Goal: Task Accomplishment & Management: Use online tool/utility

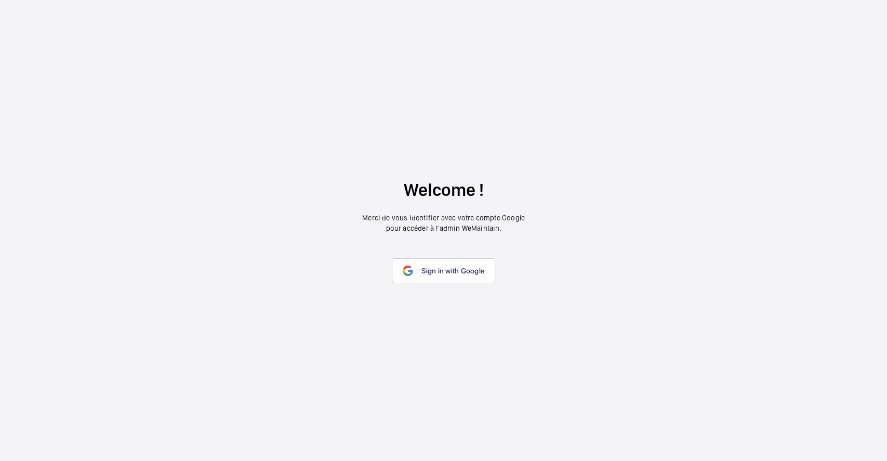
click at [419, 277] on link "Sign in with Google" at bounding box center [443, 270] width 103 height 25
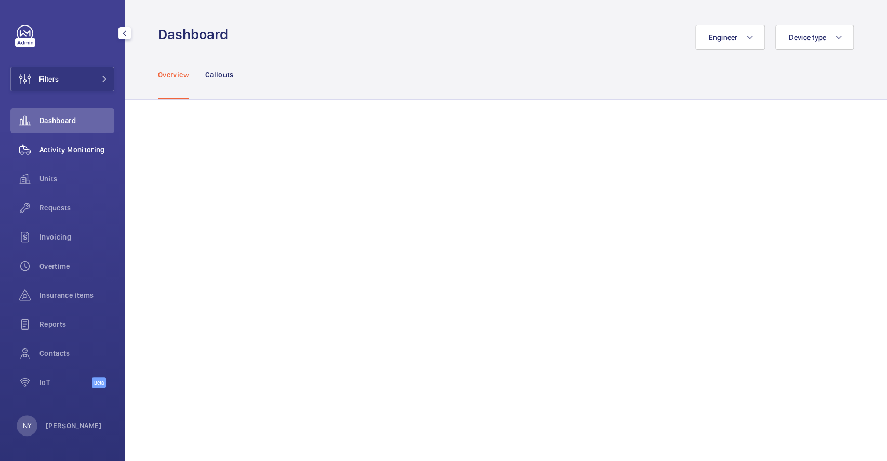
click at [64, 137] on div "Activity Monitoring" at bounding box center [62, 149] width 104 height 25
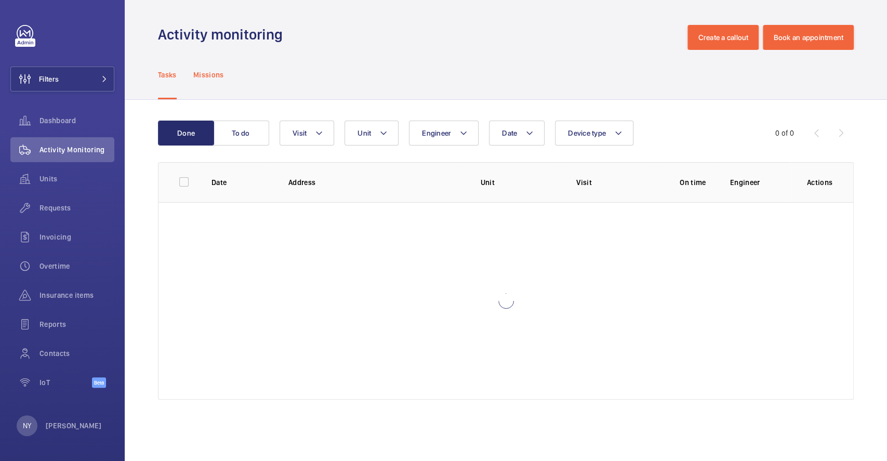
click at [212, 66] on div "Missions" at bounding box center [208, 74] width 31 height 49
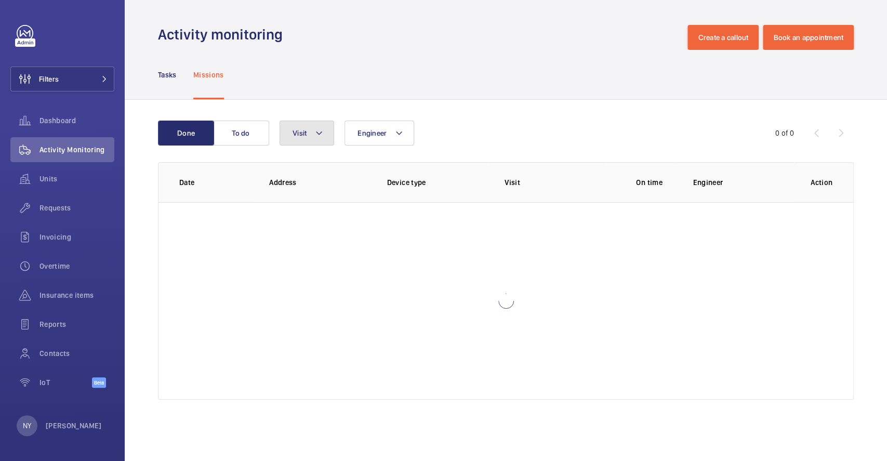
click at [304, 131] on span "Visit" at bounding box center [299, 133] width 14 height 8
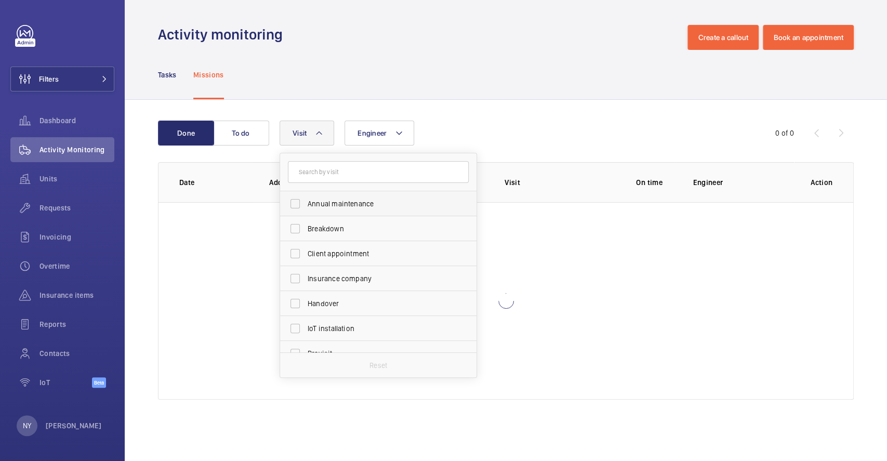
click at [320, 204] on span "Annual maintenance" at bounding box center [379, 203] width 143 height 10
click at [305, 204] on input "Annual maintenance" at bounding box center [295, 203] width 21 height 21
checkbox input "true"
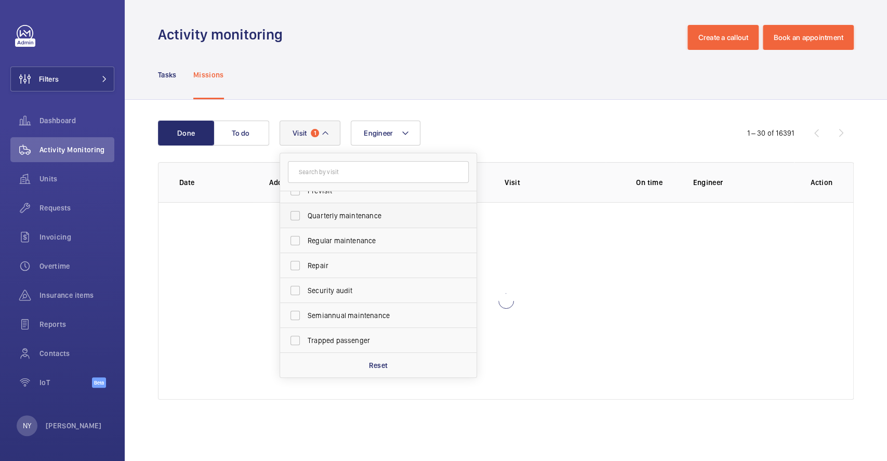
click at [341, 223] on label "Quarterly maintenance" at bounding box center [370, 215] width 181 height 25
click at [305, 223] on input "Quarterly maintenance" at bounding box center [295, 215] width 21 height 21
checkbox input "true"
click at [337, 236] on span "Regular maintenance" at bounding box center [379, 240] width 143 height 10
click at [305, 236] on input "Regular maintenance" at bounding box center [295, 240] width 21 height 21
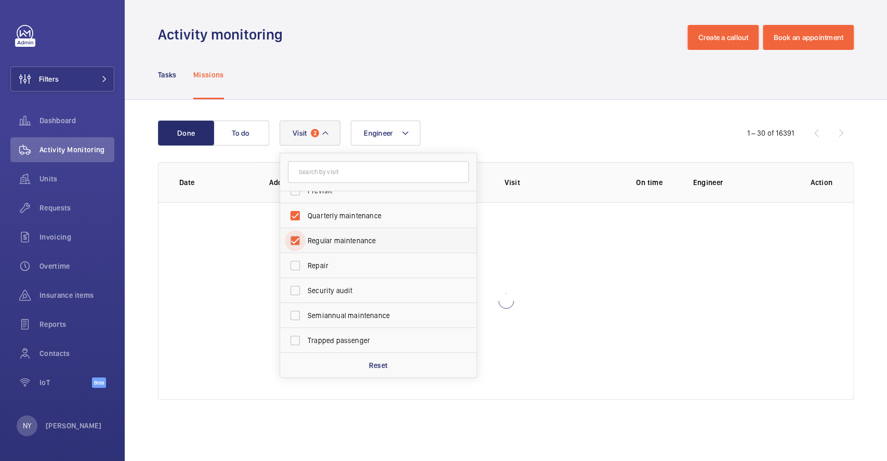
checkbox input "true"
click at [328, 316] on span "Semiannual maintenance" at bounding box center [379, 315] width 143 height 10
click at [305, 316] on input "Semiannual maintenance" at bounding box center [295, 315] width 21 height 21
checkbox input "true"
click at [66, 66] on button "Filters" at bounding box center [62, 78] width 104 height 25
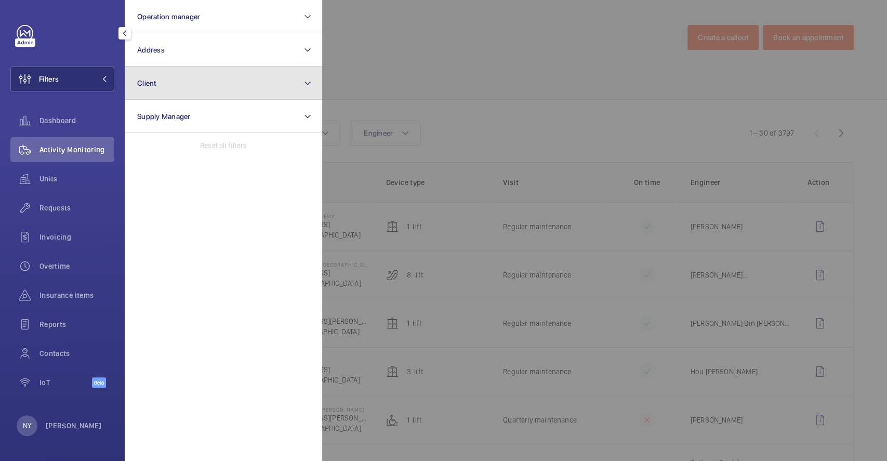
click at [175, 77] on button "Client" at bounding box center [223, 82] width 197 height 33
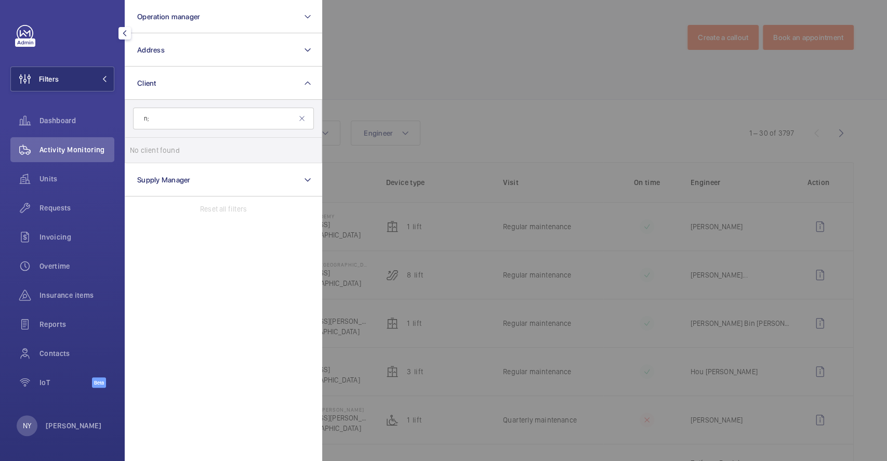
type input "n"
type input "l"
type input "nlb"
click at [183, 152] on span "Kim Yew Integrated Pte Ltd c/o NLB" at bounding box center [224, 150] width 143 height 10
click at [151, 152] on input "Kim Yew Integrated Pte Ltd c/o NLB" at bounding box center [140, 150] width 21 height 21
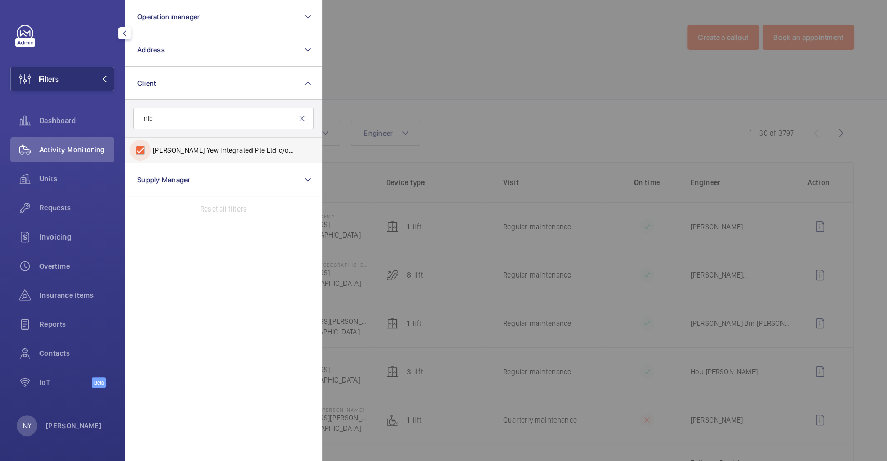
checkbox input "true"
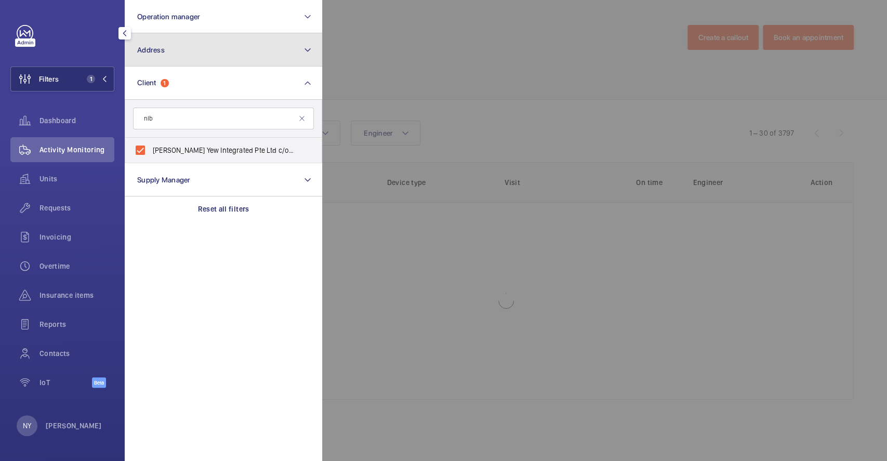
click at [226, 59] on button "Address" at bounding box center [223, 49] width 197 height 33
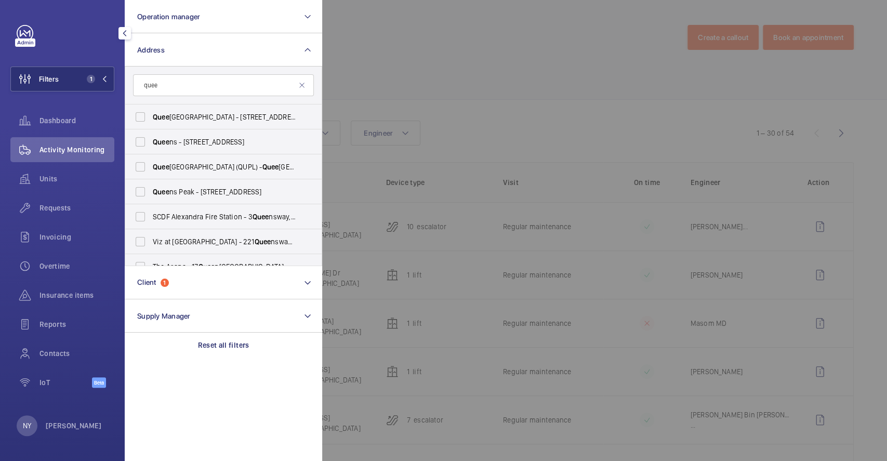
type input "quee"
click at [215, 122] on span "Quee nstown Public Library - 53 Margaret Dr, SINGAPORE 149297" at bounding box center [224, 117] width 143 height 10
click at [151, 122] on input "Quee nstown Public Library - 53 Margaret Dr, SINGAPORE 149297" at bounding box center [140, 117] width 21 height 21
checkbox input "true"
click at [434, 73] on div at bounding box center [765, 230] width 887 height 461
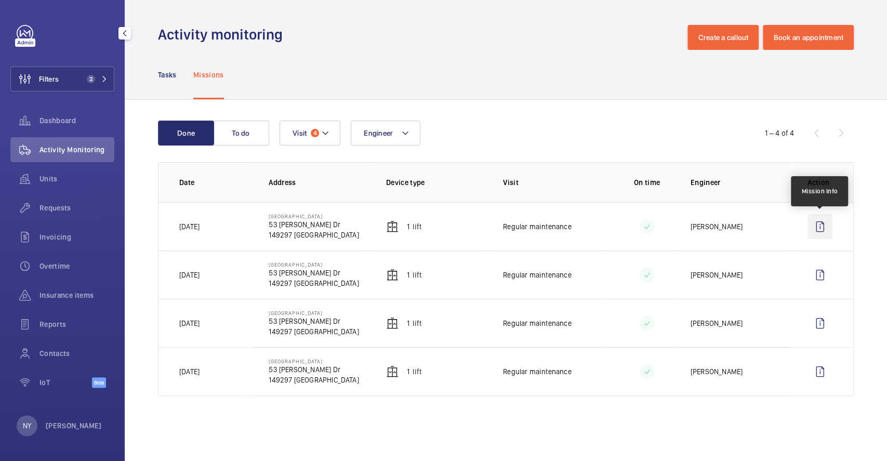
click at [815, 222] on wm-front-icon-button at bounding box center [819, 226] width 25 height 25
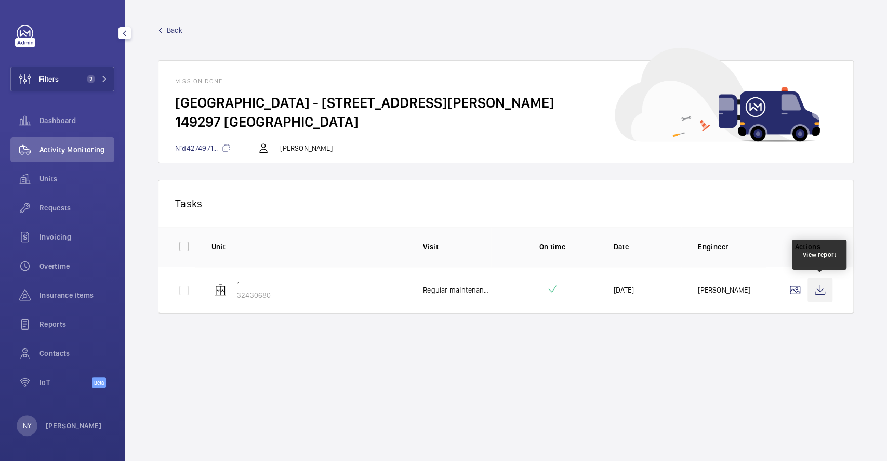
click at [818, 279] on wm-front-icon-button at bounding box center [819, 289] width 25 height 25
click at [179, 30] on span "Back" at bounding box center [175, 30] width 16 height 10
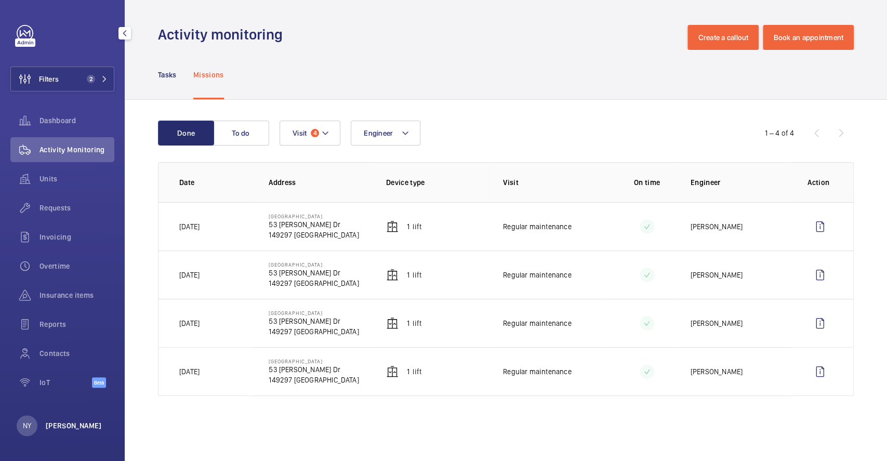
click at [47, 427] on p "[PERSON_NAME]" at bounding box center [74, 425] width 56 height 10
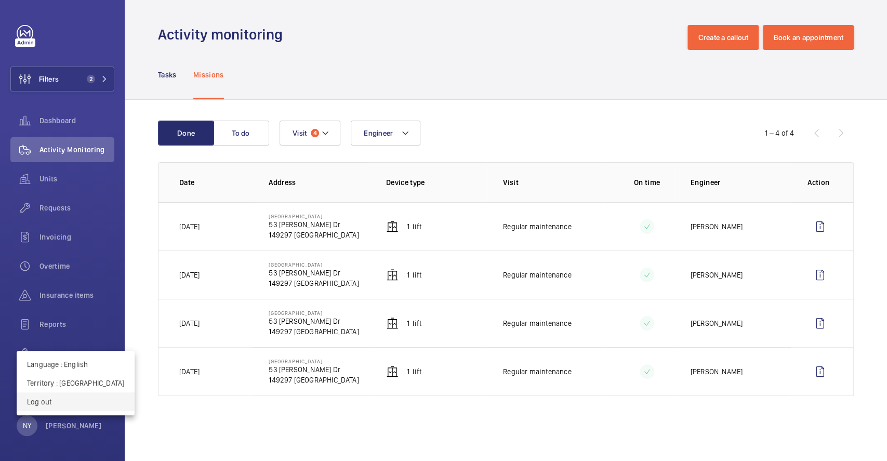
click at [61, 409] on button "Log out" at bounding box center [76, 401] width 118 height 19
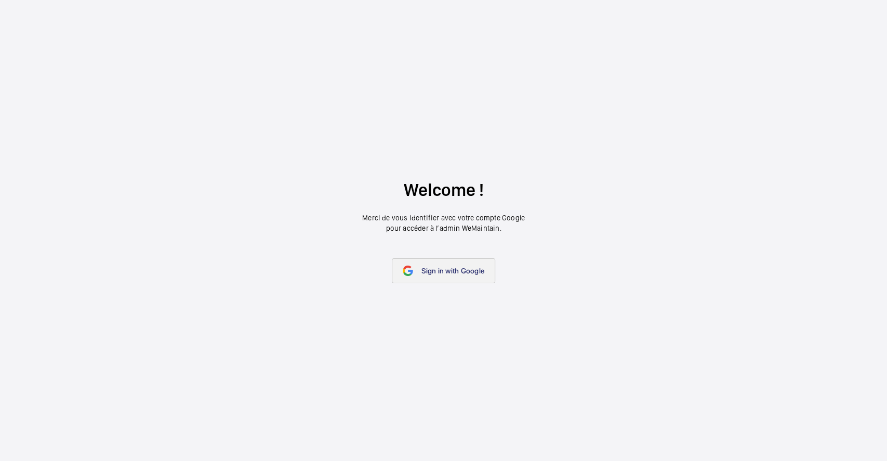
click at [411, 264] on link "Sign in with Google" at bounding box center [443, 270] width 103 height 25
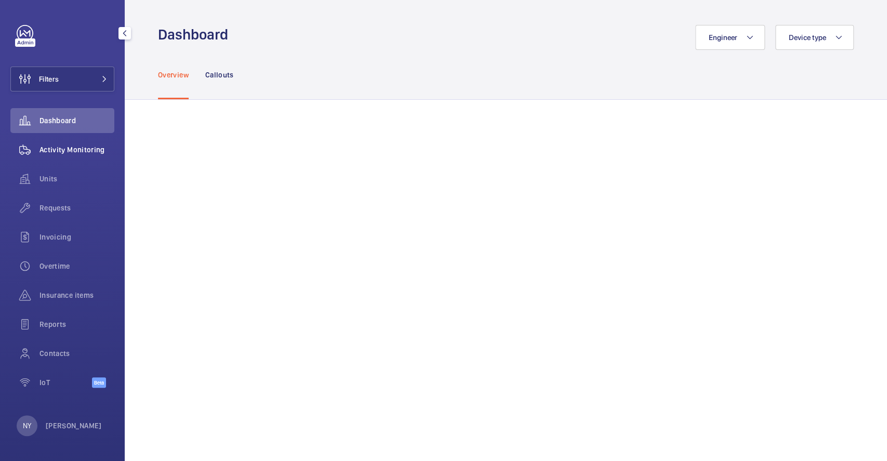
click at [90, 146] on span "Activity Monitoring" at bounding box center [76, 149] width 75 height 10
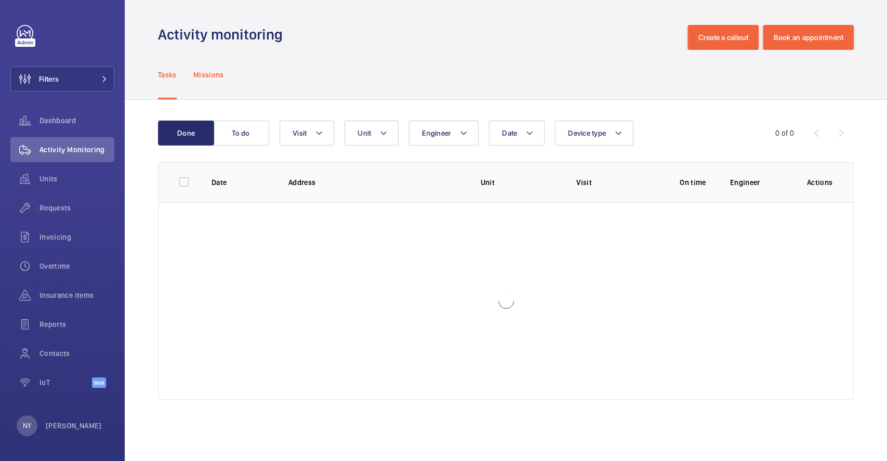
click at [213, 70] on p "Missions" at bounding box center [208, 75] width 31 height 10
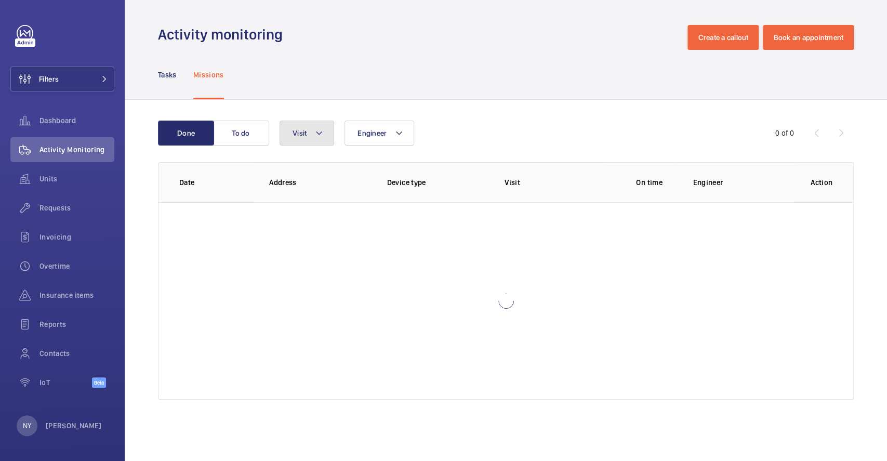
click at [302, 134] on span "Visit" at bounding box center [299, 133] width 14 height 8
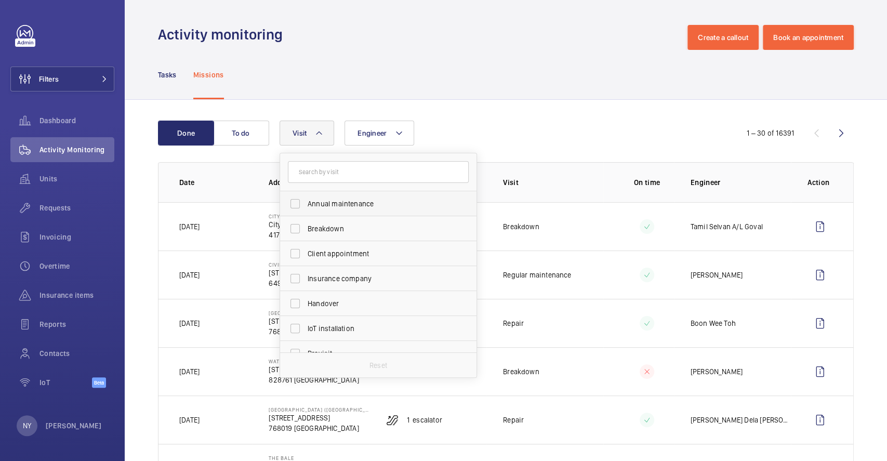
click at [320, 209] on label "Annual maintenance" at bounding box center [370, 203] width 181 height 25
click at [305, 209] on input "Annual maintenance" at bounding box center [295, 203] width 21 height 21
checkbox input "true"
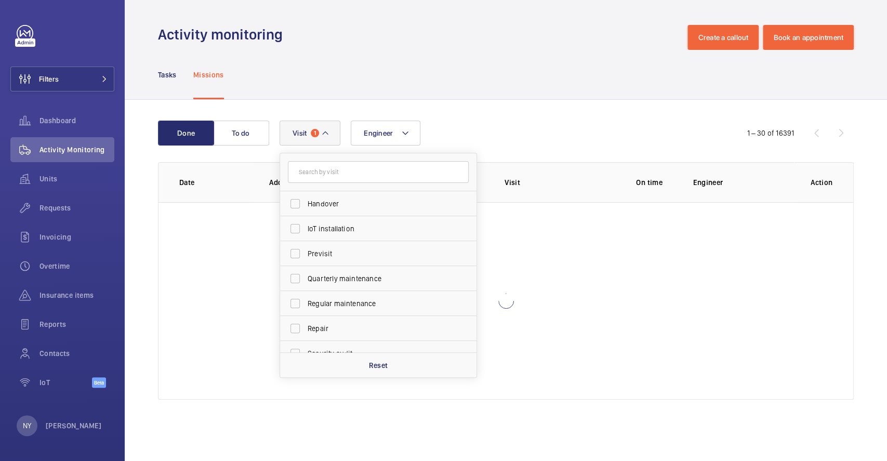
scroll to position [163, 0]
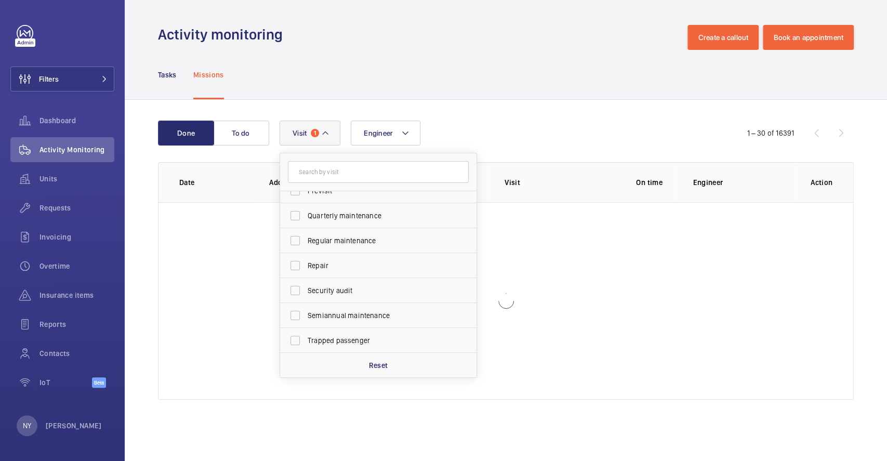
click at [320, 210] on span "Quarterly maintenance" at bounding box center [379, 215] width 143 height 10
click at [305, 210] on input "Quarterly maintenance" at bounding box center [295, 215] width 21 height 21
checkbox input "true"
click at [324, 241] on span "Regular maintenance" at bounding box center [379, 240] width 143 height 10
click at [305, 241] on input "Regular maintenance" at bounding box center [295, 240] width 21 height 21
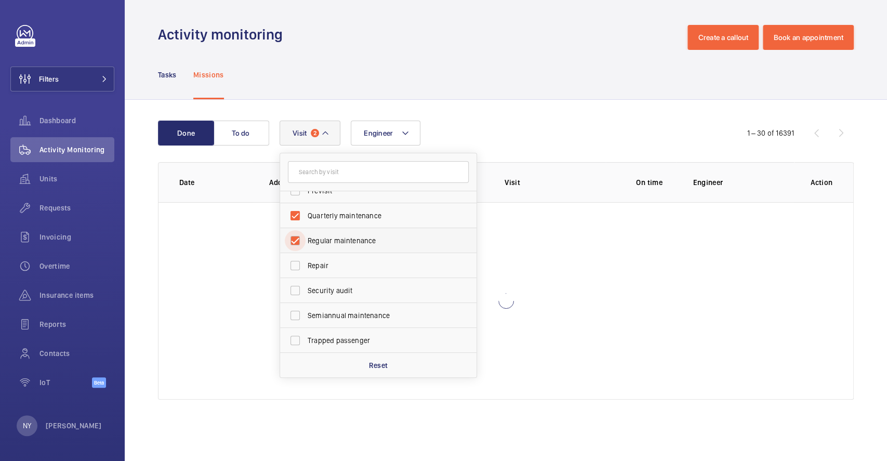
checkbox input "true"
click at [353, 320] on label "Semiannual maintenance" at bounding box center [370, 315] width 181 height 25
click at [305, 320] on input "Semiannual maintenance" at bounding box center [295, 315] width 21 height 21
checkbox input "true"
click at [70, 83] on button "Filters" at bounding box center [62, 78] width 104 height 25
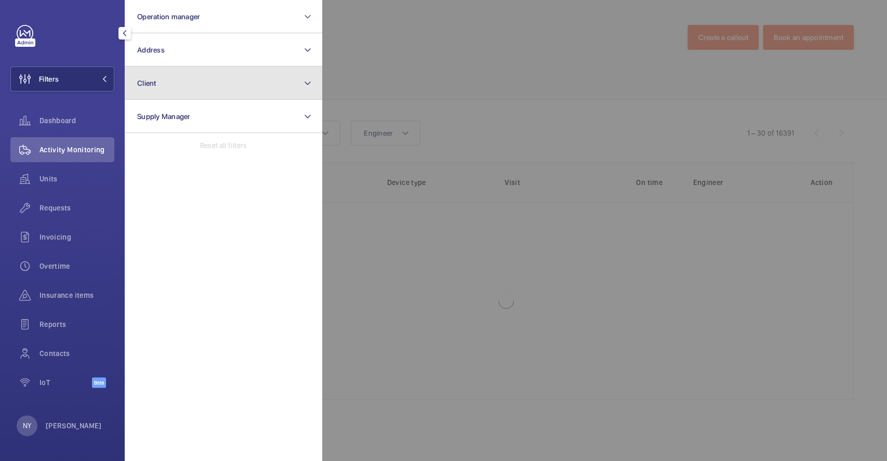
click at [197, 82] on button "Client" at bounding box center [223, 82] width 197 height 33
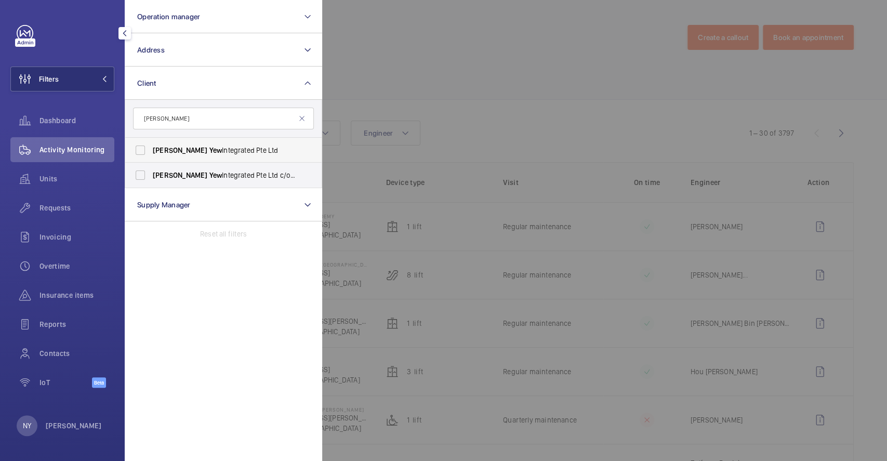
type input "kim yew"
click at [209, 149] on span "Yew" at bounding box center [215, 150] width 13 height 8
click at [151, 149] on input "Kim Yew Integrated Pte Ltd" at bounding box center [140, 150] width 21 height 21
checkbox input "true"
click at [529, 108] on div at bounding box center [765, 230] width 887 height 461
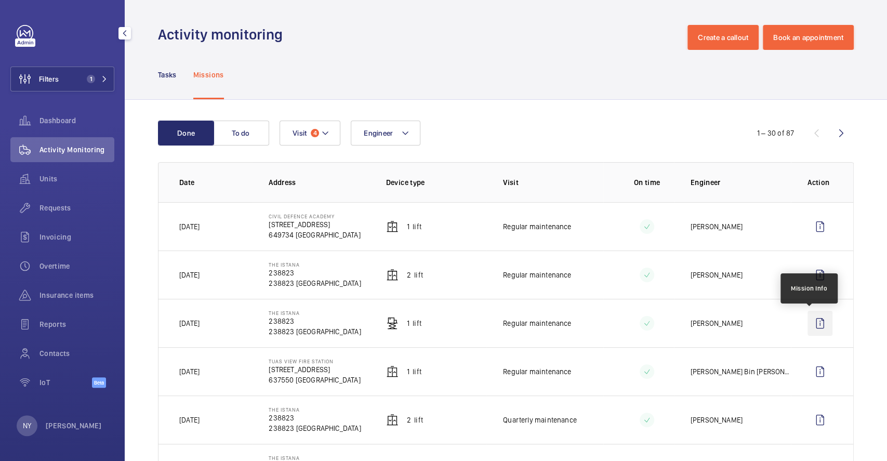
click at [813, 318] on wm-front-icon-button at bounding box center [819, 323] width 25 height 25
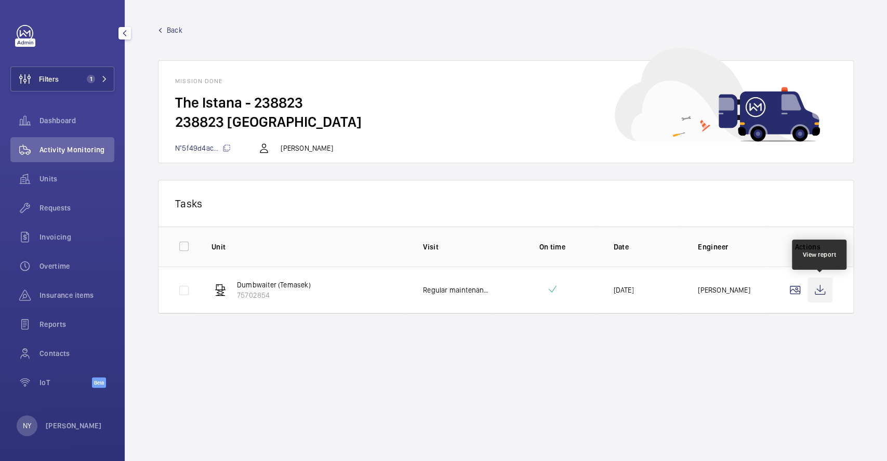
click at [814, 285] on wm-front-icon-button at bounding box center [819, 289] width 25 height 25
click at [25, 428] on p "NY" at bounding box center [27, 425] width 8 height 10
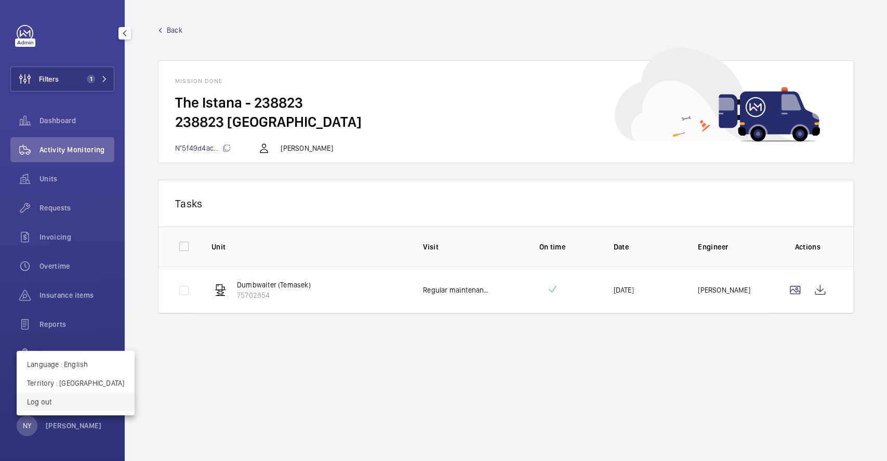
click at [49, 408] on button "Log out" at bounding box center [76, 401] width 118 height 19
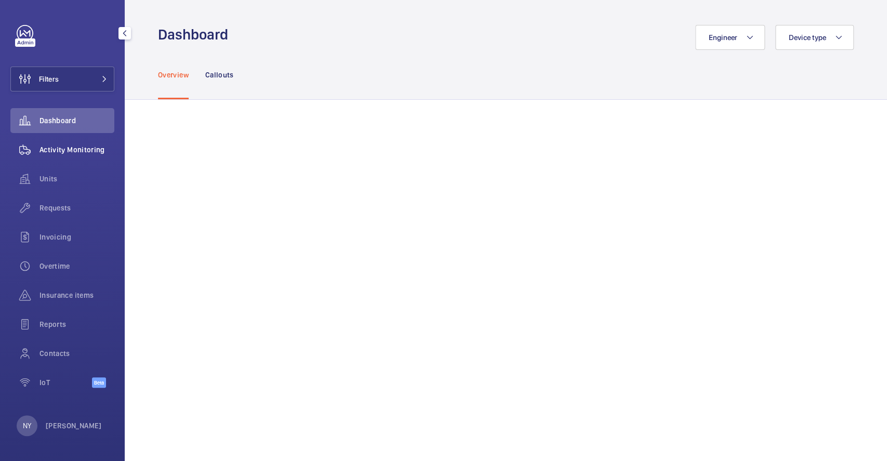
click at [96, 152] on span "Activity Monitoring" at bounding box center [76, 149] width 75 height 10
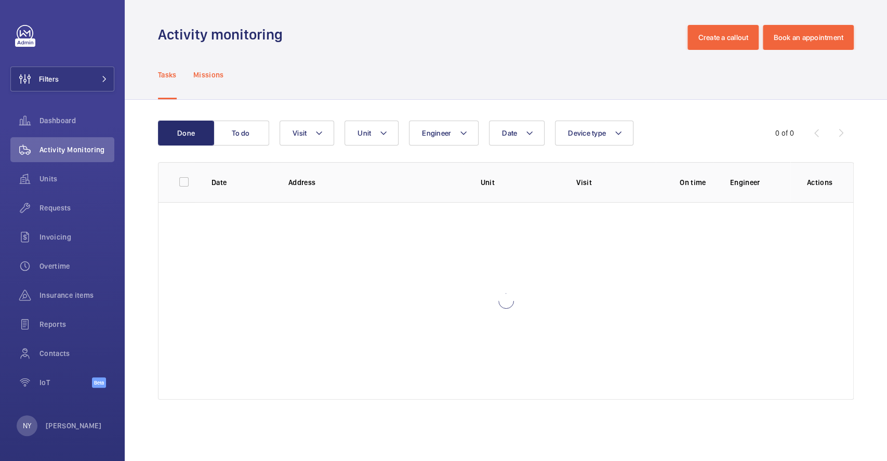
click at [207, 74] on p "Missions" at bounding box center [208, 75] width 31 height 10
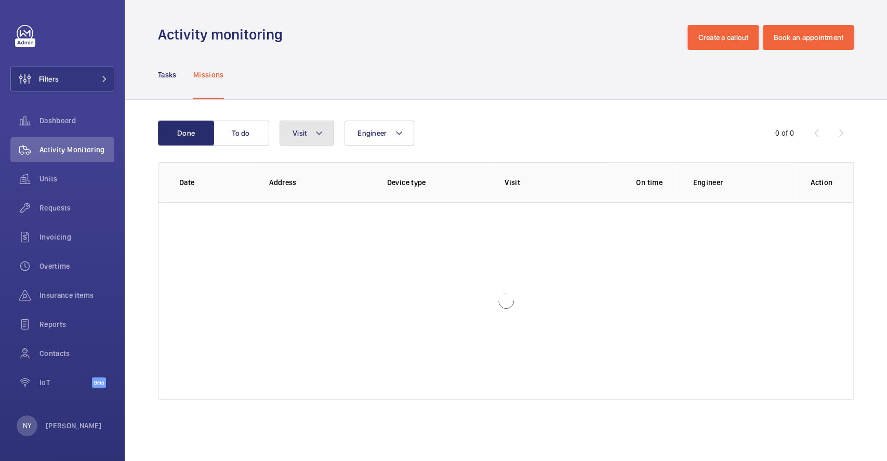
click at [299, 124] on button "Visit" at bounding box center [306, 133] width 55 height 25
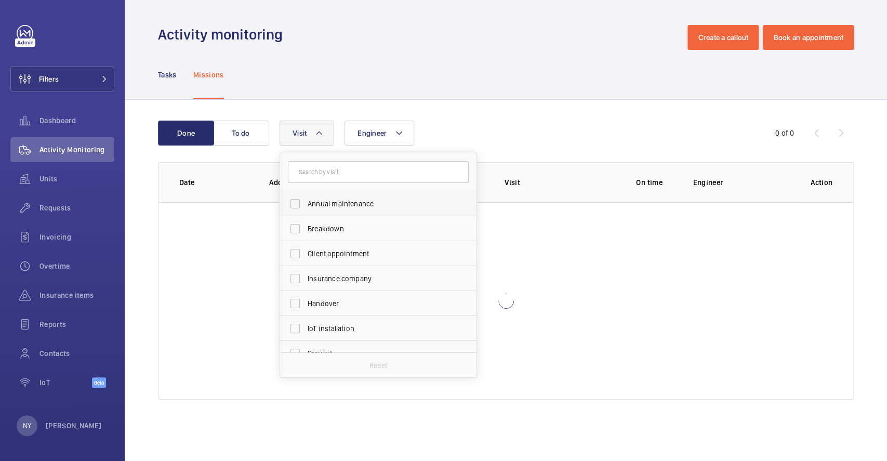
click at [323, 205] on span "Annual maintenance" at bounding box center [379, 203] width 143 height 10
click at [305, 205] on input "Annual maintenance" at bounding box center [295, 203] width 21 height 21
checkbox input "true"
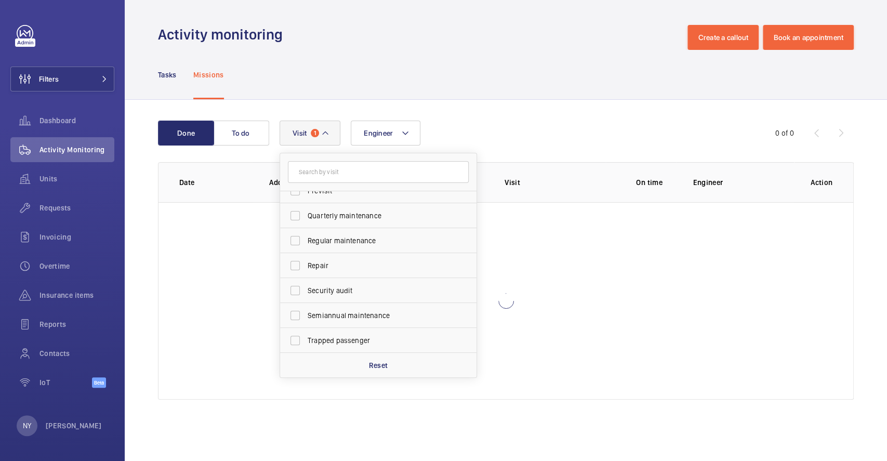
click at [323, 221] on label "Quarterly maintenance" at bounding box center [370, 215] width 181 height 25
click at [305, 221] on input "Quarterly maintenance" at bounding box center [295, 215] width 21 height 21
checkbox input "true"
click at [324, 236] on span "Regular maintenance" at bounding box center [379, 240] width 143 height 10
click at [305, 236] on input "Regular maintenance" at bounding box center [295, 240] width 21 height 21
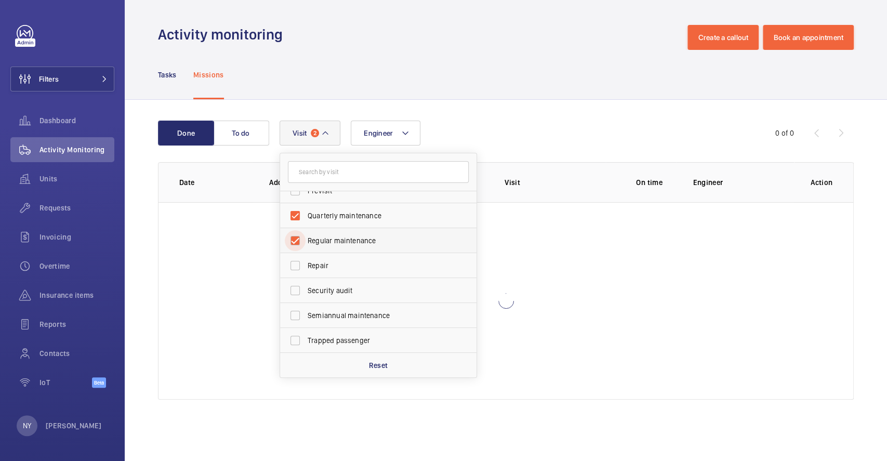
checkbox input "true"
click at [332, 321] on label "Semiannual maintenance" at bounding box center [370, 315] width 181 height 25
click at [305, 321] on input "Semiannual maintenance" at bounding box center [295, 315] width 21 height 21
checkbox input "true"
click at [478, 101] on div "Done To do Engineer Visit 4 Annual maintenance Breakdown Client appointment Ins…" at bounding box center [506, 262] width 762 height 325
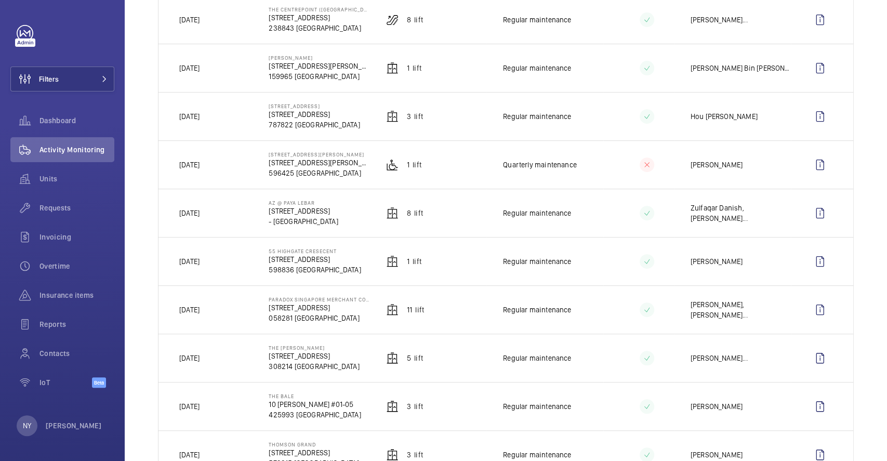
scroll to position [277, 0]
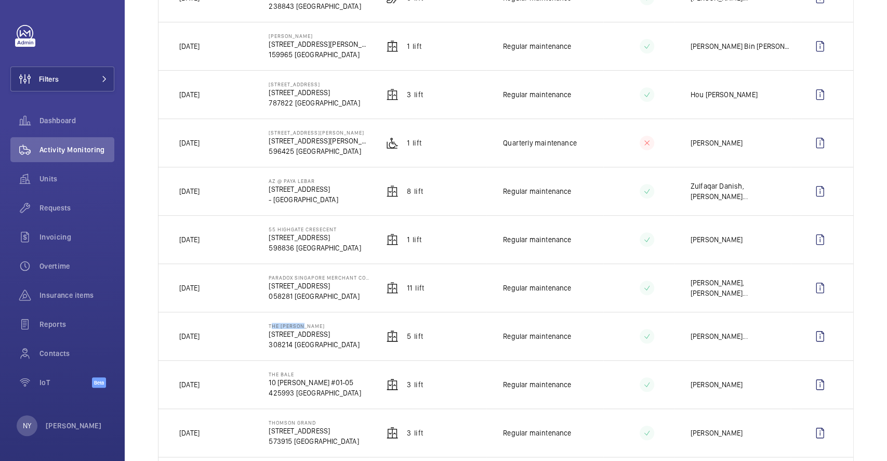
drag, startPoint x: 267, startPoint y: 326, endPoint x: 310, endPoint y: 326, distance: 43.1
click at [310, 326] on p "The [PERSON_NAME]" at bounding box center [314, 326] width 90 height 6
copy p "The [PERSON_NAME]"
click at [809, 339] on wm-front-icon-button at bounding box center [819, 336] width 25 height 25
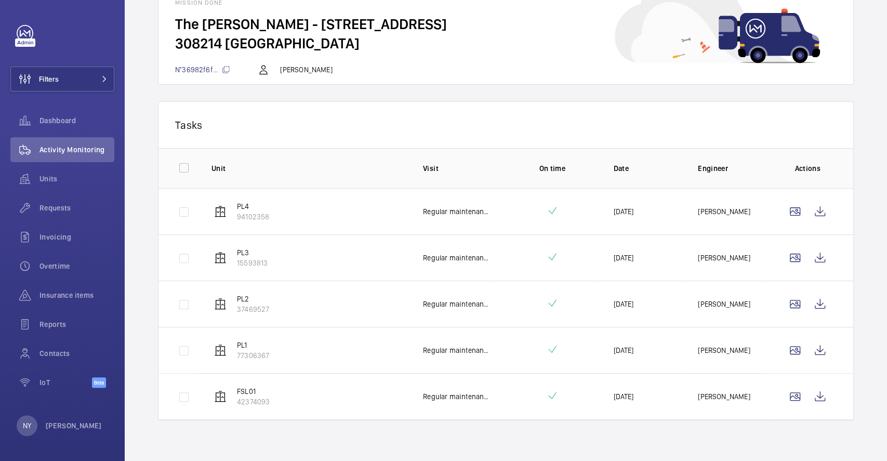
scroll to position [79, 0]
click at [815, 206] on wm-front-icon-button at bounding box center [819, 210] width 25 height 25
click at [808, 248] on wm-front-icon-button at bounding box center [819, 257] width 25 height 25
click at [807, 305] on wm-front-icon-button at bounding box center [819, 303] width 25 height 25
click at [811, 347] on wm-front-icon-button at bounding box center [819, 349] width 25 height 25
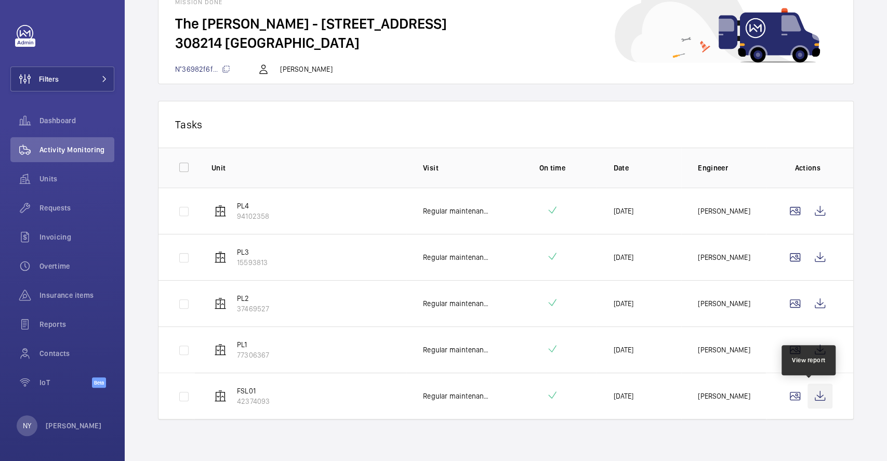
click at [810, 398] on wm-front-icon-button at bounding box center [819, 395] width 25 height 25
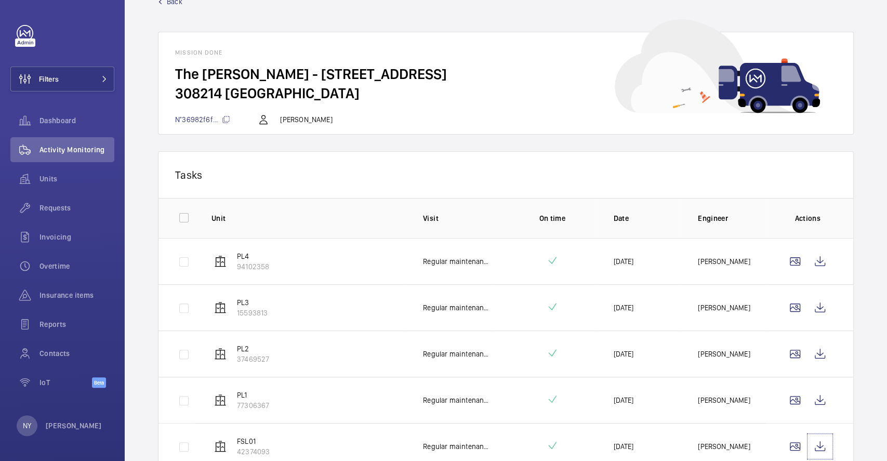
scroll to position [0, 0]
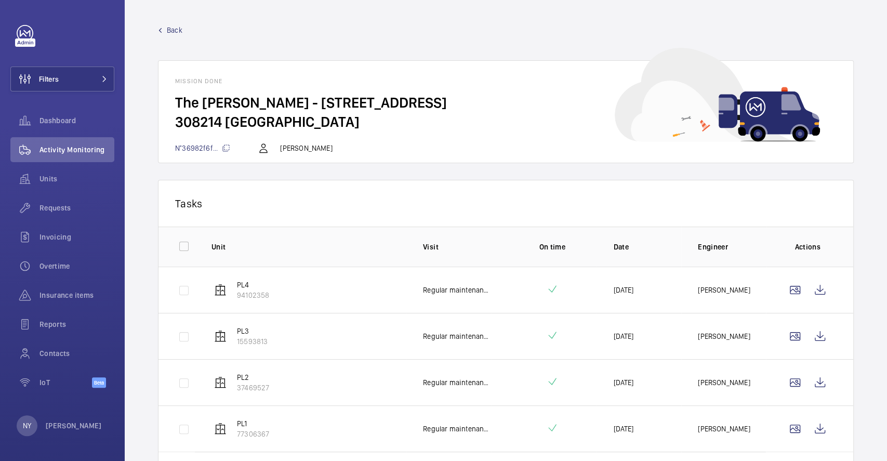
click at [174, 26] on span "Back" at bounding box center [175, 30] width 16 height 10
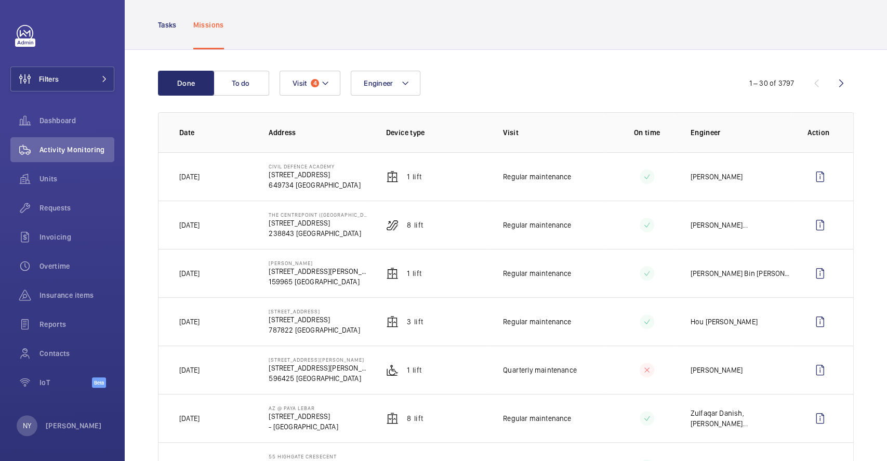
scroll to position [277, 0]
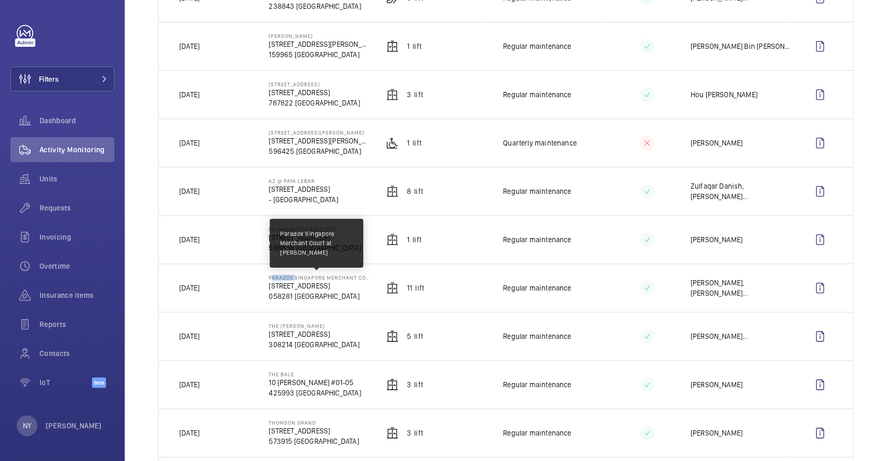
drag, startPoint x: 267, startPoint y: 278, endPoint x: 291, endPoint y: 278, distance: 24.4
click at [291, 278] on p "Paradox Singapore Merchant Court at [PERSON_NAME]" at bounding box center [319, 277] width 100 height 6
copy p "Paradox"
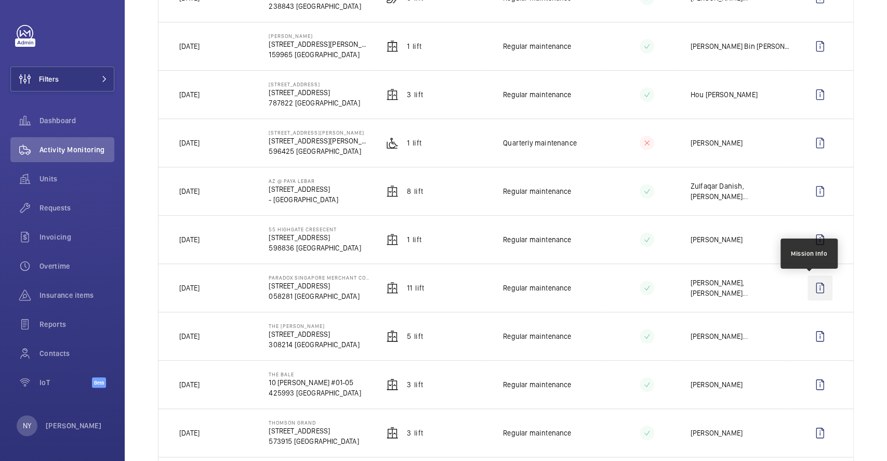
click at [810, 292] on wm-front-icon-button at bounding box center [819, 287] width 25 height 25
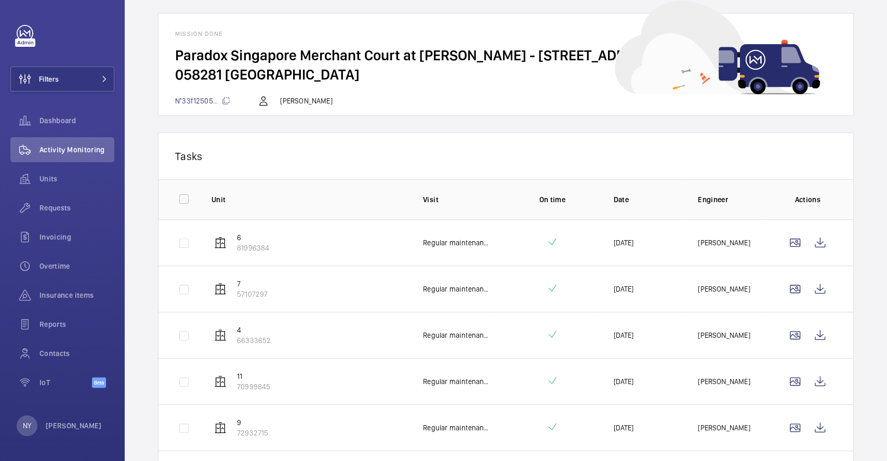
scroll to position [69, 0]
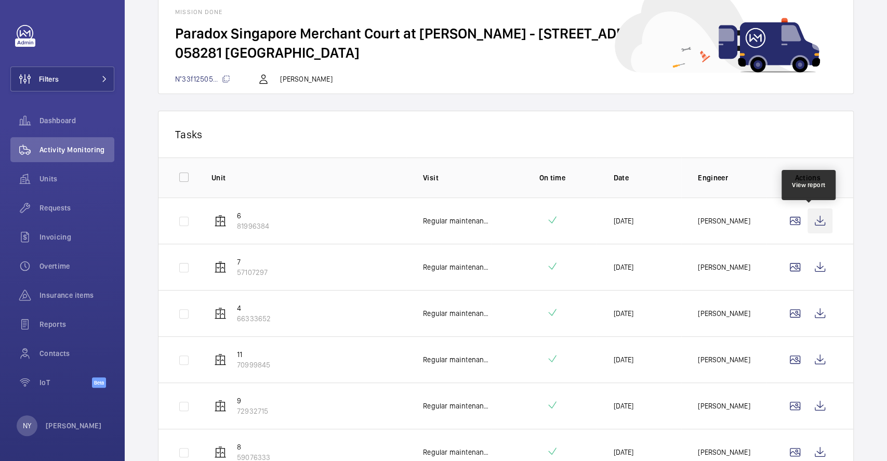
click at [807, 222] on wm-front-icon-button at bounding box center [819, 220] width 25 height 25
click at [814, 270] on wm-front-icon-button at bounding box center [819, 267] width 25 height 25
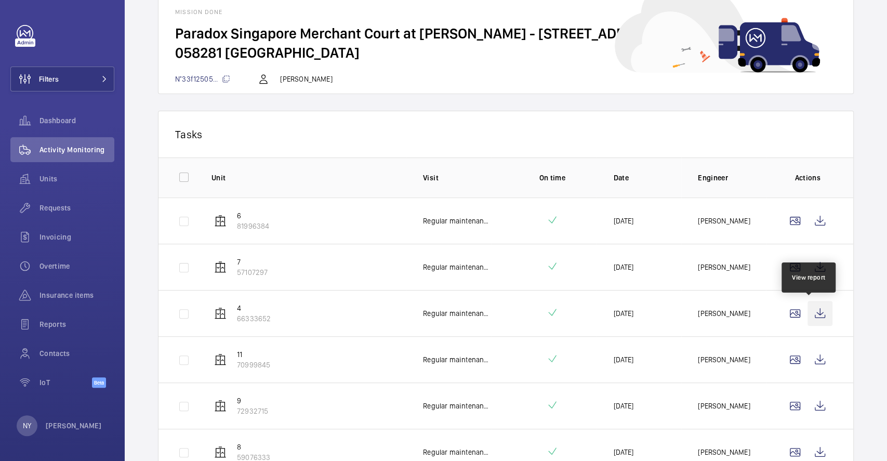
click at [807, 307] on wm-front-icon-button at bounding box center [819, 313] width 25 height 25
click at [813, 352] on wm-front-icon-button at bounding box center [819, 359] width 25 height 25
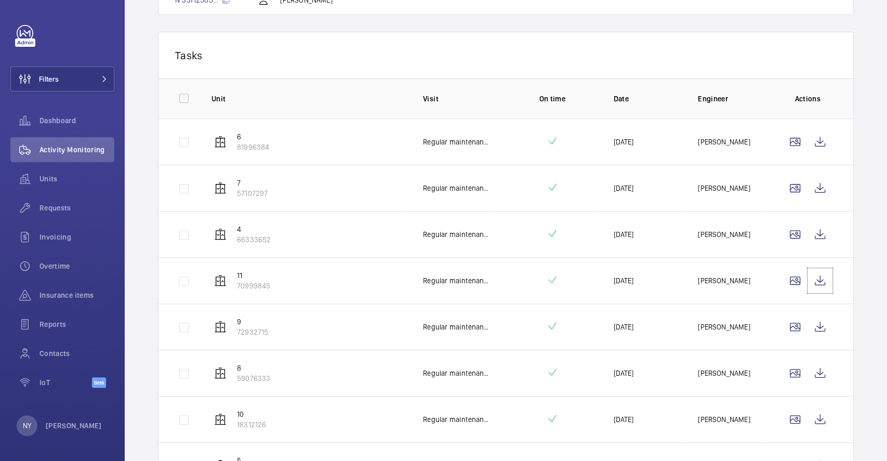
scroll to position [277, 0]
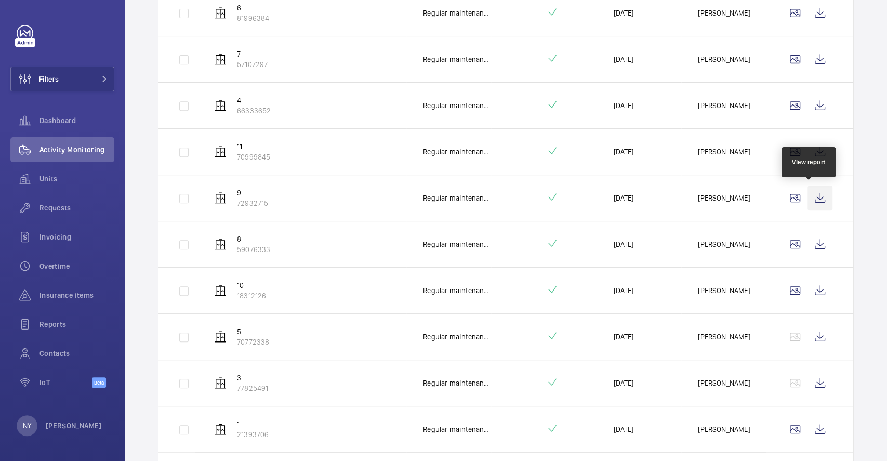
click at [807, 202] on wm-front-icon-button at bounding box center [819, 197] width 25 height 25
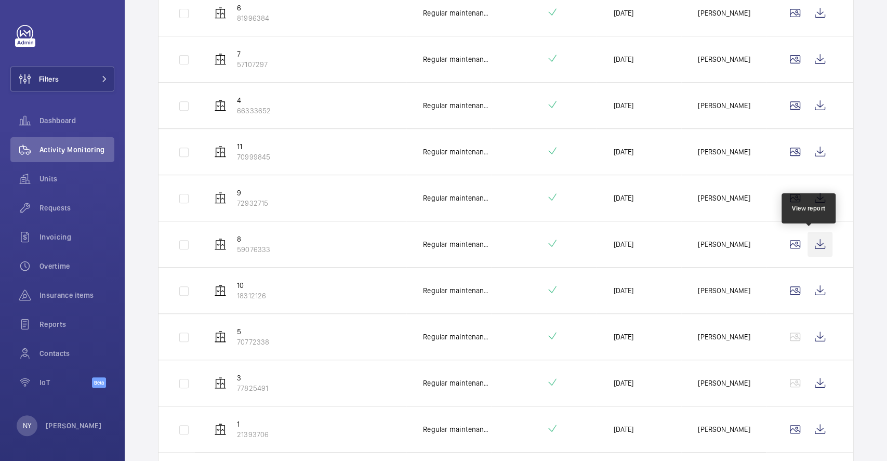
click at [812, 245] on wm-front-icon-button at bounding box center [819, 244] width 25 height 25
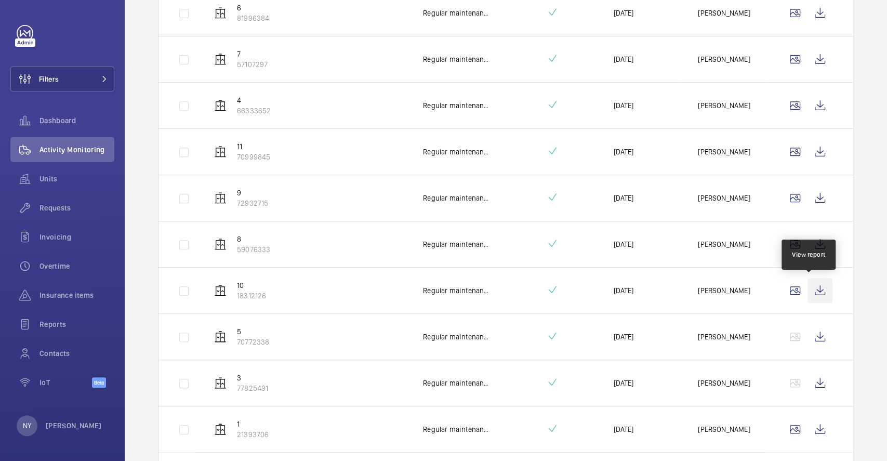
click at [819, 292] on wm-front-icon-button at bounding box center [819, 290] width 25 height 25
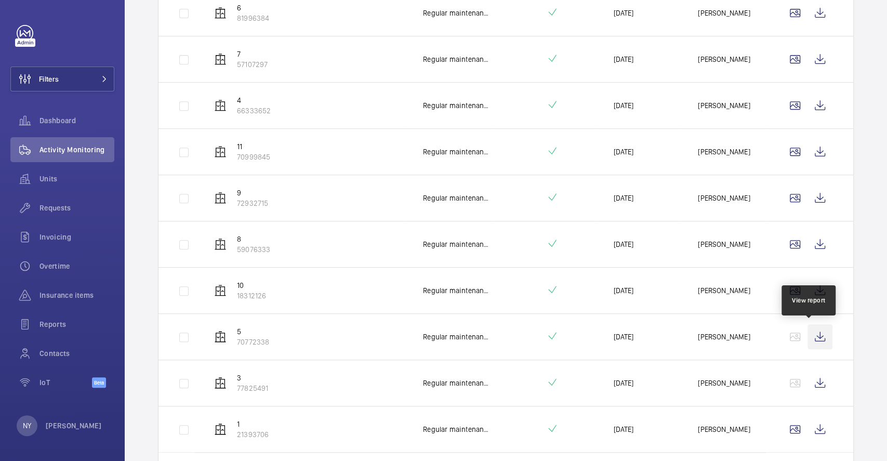
click at [815, 333] on wm-front-icon-button at bounding box center [819, 336] width 25 height 25
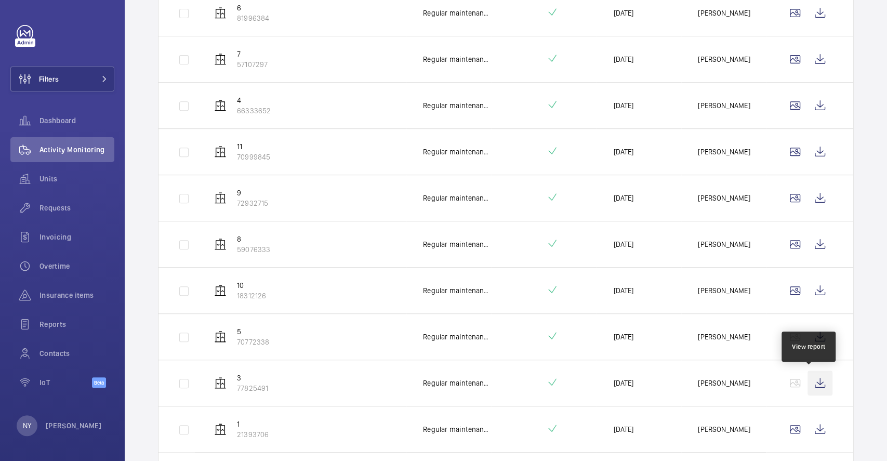
click at [811, 379] on wm-front-icon-button at bounding box center [819, 382] width 25 height 25
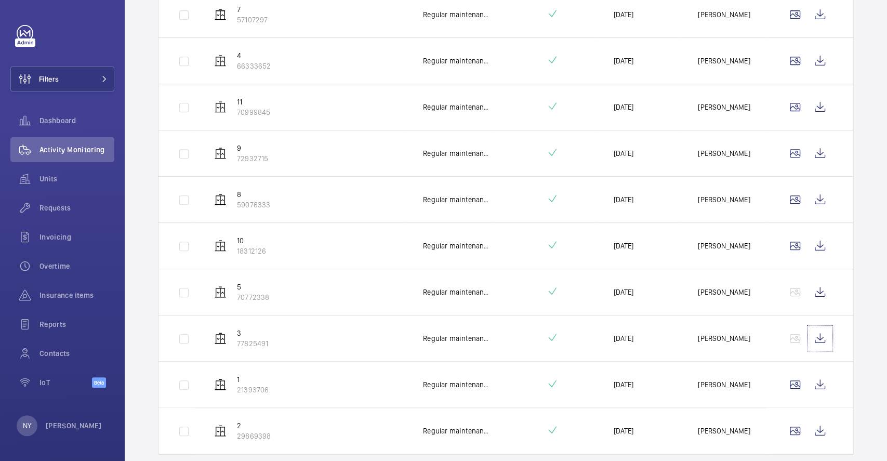
scroll to position [356, 0]
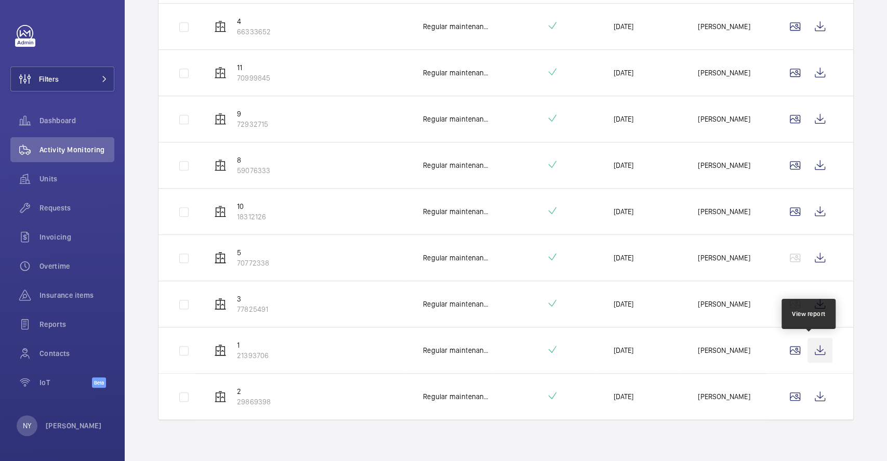
click at [812, 346] on wm-front-icon-button at bounding box center [819, 350] width 25 height 25
click at [822, 406] on td at bounding box center [809, 396] width 87 height 47
click at [807, 395] on wm-front-icon-button at bounding box center [819, 396] width 25 height 25
click at [817, 389] on wm-front-icon-button at bounding box center [819, 396] width 25 height 25
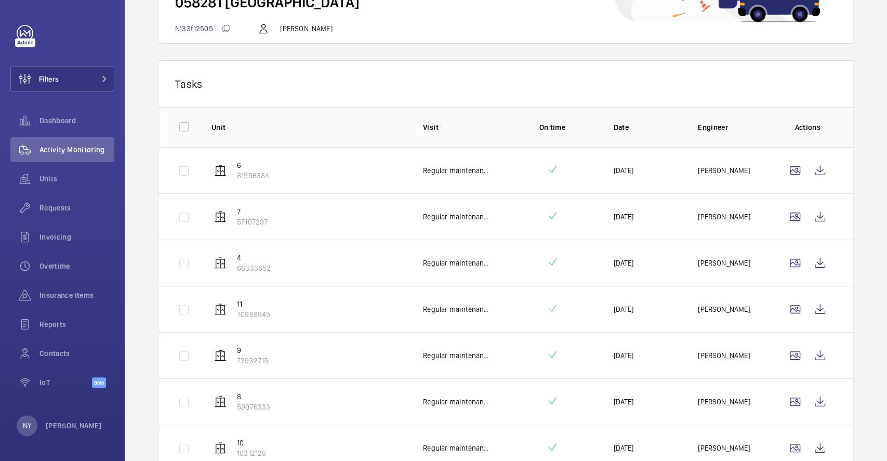
scroll to position [0, 0]
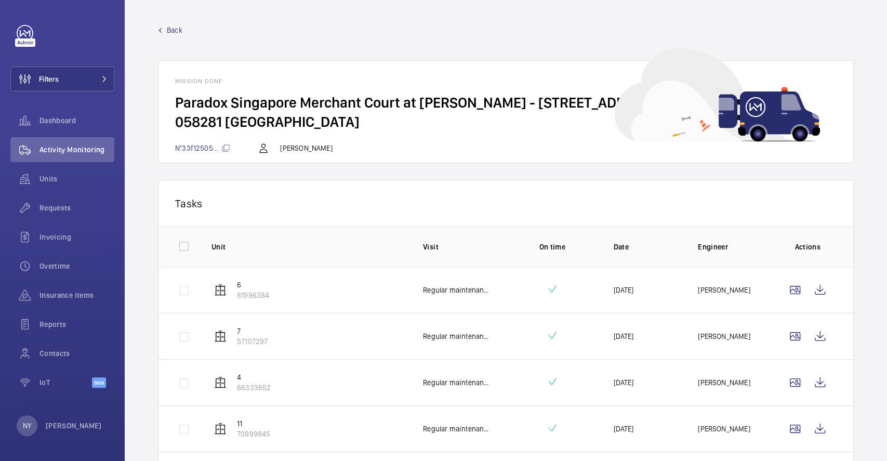
click at [176, 27] on span "Back" at bounding box center [175, 30] width 16 height 10
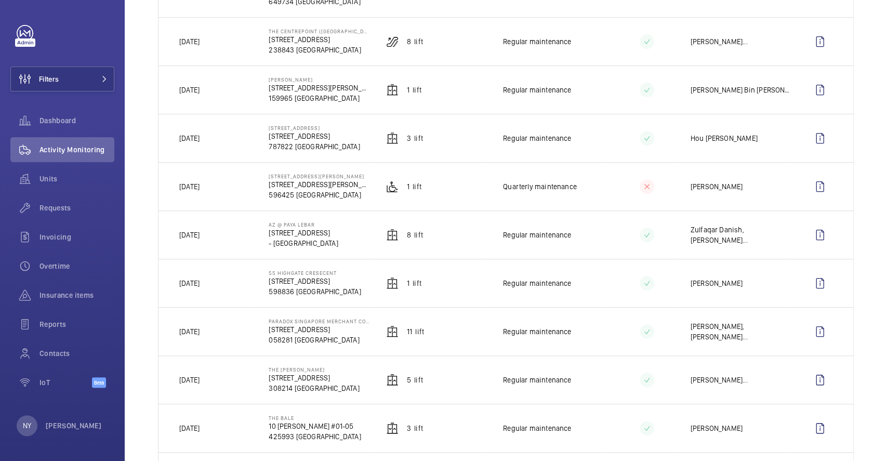
scroll to position [208, 0]
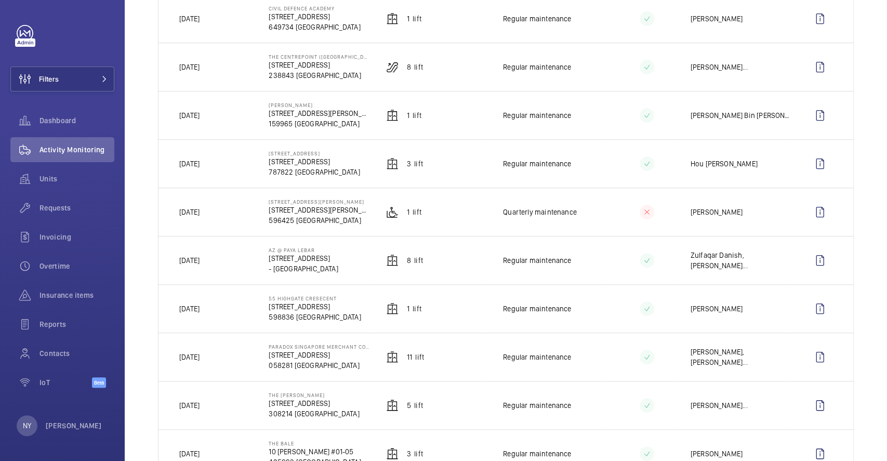
drag, startPoint x: 267, startPoint y: 300, endPoint x: 336, endPoint y: 300, distance: 68.6
click at [336, 300] on td "55 Highgate cresecent 55 Highgate Cres 598836 SINGAPORE" at bounding box center [310, 308] width 117 height 48
copy p "55 Highgate cresecent"
click at [48, 82] on span "Filters" at bounding box center [49, 79] width 20 height 10
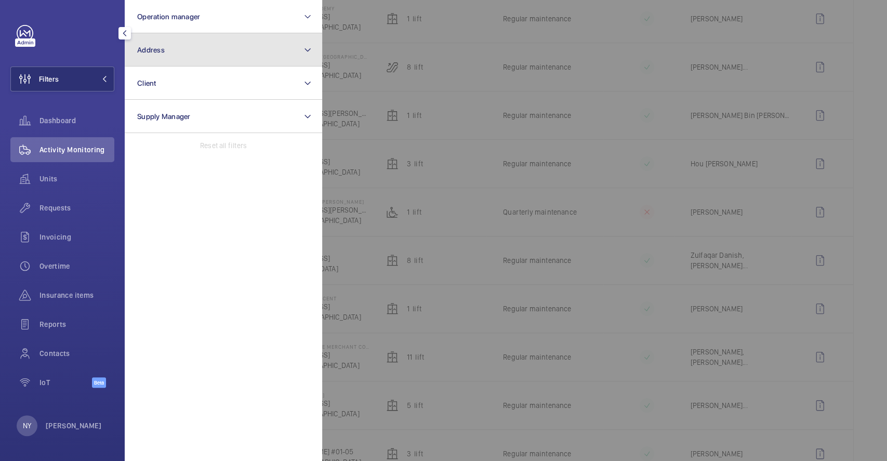
click at [233, 58] on button "Address" at bounding box center [223, 49] width 197 height 33
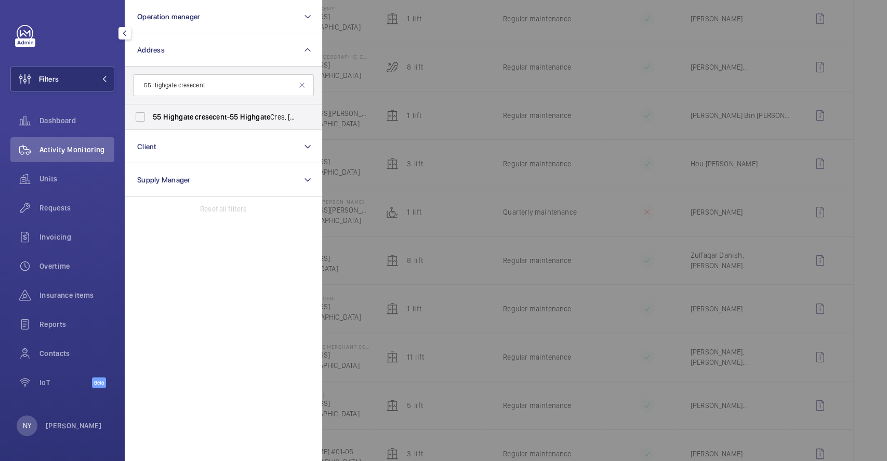
type input "55 Highgate cresecent"
click at [204, 115] on span "cresecent" at bounding box center [211, 117] width 32 height 8
click at [151, 115] on input "55 Highgate cresecent - 55 Highgate Cres, SINGAPORE 598836" at bounding box center [140, 117] width 21 height 21
checkbox input "true"
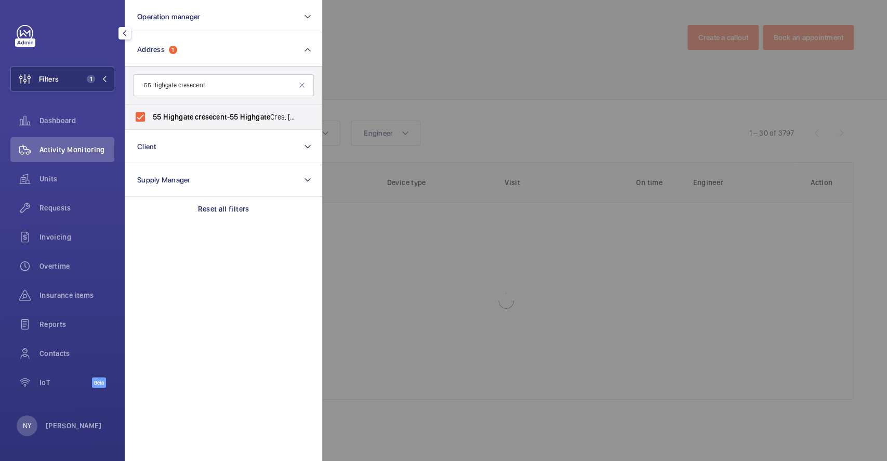
click at [391, 84] on div at bounding box center [765, 230] width 887 height 461
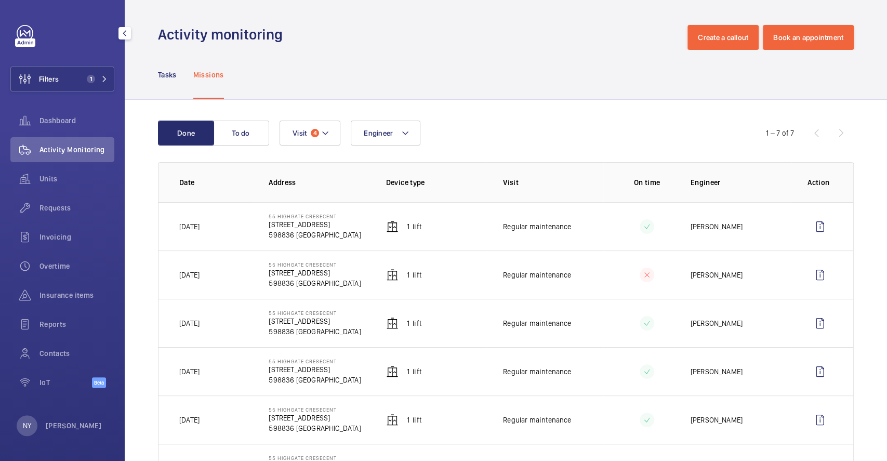
drag, startPoint x: 179, startPoint y: 230, endPoint x: 239, endPoint y: 228, distance: 60.8
click at [239, 228] on td "[DATE]" at bounding box center [205, 226] width 94 height 48
copy p "[DATE]"
click at [815, 220] on wm-front-icon-button at bounding box center [819, 226] width 25 height 25
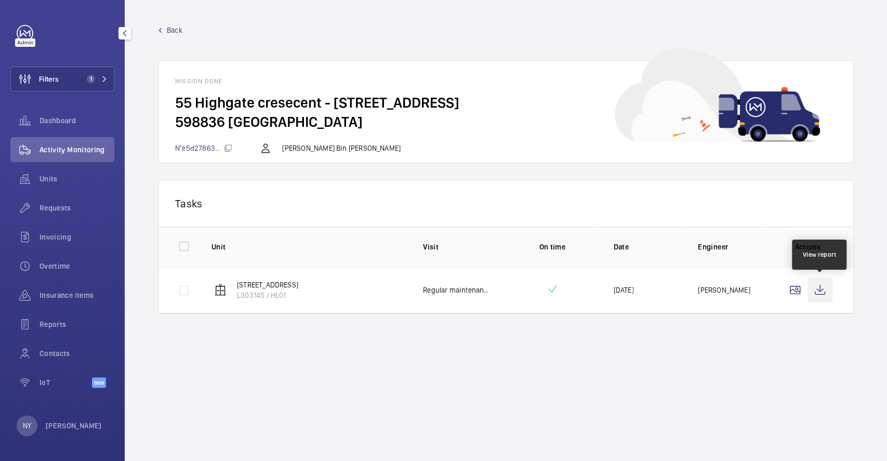
click at [826, 298] on wm-front-icon-button at bounding box center [819, 289] width 25 height 25
click at [182, 31] on link "Back" at bounding box center [506, 30] width 696 height 10
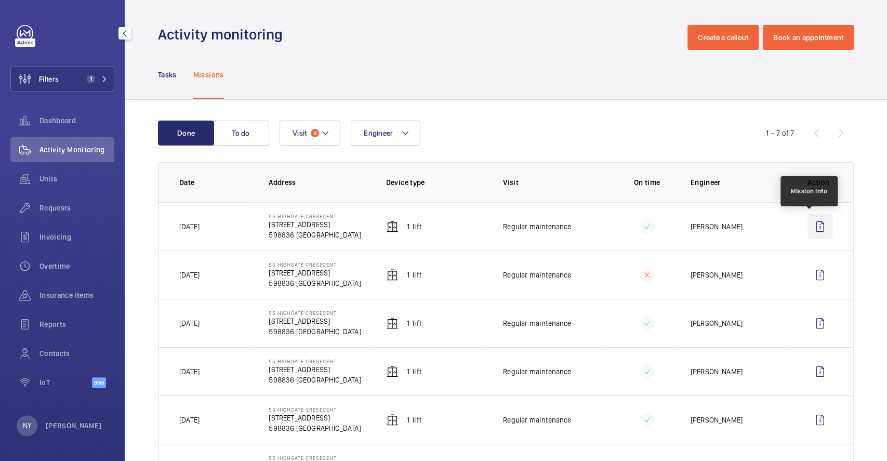
click at [811, 227] on wm-front-icon-button at bounding box center [819, 226] width 25 height 25
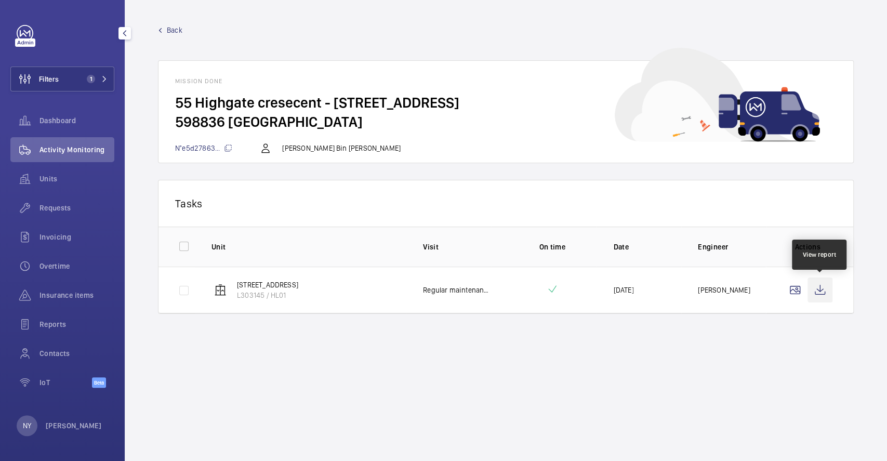
click at [819, 290] on wm-front-icon-button at bounding box center [819, 289] width 25 height 25
click at [170, 27] on span "Back" at bounding box center [175, 30] width 16 height 10
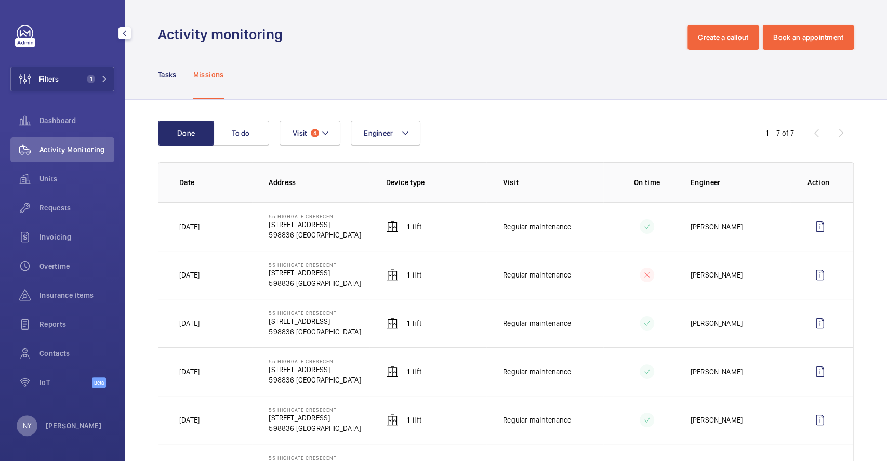
click at [34, 430] on div "NY" at bounding box center [27, 425] width 21 height 21
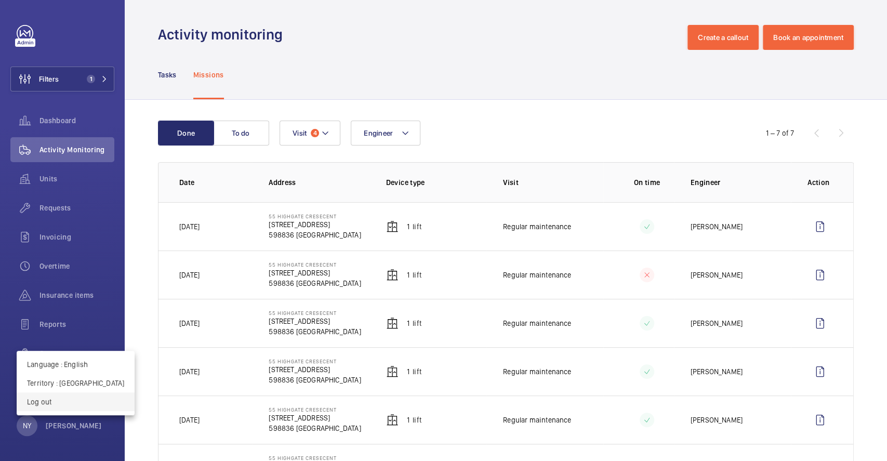
click at [77, 405] on p "Log out" at bounding box center [75, 401] width 97 height 10
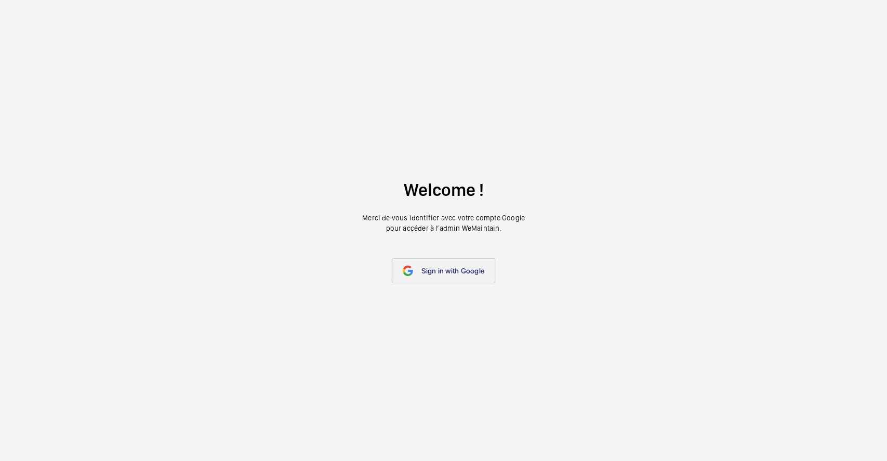
click at [434, 268] on span "Sign in with Google" at bounding box center [452, 271] width 63 height 8
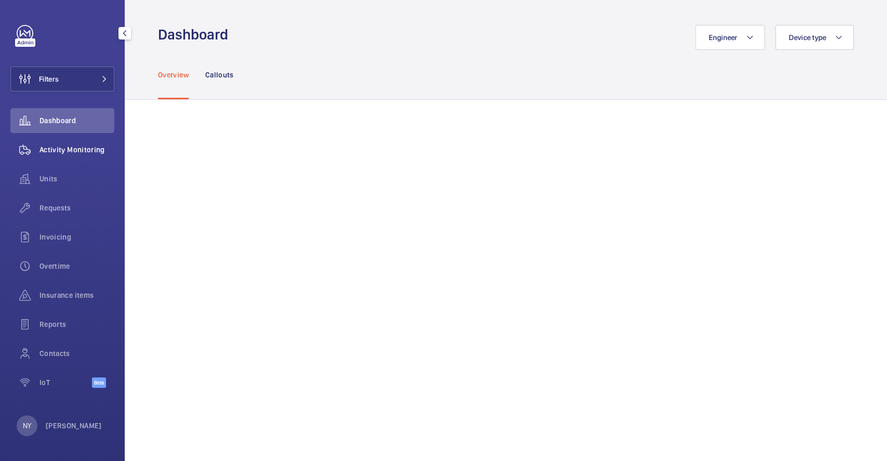
click at [87, 150] on span "Activity Monitoring" at bounding box center [76, 149] width 75 height 10
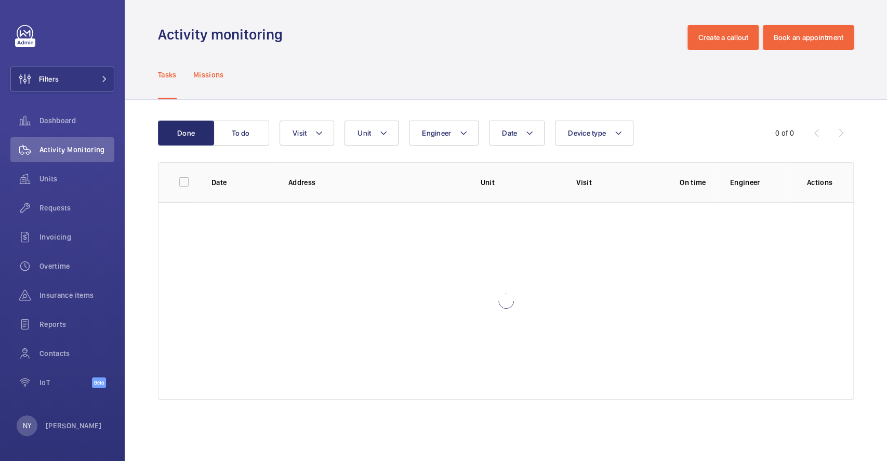
click at [221, 65] on div "Missions" at bounding box center [208, 74] width 31 height 49
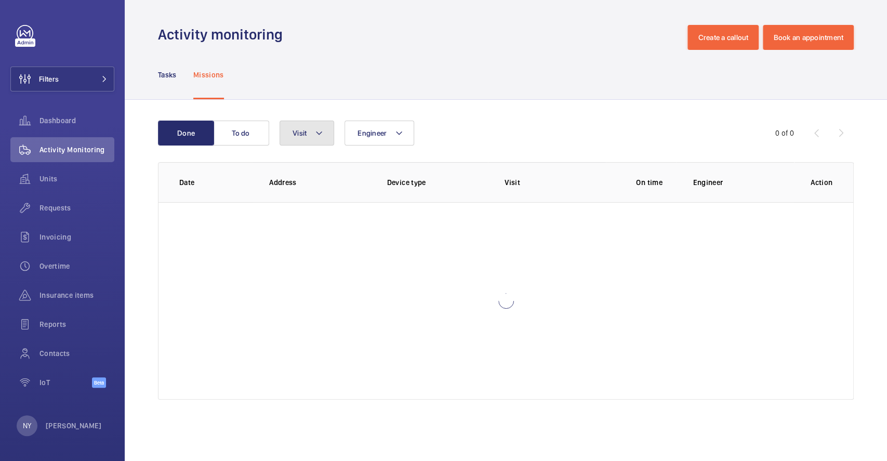
click at [310, 130] on button "Visit" at bounding box center [306, 133] width 55 height 25
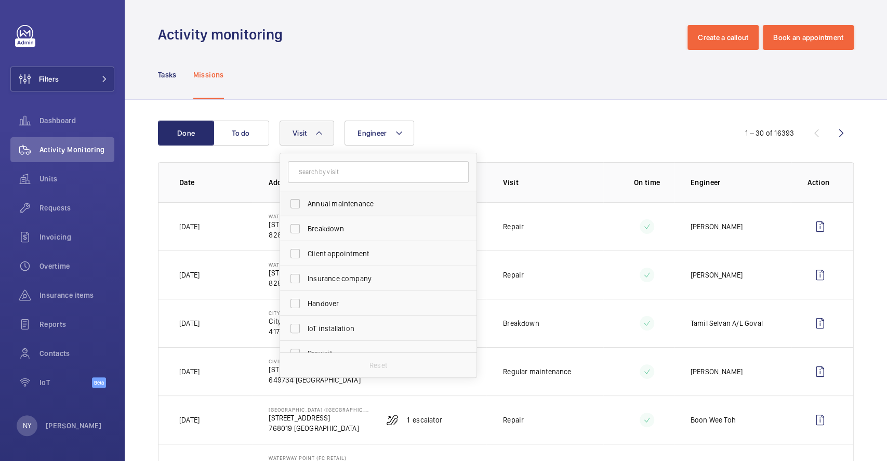
click at [358, 193] on label "Annual maintenance" at bounding box center [370, 203] width 181 height 25
click at [305, 193] on input "Annual maintenance" at bounding box center [295, 203] width 21 height 21
checkbox input "true"
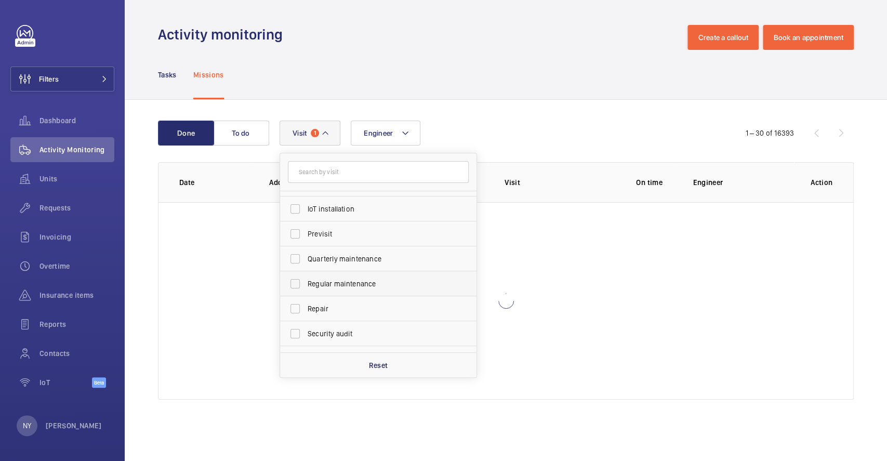
scroll to position [163, 0]
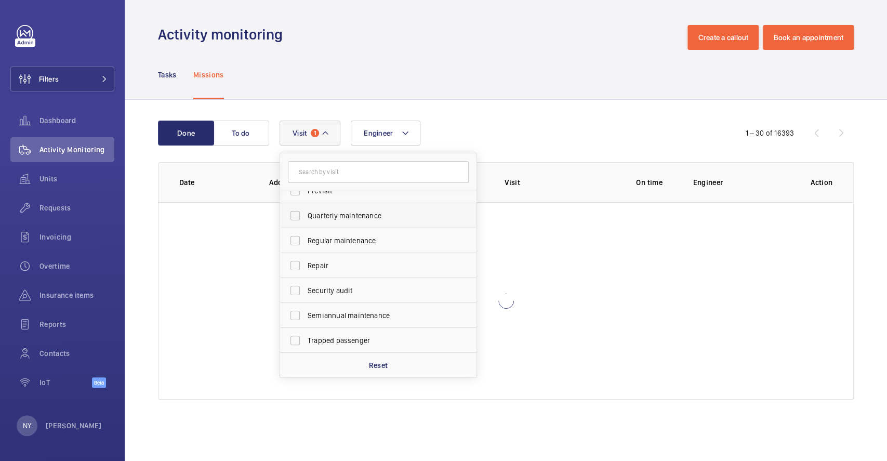
click at [350, 219] on span "Quarterly maintenance" at bounding box center [379, 215] width 143 height 10
click at [305, 219] on input "Quarterly maintenance" at bounding box center [295, 215] width 21 height 21
checkbox input "true"
click at [351, 246] on label "Regular maintenance" at bounding box center [370, 240] width 181 height 25
click at [305, 246] on input "Regular maintenance" at bounding box center [295, 240] width 21 height 21
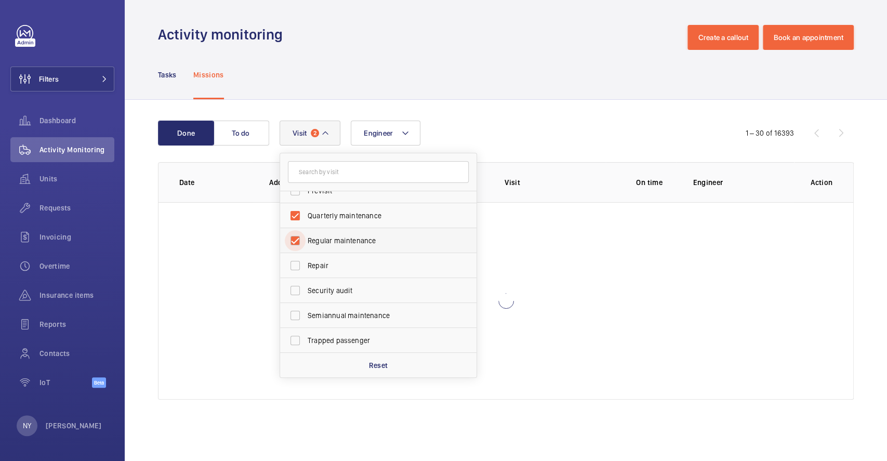
checkbox input "true"
click at [370, 317] on span "Semiannual maintenance" at bounding box center [379, 315] width 143 height 10
click at [305, 317] on input "Semiannual maintenance" at bounding box center [295, 315] width 21 height 21
checkbox input "true"
click at [74, 119] on span "Dashboard" at bounding box center [76, 120] width 75 height 10
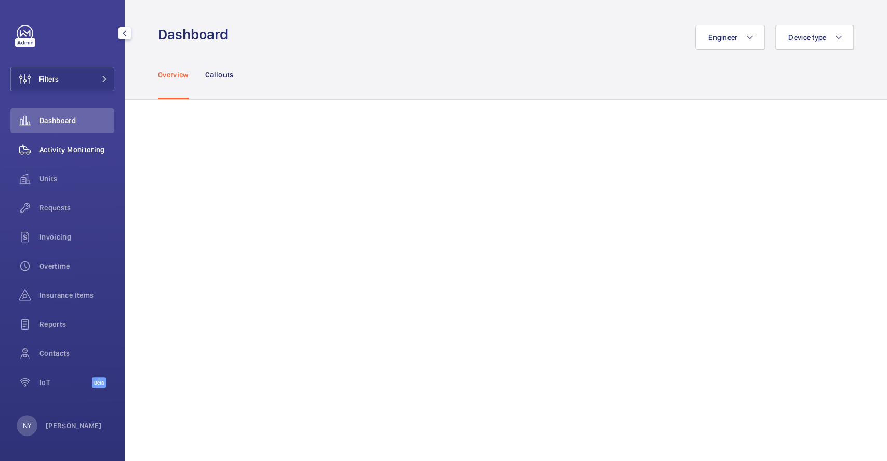
click at [70, 150] on span "Activity Monitoring" at bounding box center [76, 149] width 75 height 10
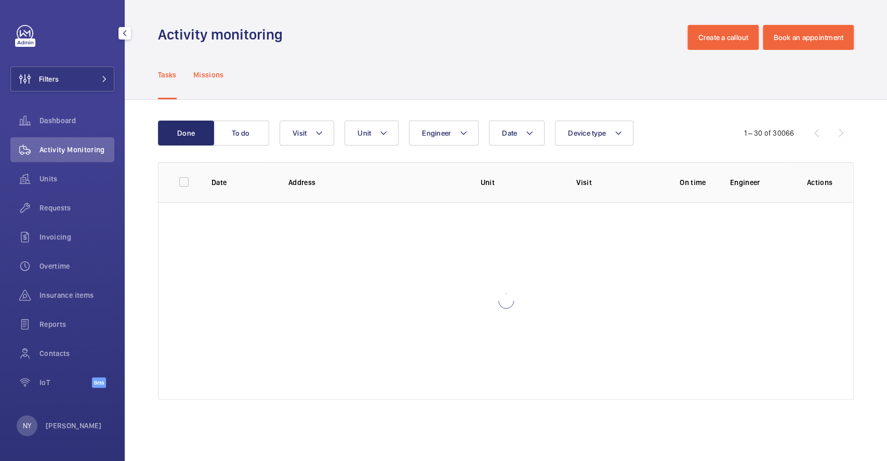
click at [209, 76] on p "Missions" at bounding box center [208, 75] width 31 height 10
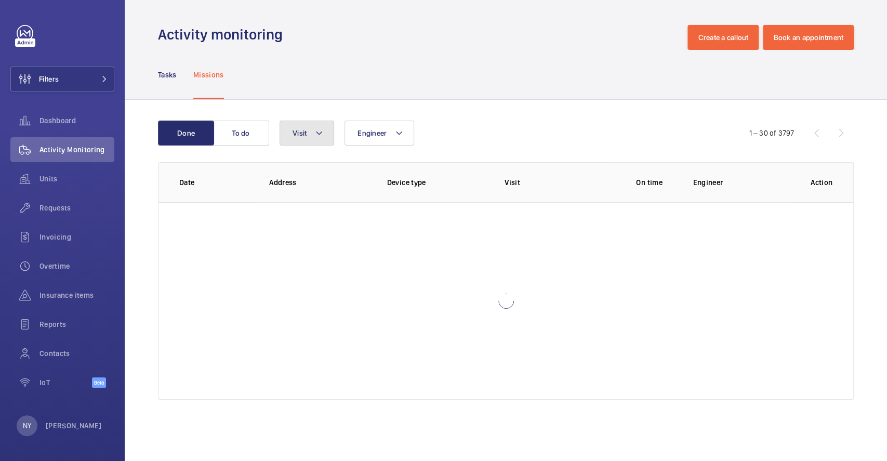
click at [317, 128] on mat-icon at bounding box center [319, 133] width 8 height 12
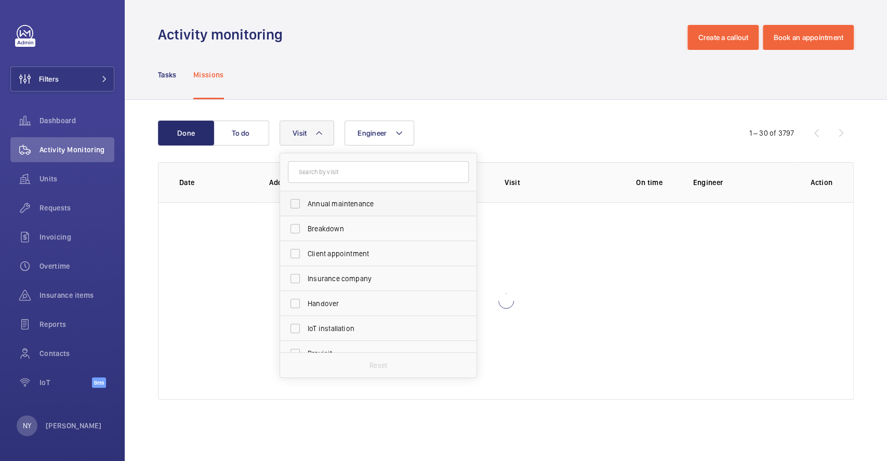
click at [322, 197] on label "Annual maintenance" at bounding box center [370, 203] width 181 height 25
click at [305, 197] on input "Annual maintenance" at bounding box center [295, 203] width 21 height 21
checkbox input "true"
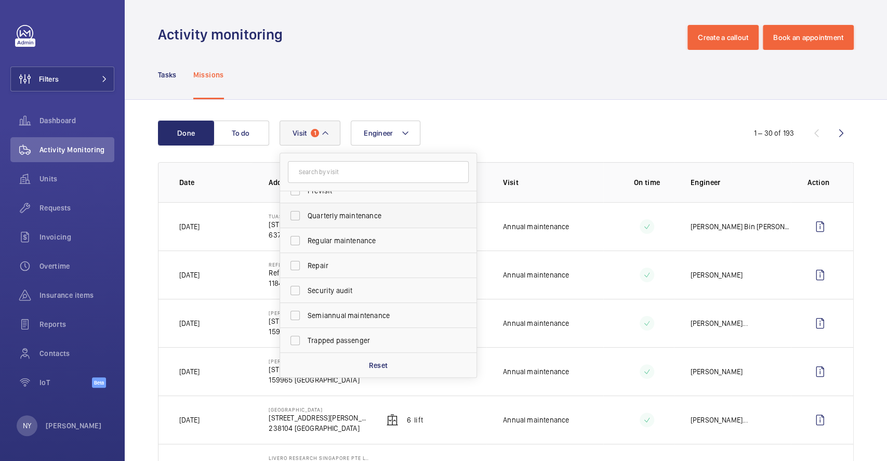
click at [370, 213] on span "Quarterly maintenance" at bounding box center [379, 215] width 143 height 10
click at [305, 213] on input "Quarterly maintenance" at bounding box center [295, 215] width 21 height 21
checkbox input "true"
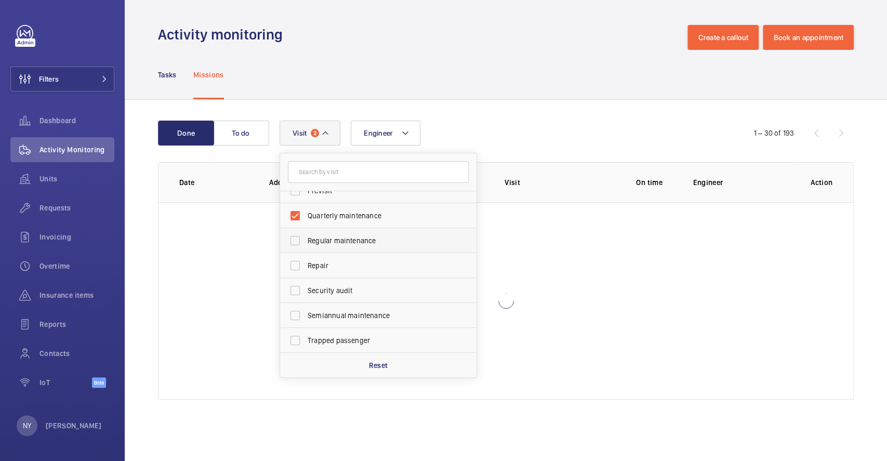
click at [369, 232] on label "Regular maintenance" at bounding box center [370, 240] width 181 height 25
click at [305, 232] on input "Regular maintenance" at bounding box center [295, 240] width 21 height 21
checkbox input "true"
click at [376, 315] on span "Semiannual maintenance" at bounding box center [379, 315] width 143 height 10
click at [305, 315] on input "Semiannual maintenance" at bounding box center [295, 315] width 21 height 21
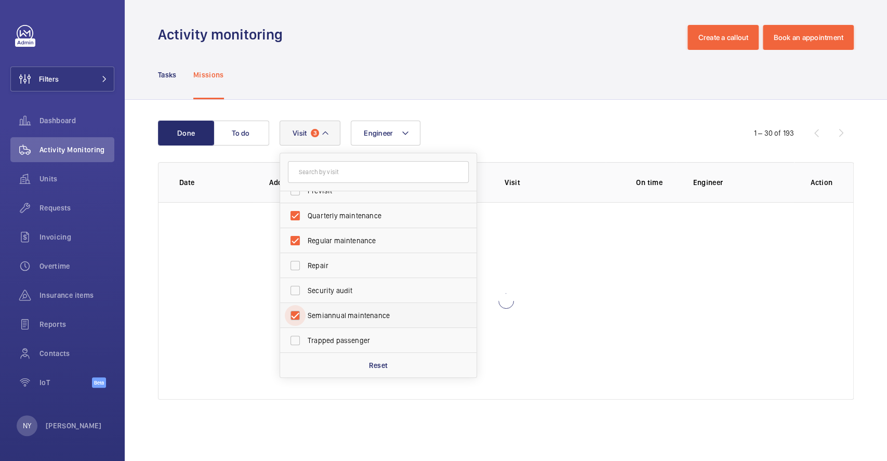
checkbox input "true"
click at [487, 81] on div "Tasks Missions" at bounding box center [506, 74] width 696 height 49
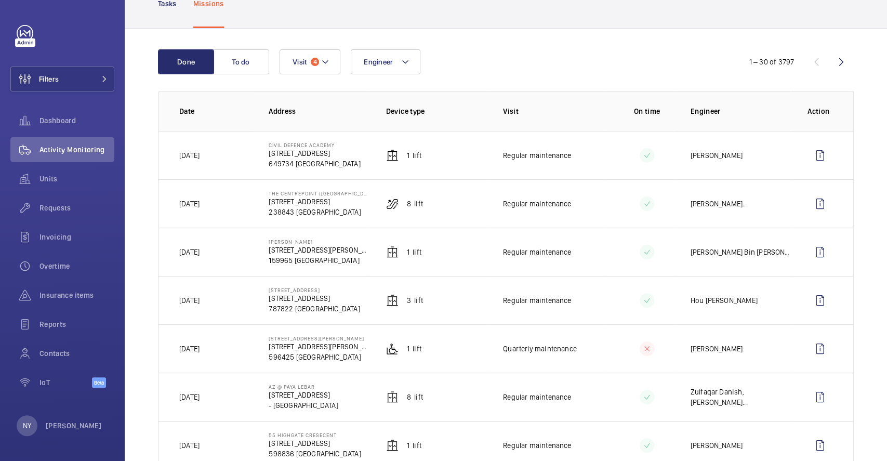
scroll to position [138, 0]
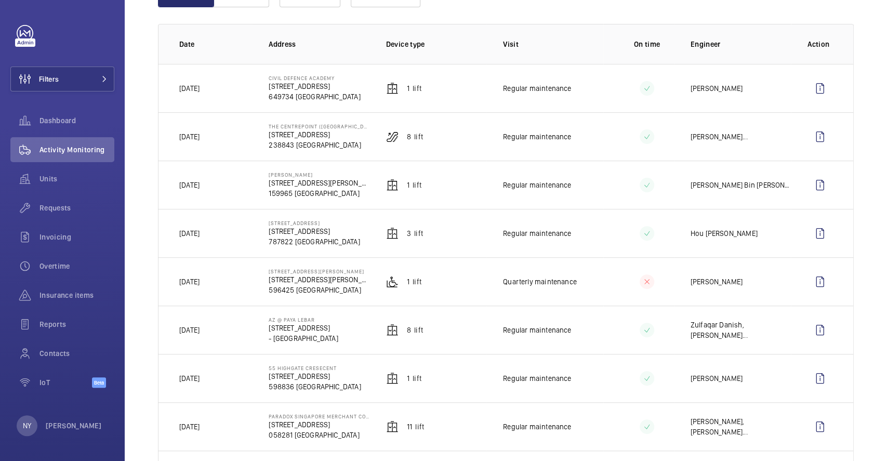
drag, startPoint x: 266, startPoint y: 319, endPoint x: 329, endPoint y: 321, distance: 62.9
click at [329, 321] on td "AZ @ Paya Lebar 140 Paya Lebar Rd - SINGAPORE" at bounding box center [310, 329] width 117 height 48
copy p "AZ @ Paya Lebar"
click at [807, 338] on wm-front-icon-button at bounding box center [819, 329] width 25 height 25
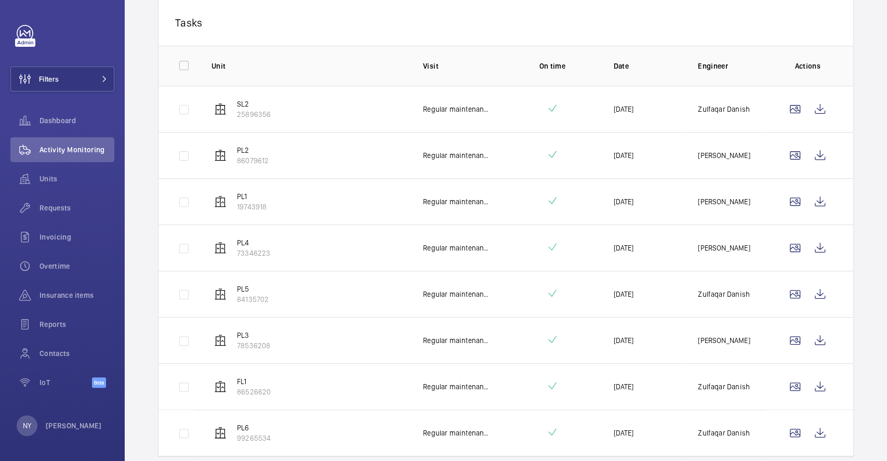
scroll to position [208, 0]
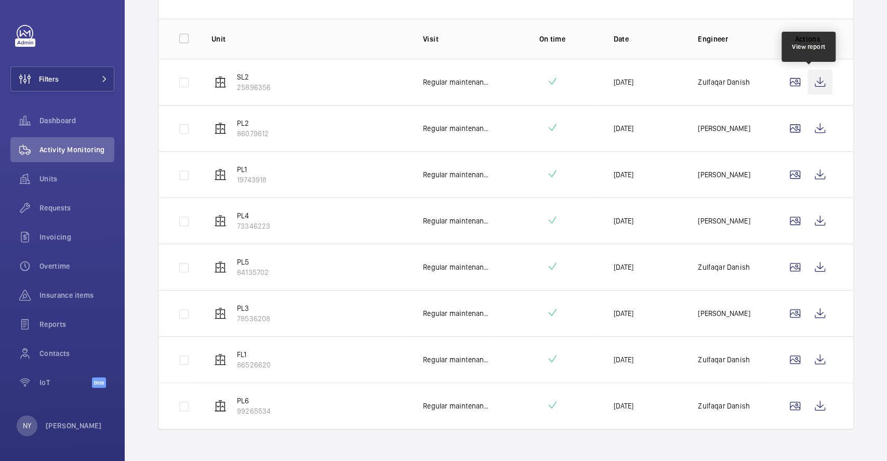
click at [807, 85] on wm-front-icon-button at bounding box center [819, 82] width 25 height 25
click at [807, 128] on wm-front-icon-button at bounding box center [819, 128] width 25 height 25
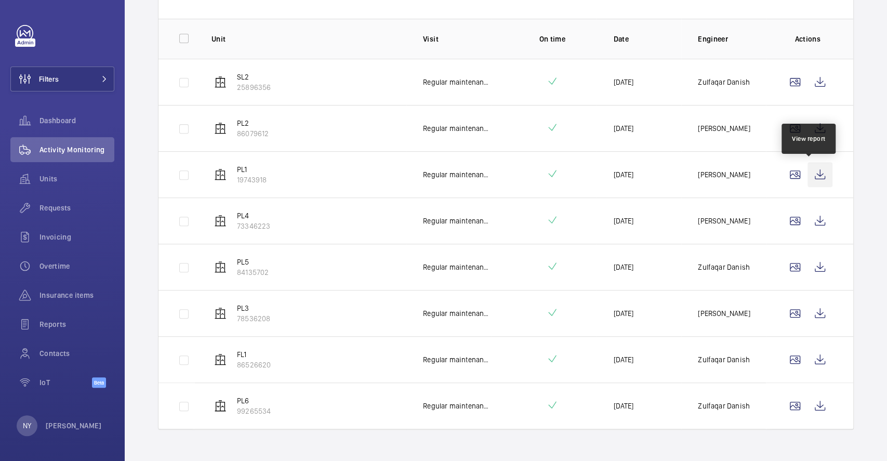
click at [807, 181] on wm-front-icon-button at bounding box center [819, 174] width 25 height 25
click at [807, 223] on wm-front-icon-button at bounding box center [819, 220] width 25 height 25
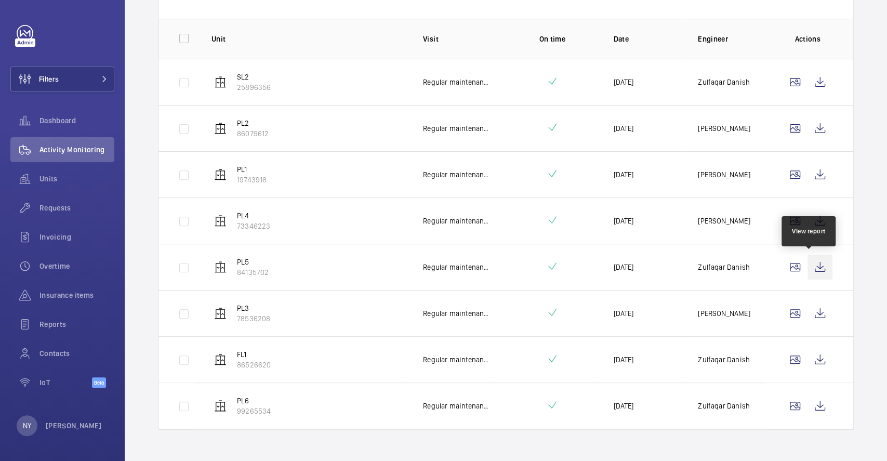
click at [814, 262] on wm-front-icon-button at bounding box center [819, 267] width 25 height 25
click at [808, 301] on wm-front-icon-button at bounding box center [819, 313] width 25 height 25
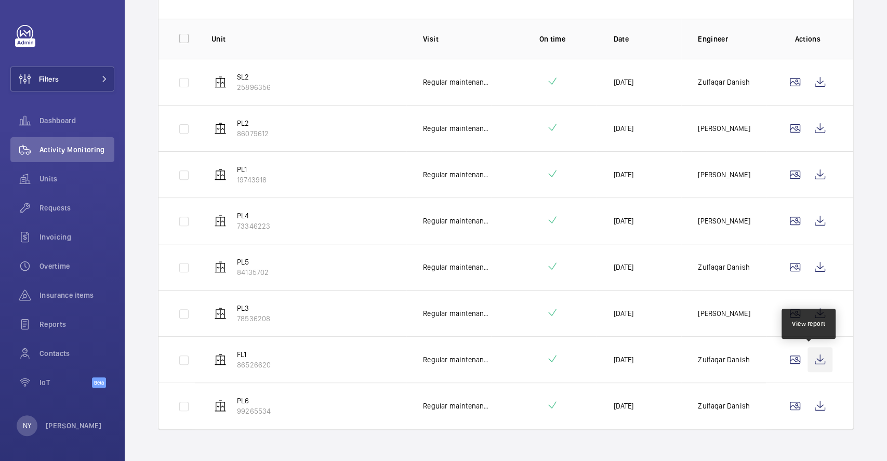
click at [815, 357] on wm-front-icon-button at bounding box center [819, 359] width 25 height 25
click at [809, 403] on wm-front-icon-button at bounding box center [819, 405] width 25 height 25
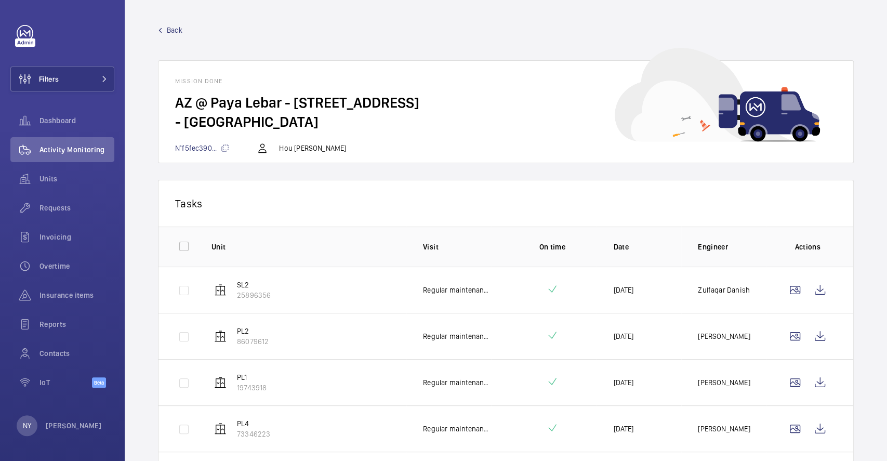
click at [171, 32] on span "Back" at bounding box center [175, 30] width 16 height 10
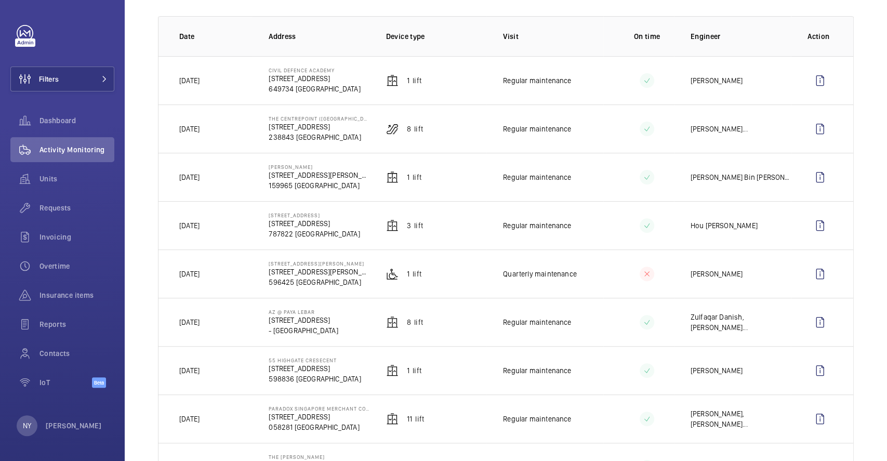
scroll to position [69, 0]
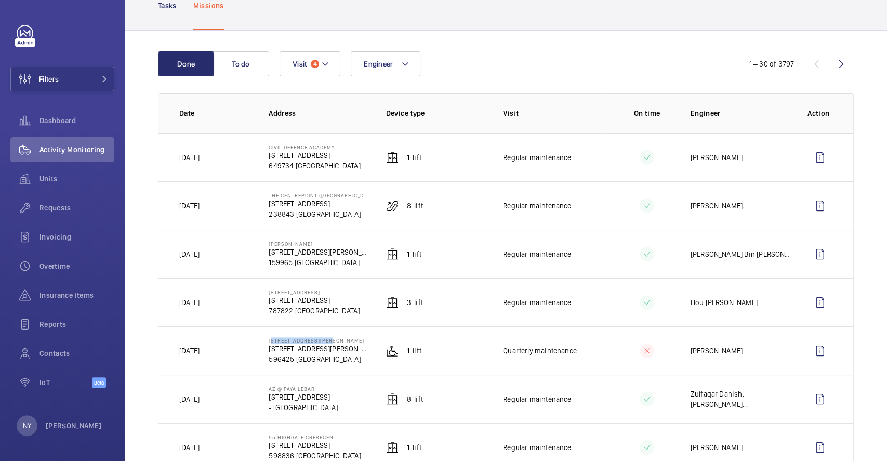
drag, startPoint x: 267, startPoint y: 340, endPoint x: 340, endPoint y: 343, distance: 73.8
click at [340, 343] on td "118 Yuk Tong Avenue 118 Yuk Tong Ave 596425 SINGAPORE" at bounding box center [310, 350] width 117 height 48
copy p "[STREET_ADDRESS][PERSON_NAME]"
click at [38, 69] on wm-front-icon-button at bounding box center [25, 78] width 28 height 25
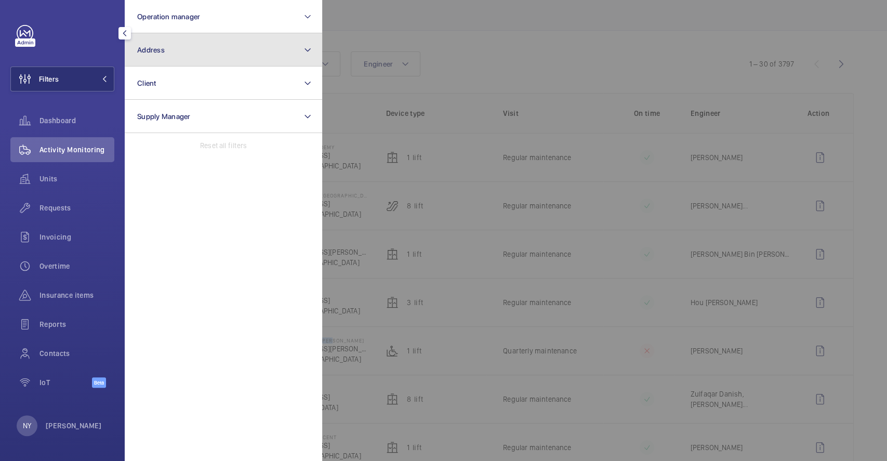
click at [208, 64] on button "Address" at bounding box center [223, 49] width 197 height 33
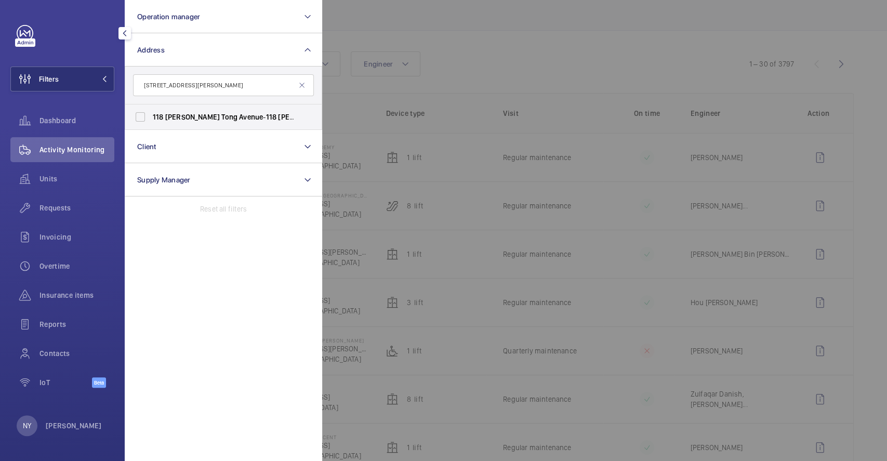
type input "[STREET_ADDRESS][PERSON_NAME]"
click at [195, 116] on span "118 Yuk Tong Avenue - 118 Yuk Tong Ave, SINGAPORE 596425" at bounding box center [224, 117] width 143 height 10
click at [151, 116] on input "118 Yuk Tong Avenue - 118 Yuk Tong Ave, SINGAPORE 596425" at bounding box center [140, 117] width 21 height 21
checkbox input "true"
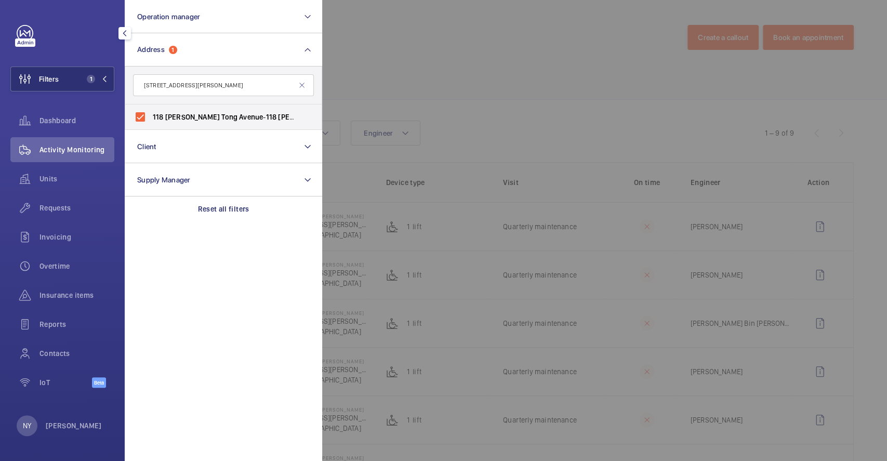
click at [436, 57] on div at bounding box center [765, 230] width 887 height 461
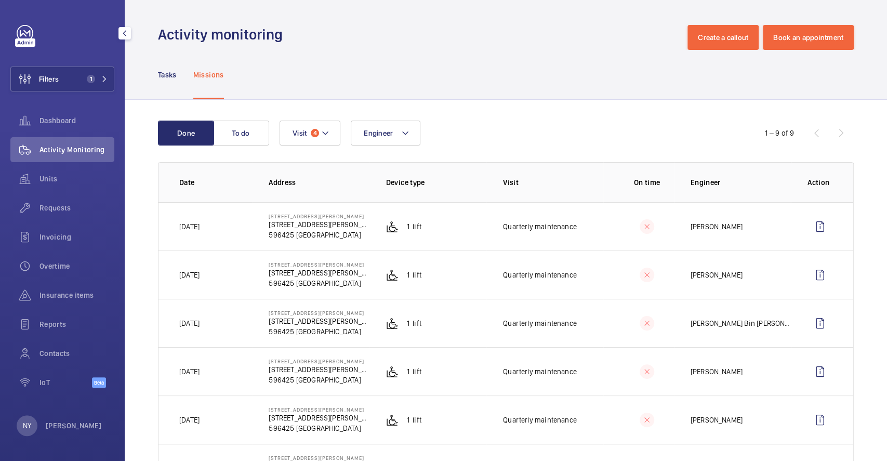
drag, startPoint x: 176, startPoint y: 223, endPoint x: 236, endPoint y: 231, distance: 60.3
click at [236, 231] on td "[DATE]" at bounding box center [205, 226] width 94 height 48
copy p "[DATE]"
click at [810, 223] on wm-front-icon-button at bounding box center [819, 226] width 25 height 25
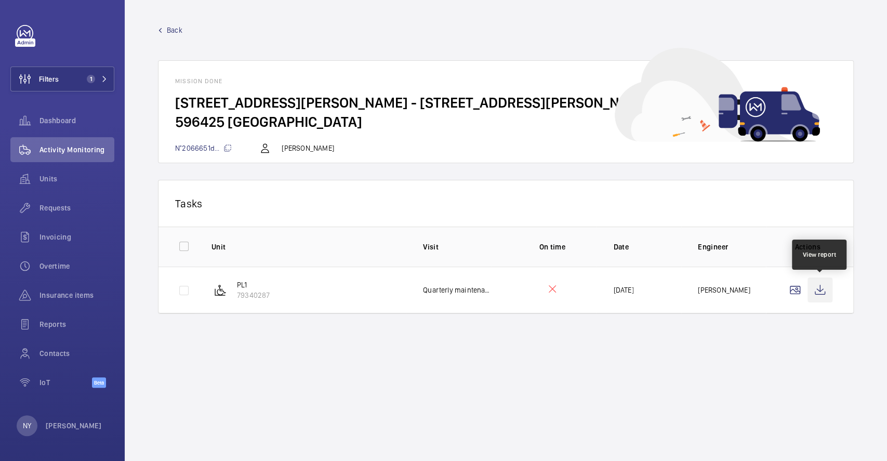
click at [818, 294] on wm-front-icon-button at bounding box center [819, 289] width 25 height 25
click at [167, 31] on span "Back" at bounding box center [175, 30] width 16 height 10
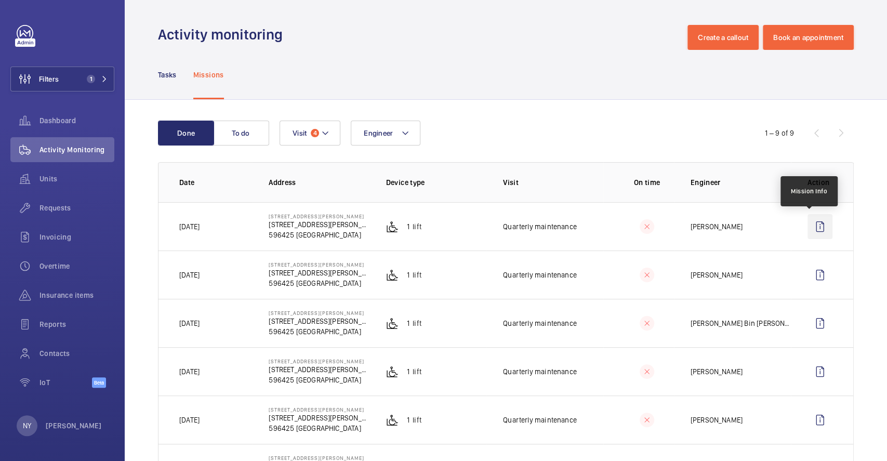
click at [808, 218] on wm-front-icon-button at bounding box center [819, 226] width 25 height 25
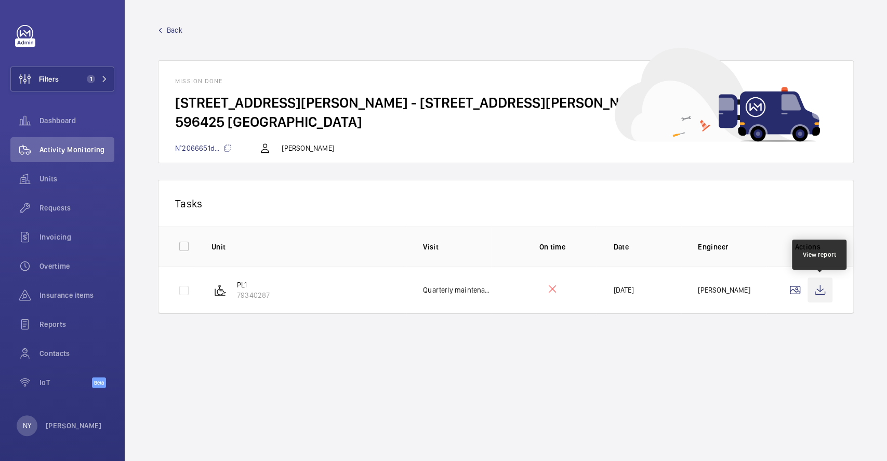
click at [820, 277] on wm-front-icon-button at bounding box center [819, 289] width 25 height 25
click at [170, 31] on span "Back" at bounding box center [175, 30] width 16 height 10
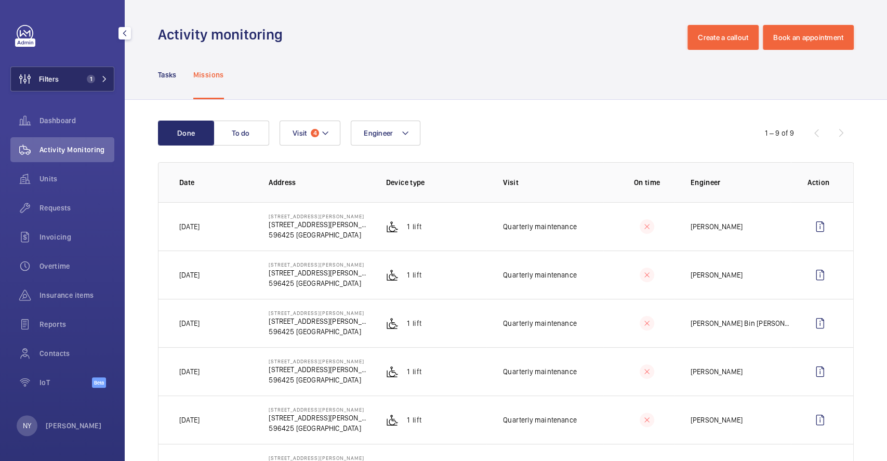
click at [71, 85] on button "Filters 1" at bounding box center [62, 78] width 104 height 25
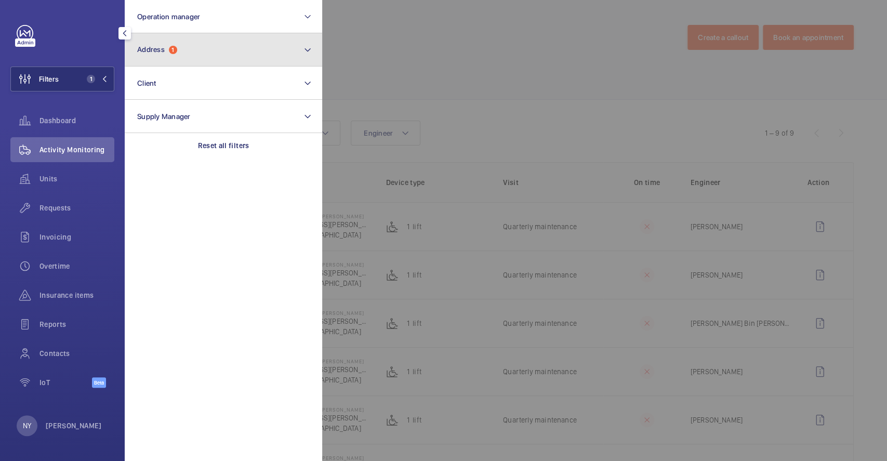
click at [190, 51] on button "Address 1" at bounding box center [223, 49] width 197 height 33
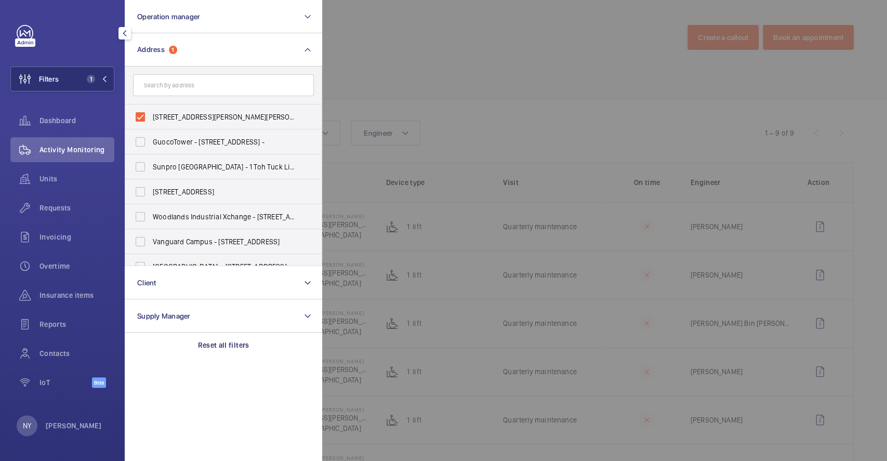
click at [176, 115] on span "118 Yuk Tong Avenue - 118 Yuk Tong Ave, SINGAPORE 596425" at bounding box center [224, 117] width 143 height 10
click at [151, 115] on input "118 Yuk Tong Avenue - 118 Yuk Tong Ave, SINGAPORE 596425" at bounding box center [140, 117] width 21 height 21
checkbox input "false"
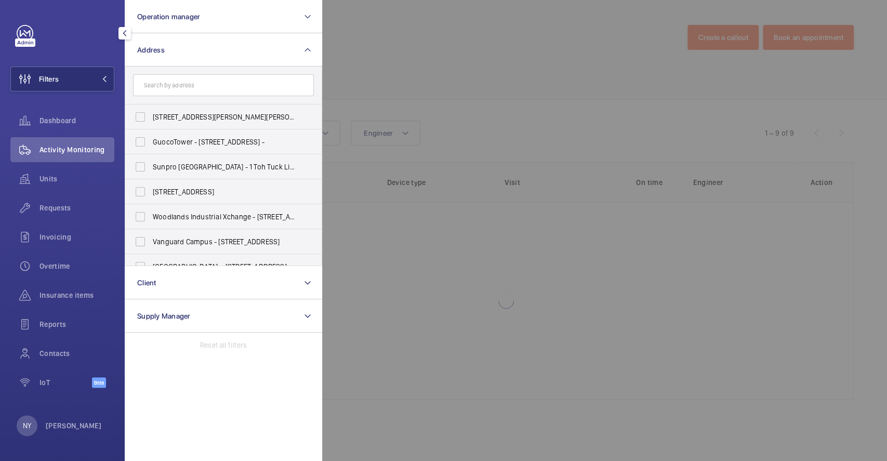
click at [454, 109] on div at bounding box center [765, 230] width 887 height 461
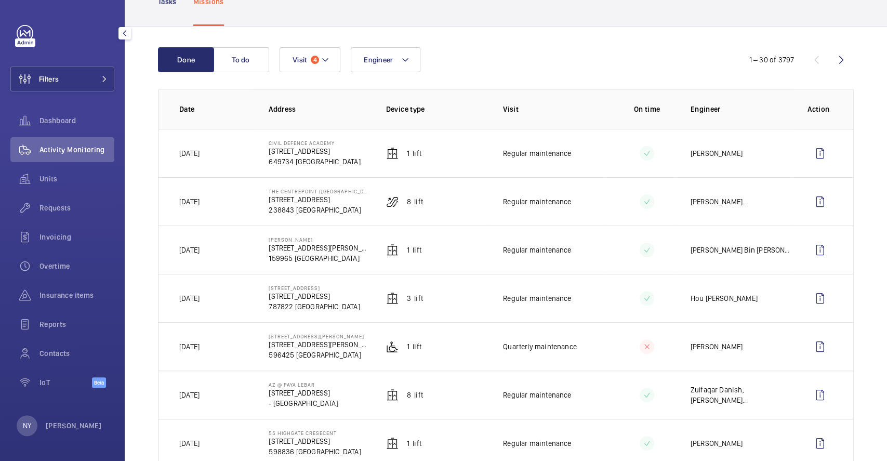
scroll to position [138, 0]
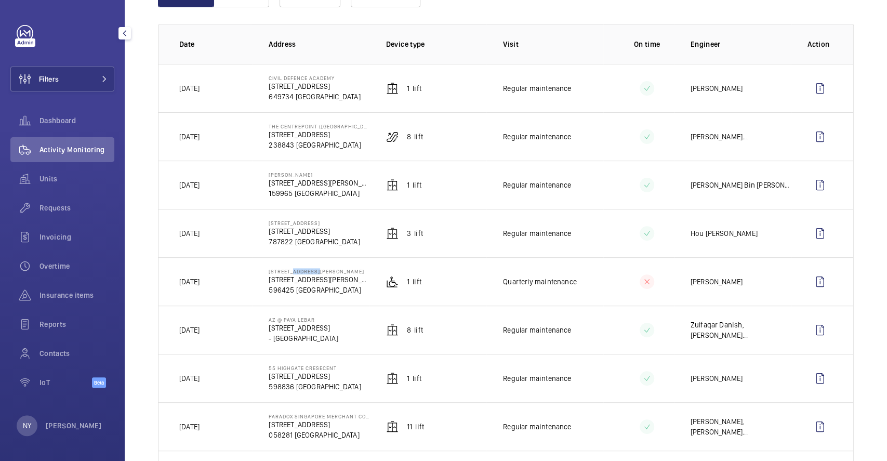
drag, startPoint x: 287, startPoint y: 268, endPoint x: 312, endPoint y: 268, distance: 24.9
click at [312, 268] on td "118 Yuk Tong Avenue 118 Yuk Tong Ave 596425 SINGAPORE" at bounding box center [310, 281] width 117 height 48
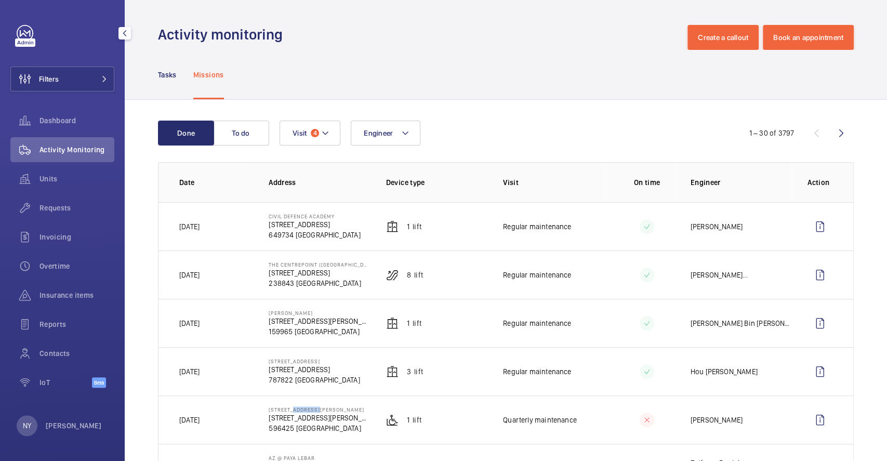
drag, startPoint x: 268, startPoint y: 361, endPoint x: 349, endPoint y: 363, distance: 81.6
click at [349, 363] on td "451 Tagore Industrial Ave 451 Tagore Industrial Ave 787822 SINGAPORE" at bounding box center [310, 371] width 117 height 48
copy p "[STREET_ADDRESS]"
click at [814, 371] on wm-front-icon-button at bounding box center [819, 371] width 25 height 25
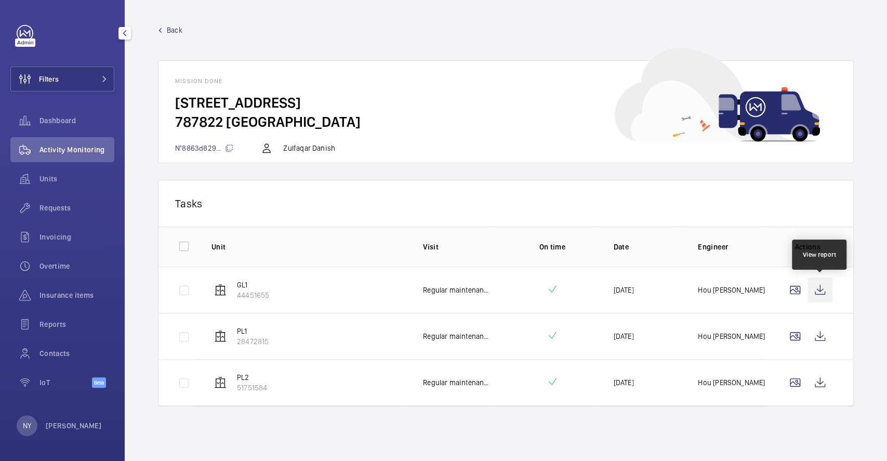
click at [820, 293] on wm-front-icon-button at bounding box center [819, 289] width 25 height 25
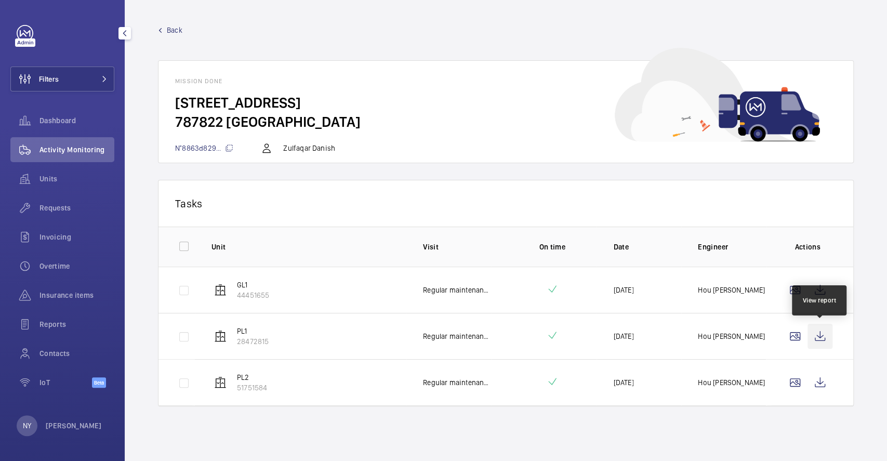
click at [820, 343] on wm-front-icon-button at bounding box center [819, 336] width 25 height 25
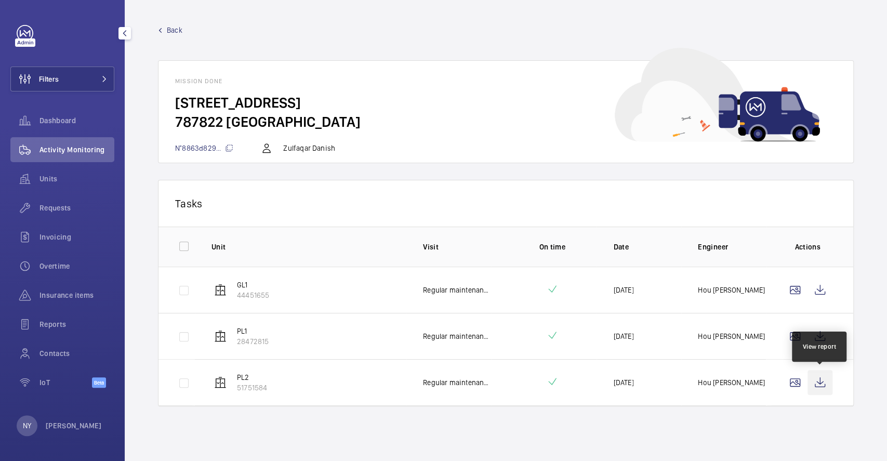
click at [828, 384] on wm-front-icon-button at bounding box center [819, 382] width 25 height 25
click at [177, 28] on span "Back" at bounding box center [175, 30] width 16 height 10
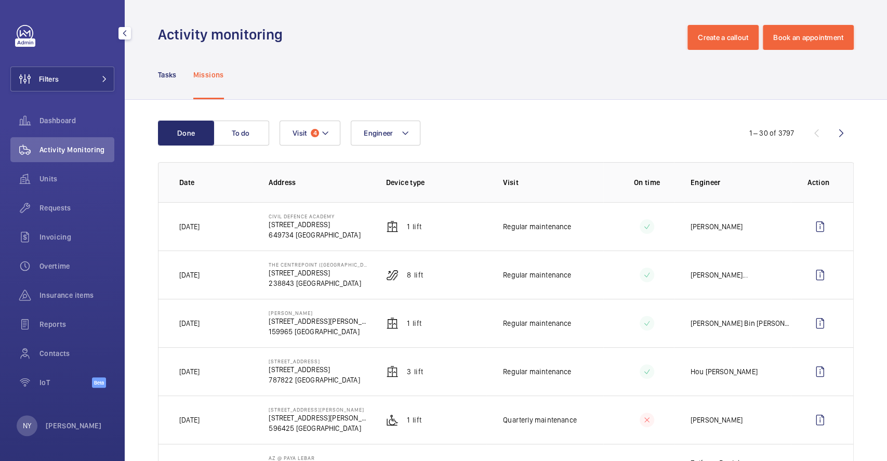
scroll to position [277, 0]
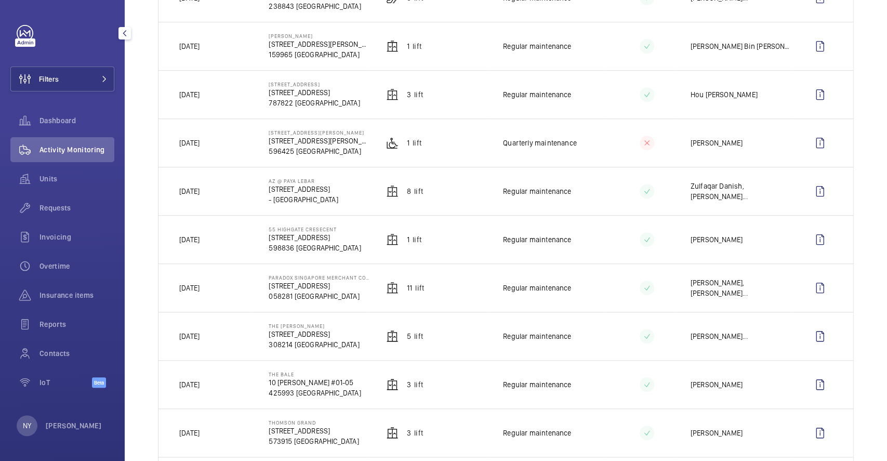
drag, startPoint x: 190, startPoint y: 242, endPoint x: 207, endPoint y: 242, distance: 17.1
click at [199, 242] on p "[DATE]" at bounding box center [189, 239] width 20 height 10
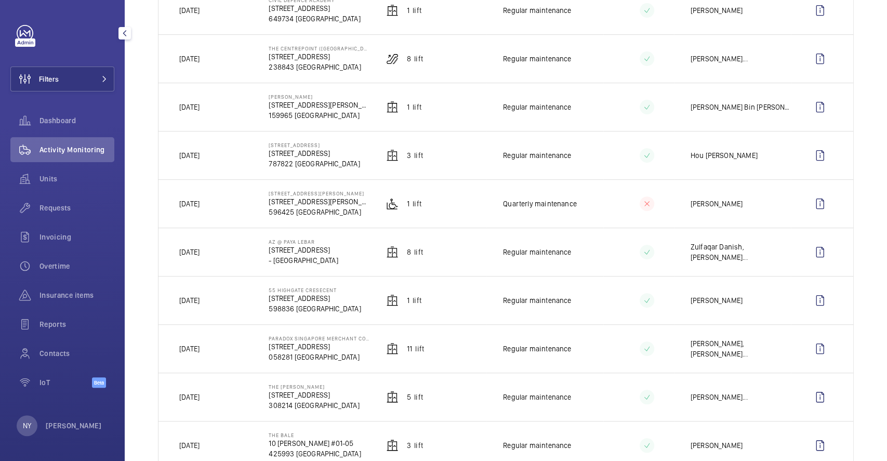
scroll to position [138, 0]
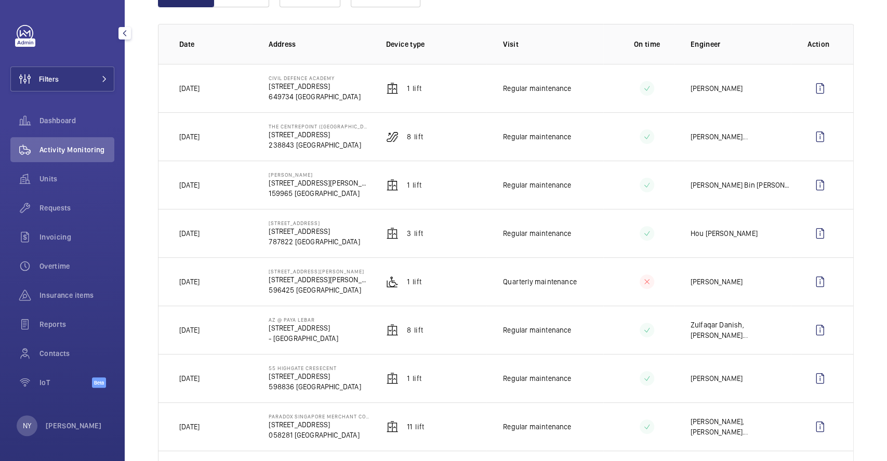
drag, startPoint x: 197, startPoint y: 235, endPoint x: 228, endPoint y: 235, distance: 30.7
click at [228, 235] on td "[DATE]" at bounding box center [205, 233] width 94 height 48
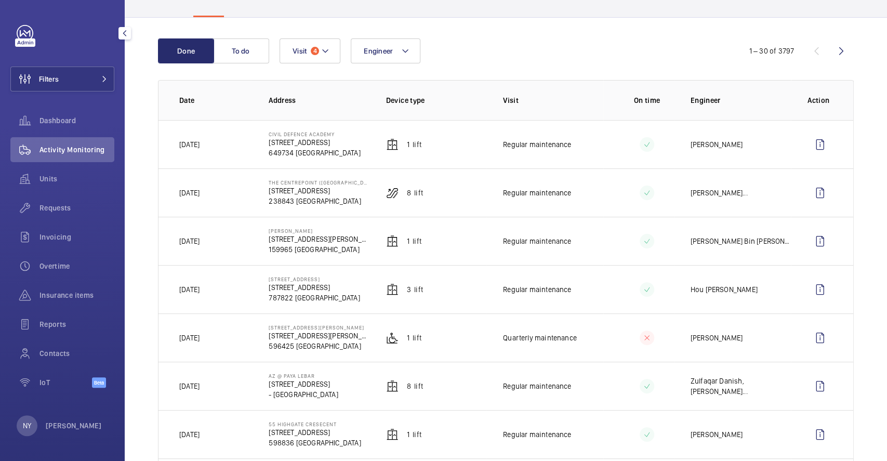
scroll to position [0, 0]
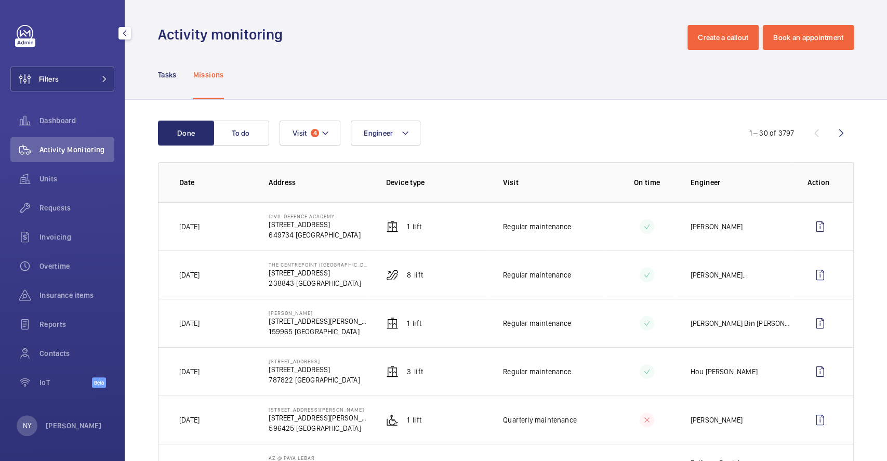
drag, startPoint x: 267, startPoint y: 312, endPoint x: 314, endPoint y: 312, distance: 47.8
click at [314, 312] on p "[PERSON_NAME]" at bounding box center [319, 313] width 100 height 6
copy p "[PERSON_NAME]"
click at [808, 315] on wm-front-icon-button at bounding box center [819, 323] width 25 height 25
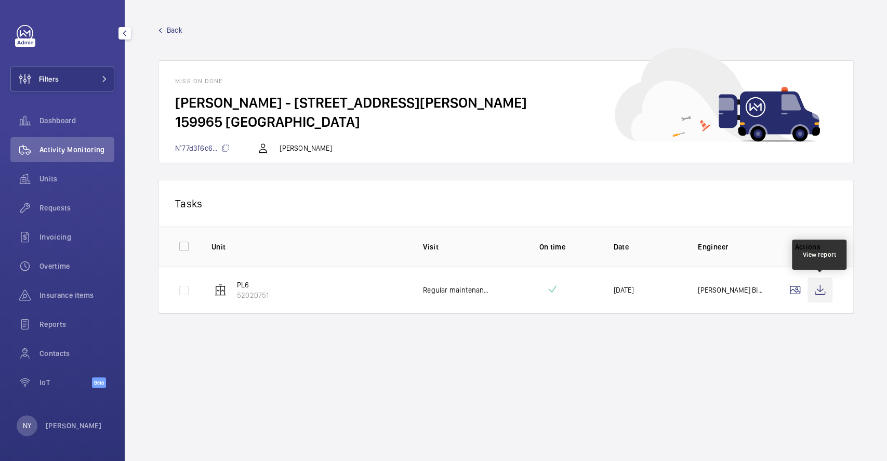
click at [822, 289] on wm-front-icon-button at bounding box center [819, 289] width 25 height 25
click at [174, 29] on span "Back" at bounding box center [175, 30] width 16 height 10
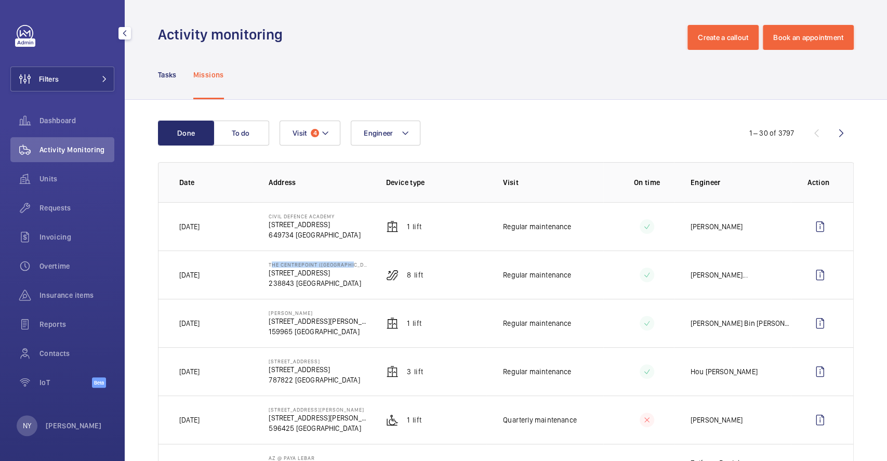
drag, startPoint x: 267, startPoint y: 264, endPoint x: 351, endPoint y: 264, distance: 84.2
click at [351, 264] on td "The Centrepoint (New Wing) 176 Orchard Rd 238843 SINGAPORE" at bounding box center [310, 274] width 117 height 48
copy p "The Centrepoint ([GEOGRAPHIC_DATA])"
click at [43, 74] on span "Filters" at bounding box center [49, 79] width 20 height 10
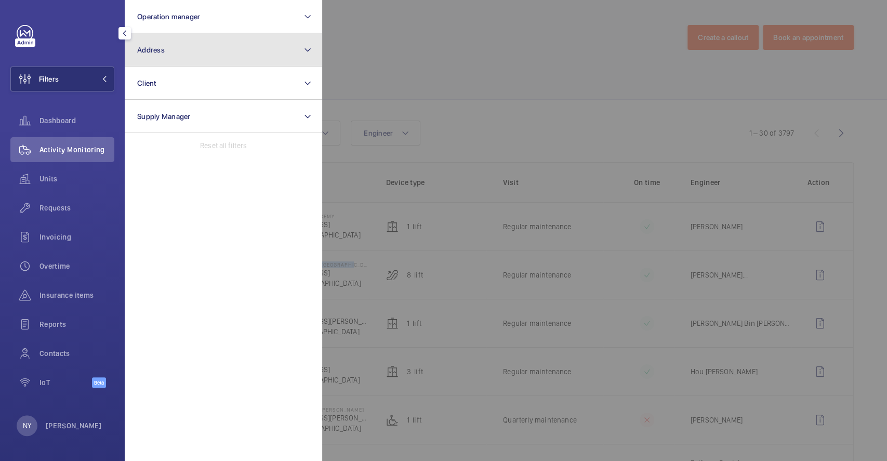
click at [158, 55] on button "Address" at bounding box center [223, 49] width 197 height 33
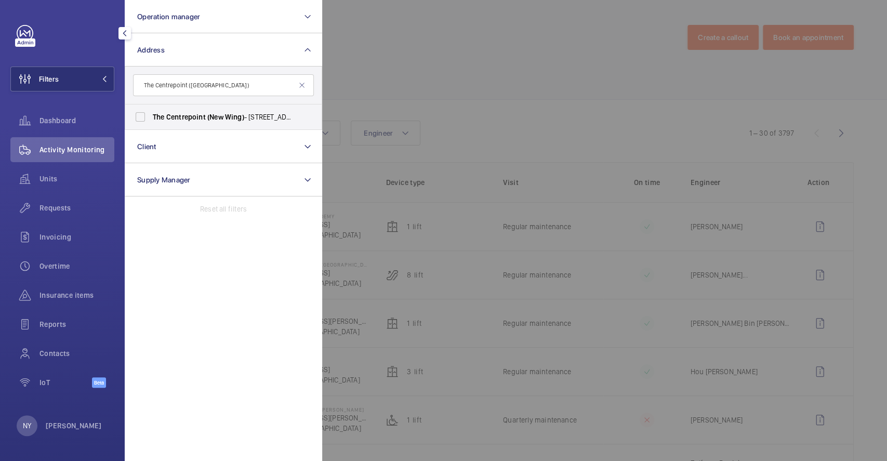
type input "The Centrepoint ([GEOGRAPHIC_DATA])"
click at [201, 117] on span "Centrepoint" at bounding box center [185, 117] width 39 height 8
click at [151, 117] on input "The Centrepoint (New Wing) - 176 Orchard Rd, SINGAPORE 238843" at bounding box center [140, 117] width 21 height 21
checkbox input "true"
click at [480, 90] on div at bounding box center [765, 230] width 887 height 461
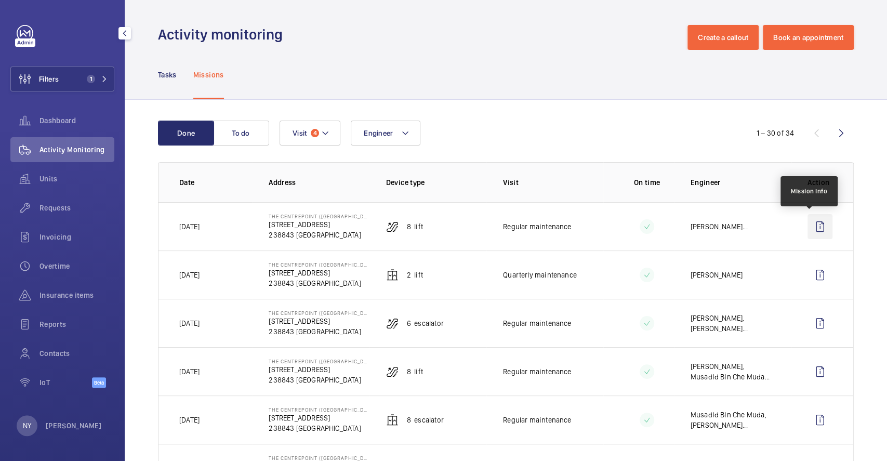
click at [813, 222] on wm-front-icon-button at bounding box center [819, 226] width 25 height 25
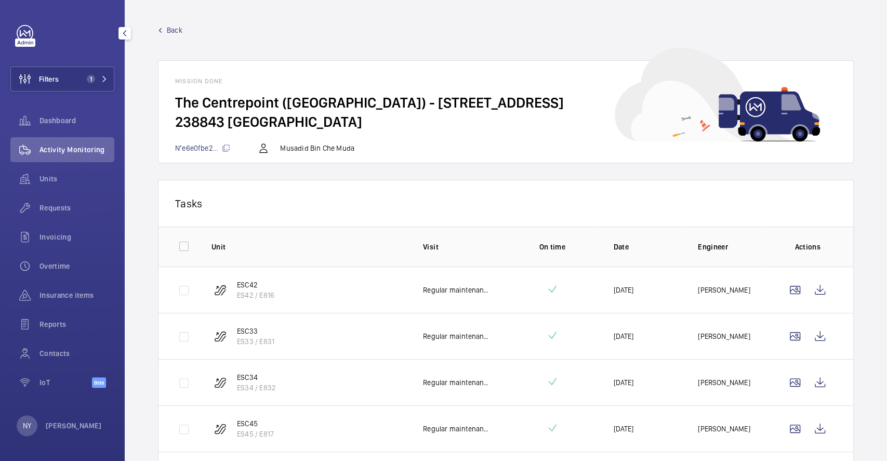
scroll to position [138, 0]
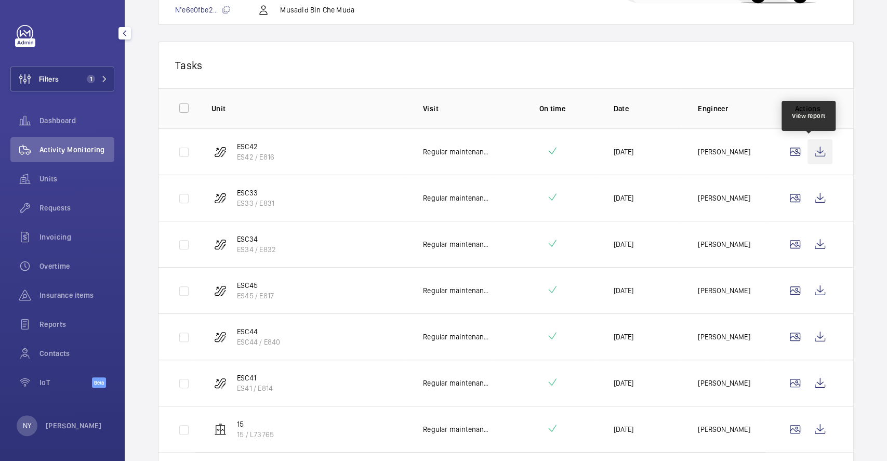
click at [814, 155] on wm-front-icon-button at bounding box center [819, 151] width 25 height 25
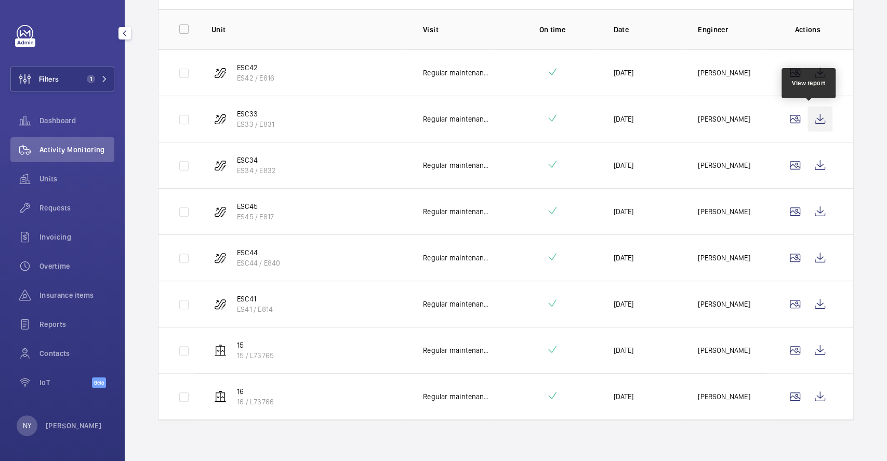
click at [810, 124] on wm-front-icon-button at bounding box center [819, 119] width 25 height 25
click at [815, 167] on wm-front-icon-button at bounding box center [819, 165] width 25 height 25
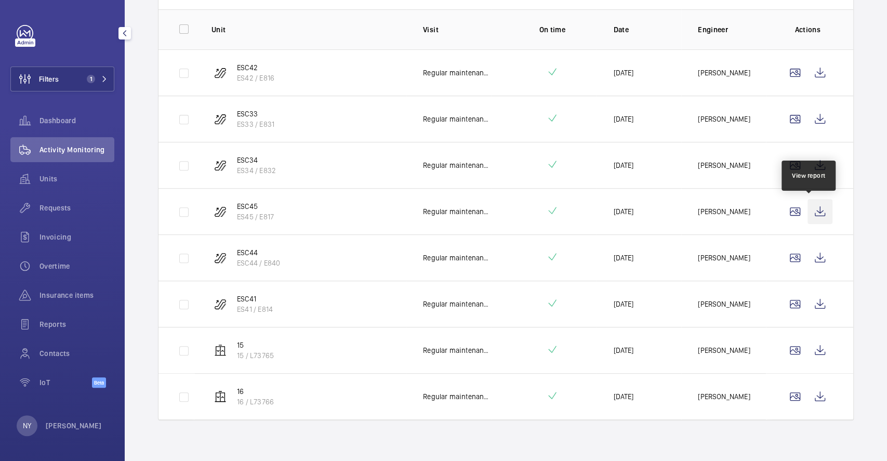
click at [815, 204] on wm-front-icon-button at bounding box center [819, 211] width 25 height 25
click at [816, 255] on wm-front-icon-button at bounding box center [819, 257] width 25 height 25
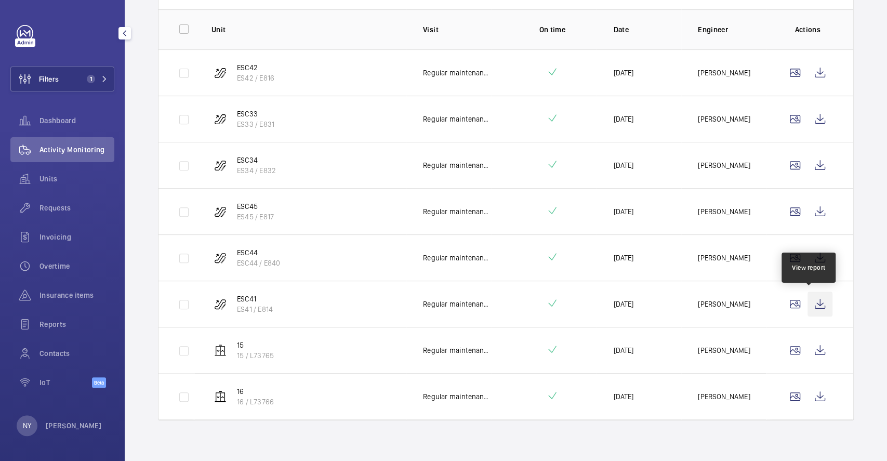
click at [808, 297] on wm-front-icon-button at bounding box center [819, 303] width 25 height 25
click at [807, 344] on wm-front-icon-button at bounding box center [819, 350] width 25 height 25
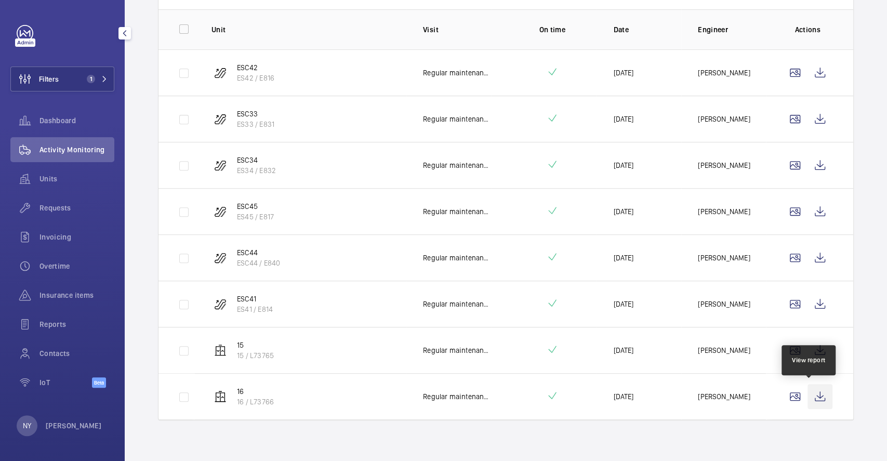
click at [813, 396] on wm-front-icon-button at bounding box center [819, 396] width 25 height 25
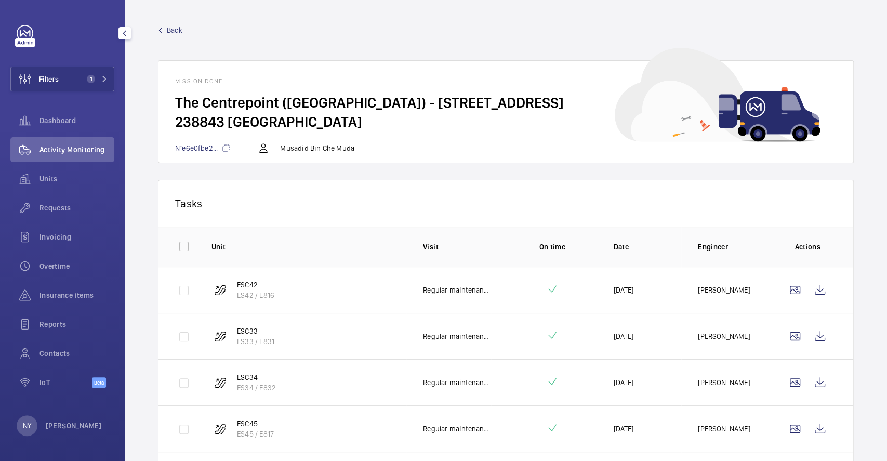
click at [178, 31] on span "Back" at bounding box center [175, 30] width 16 height 10
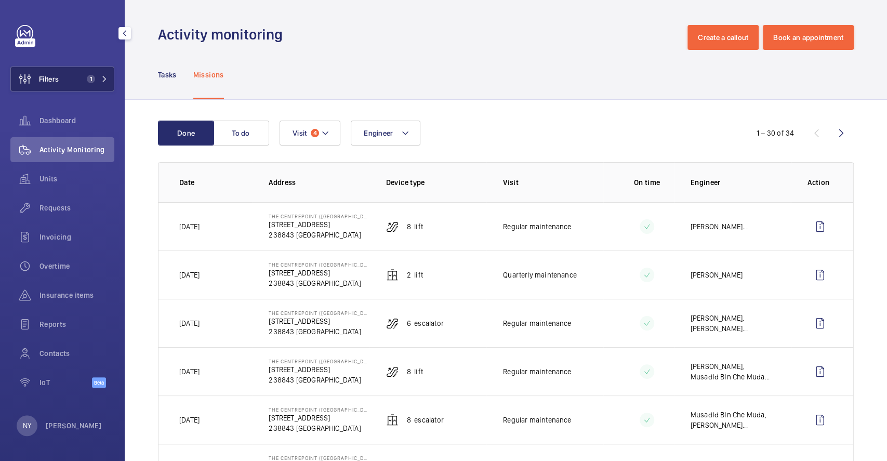
click at [63, 81] on button "Filters 1" at bounding box center [62, 78] width 104 height 25
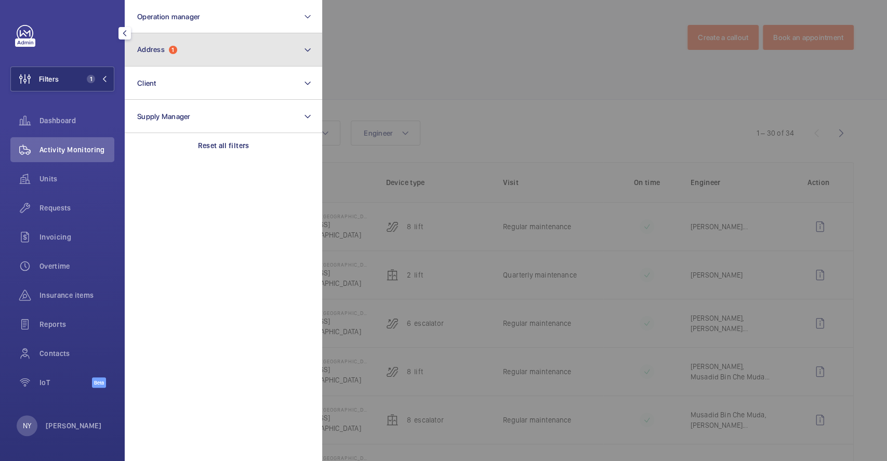
click at [188, 56] on button "Address 1" at bounding box center [223, 49] width 197 height 33
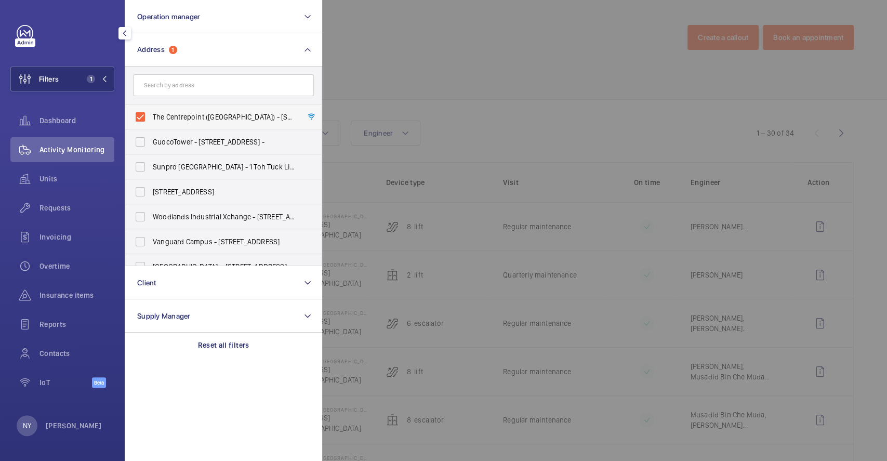
click at [189, 115] on span "The Centrepoint (New Wing) - 176 Orchard Rd, SINGAPORE 238843" at bounding box center [224, 117] width 143 height 10
click at [151, 115] on input "The Centrepoint (New Wing) - 176 Orchard Rd, SINGAPORE 238843" at bounding box center [140, 117] width 21 height 21
checkbox input "false"
click at [453, 95] on div at bounding box center [765, 230] width 887 height 461
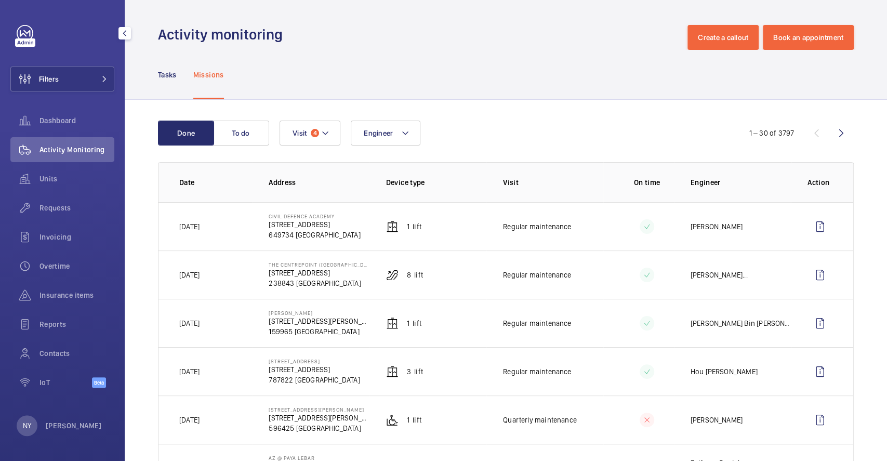
drag, startPoint x: 268, startPoint y: 215, endPoint x: 332, endPoint y: 217, distance: 65.0
click at [332, 217] on p "Civil Defence Academy" at bounding box center [314, 216] width 91 height 6
copy p "Civil Defence Academy"
click at [96, 81] on span at bounding box center [101, 79] width 12 height 6
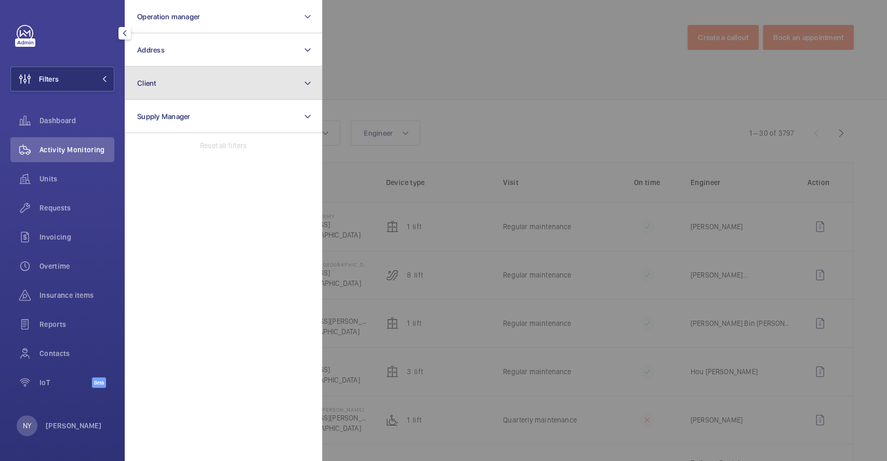
click at [189, 81] on button "Client" at bounding box center [223, 82] width 197 height 33
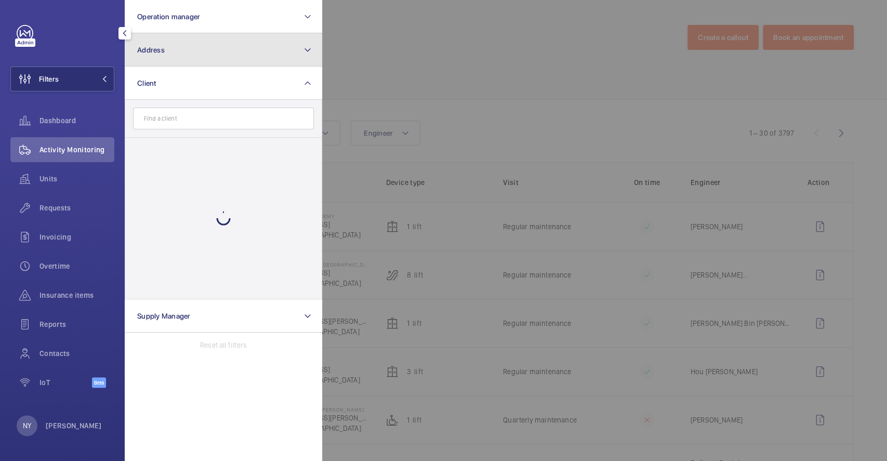
click at [196, 54] on button "Address" at bounding box center [223, 49] width 197 height 33
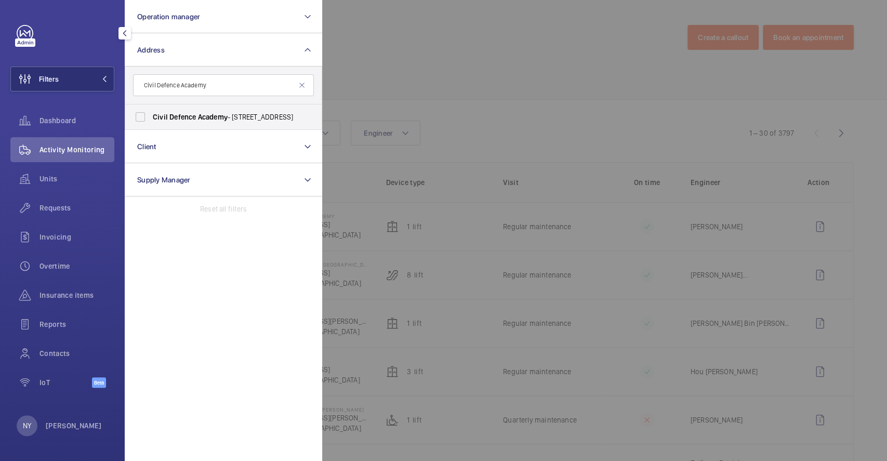
type input "Civil Defence Academy"
click at [205, 115] on span "Academy" at bounding box center [213, 117] width 30 height 8
click at [151, 115] on input "Civil Defence Academy - 101 Jalan Bahar, 649734 SINGAPORE, SINGAPORE 649734" at bounding box center [140, 117] width 21 height 21
checkbox input "true"
click at [509, 105] on div at bounding box center [765, 230] width 887 height 461
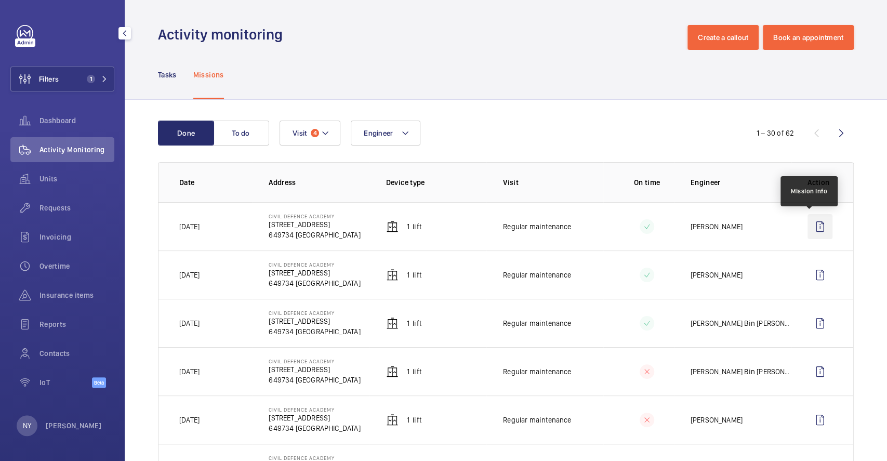
click at [810, 222] on wm-front-icon-button at bounding box center [819, 226] width 25 height 25
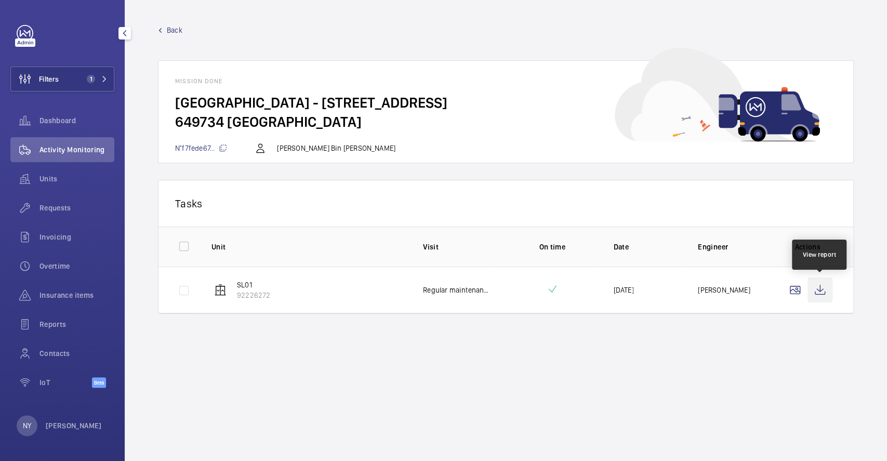
click at [828, 288] on wm-front-icon-button at bounding box center [819, 289] width 25 height 25
click at [172, 34] on span "Back" at bounding box center [175, 30] width 16 height 10
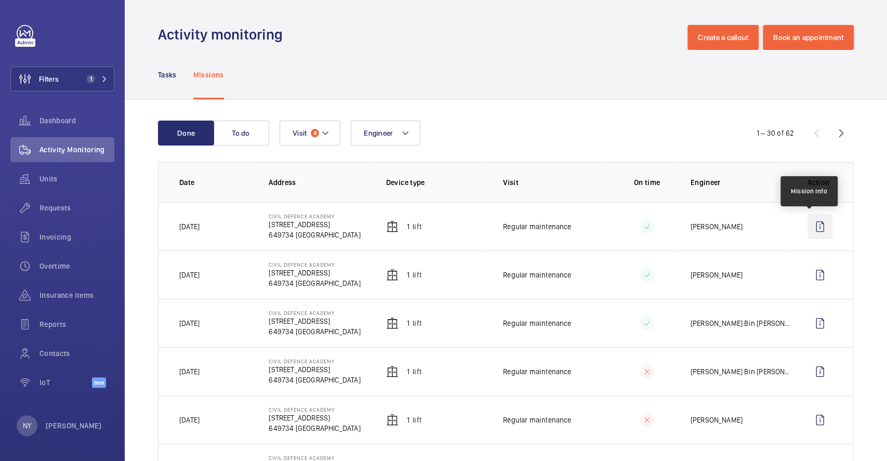
click at [816, 229] on wm-front-icon-button at bounding box center [819, 226] width 25 height 25
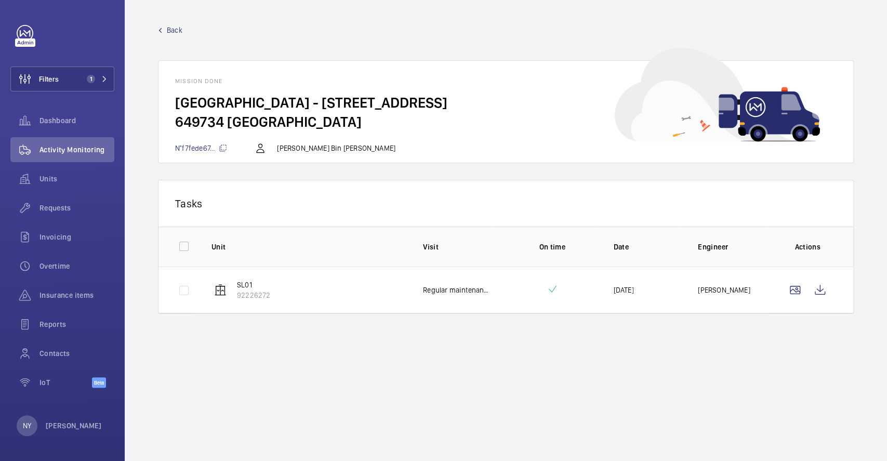
click at [170, 34] on span "Back" at bounding box center [175, 30] width 16 height 10
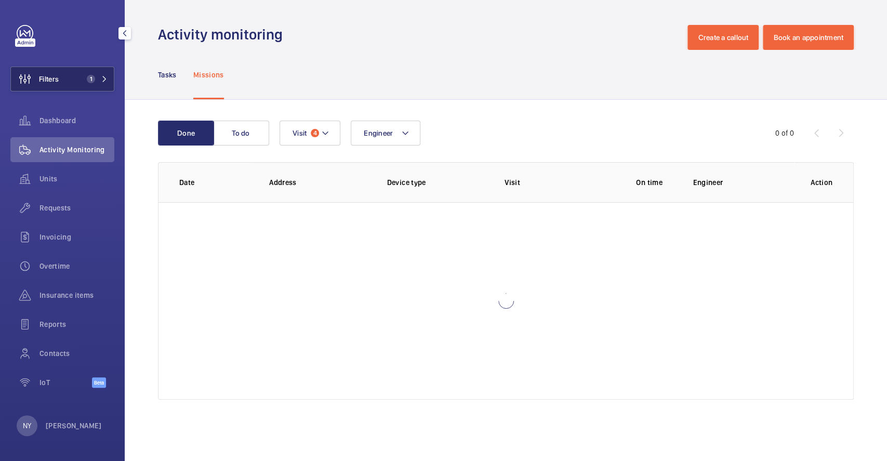
click at [64, 82] on button "Filters 1" at bounding box center [62, 78] width 104 height 25
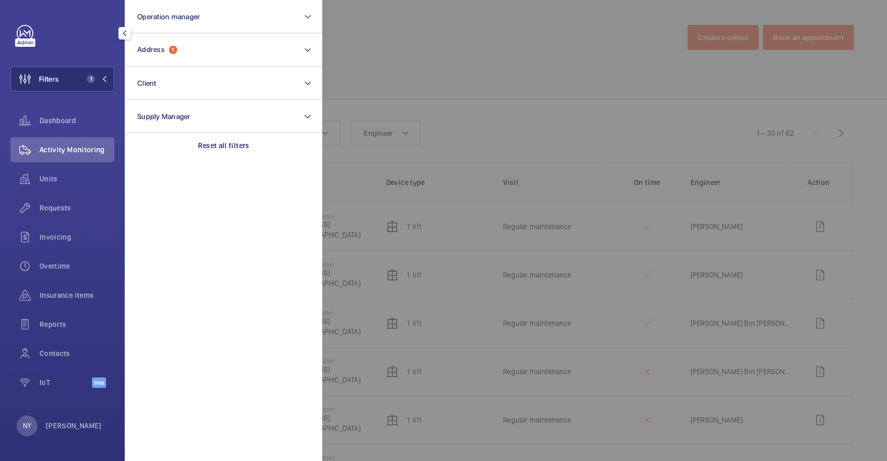
click at [436, 50] on div at bounding box center [765, 230] width 887 height 461
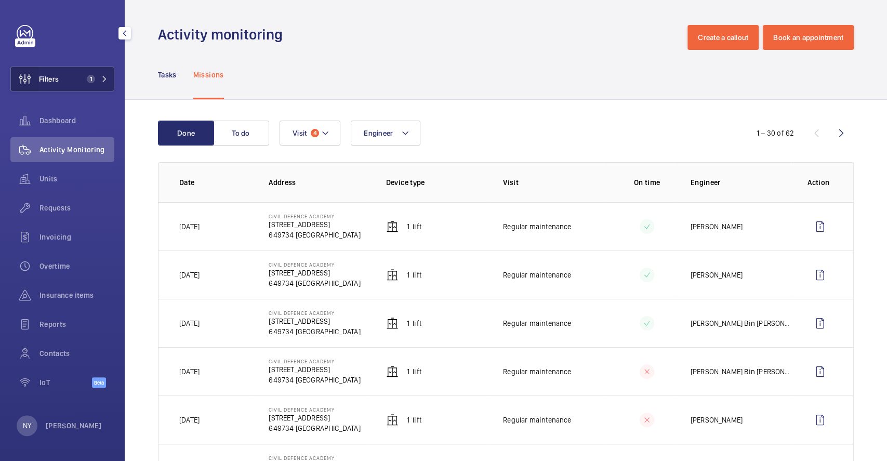
click at [35, 81] on wm-front-icon-button at bounding box center [25, 78] width 28 height 25
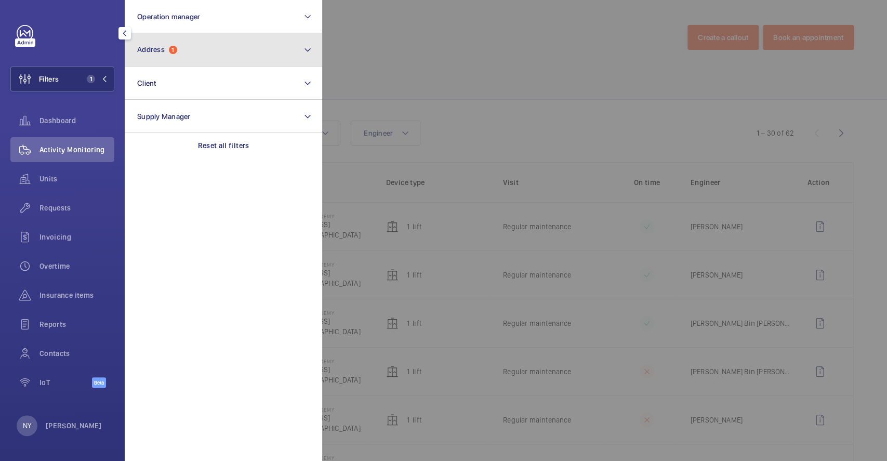
click at [161, 45] on span "Address" at bounding box center [151, 49] width 28 height 8
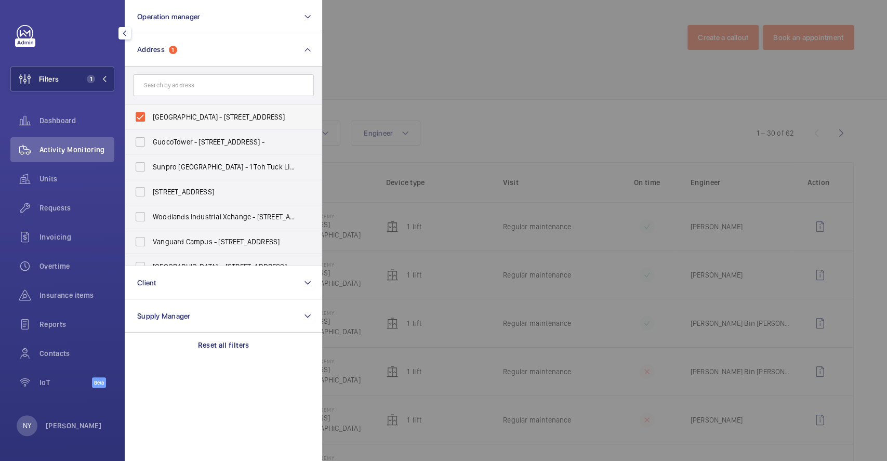
click at [196, 113] on span "Civil Defence Academy - 101 Jalan Bahar, 649734 SINGAPORE, SINGAPORE 649734" at bounding box center [224, 117] width 143 height 10
click at [151, 113] on input "Civil Defence Academy - 101 Jalan Bahar, 649734 SINGAPORE, SINGAPORE 649734" at bounding box center [140, 117] width 21 height 21
checkbox input "false"
click at [404, 97] on div at bounding box center [765, 230] width 887 height 461
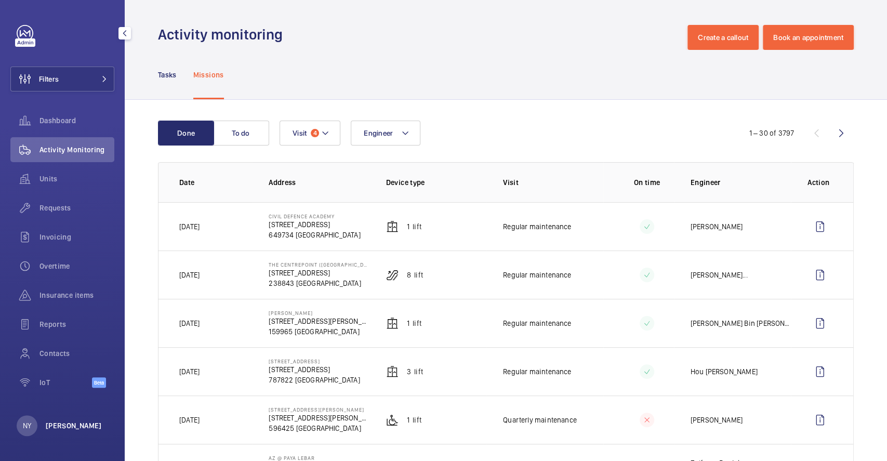
click at [48, 420] on p "[PERSON_NAME]" at bounding box center [74, 425] width 56 height 10
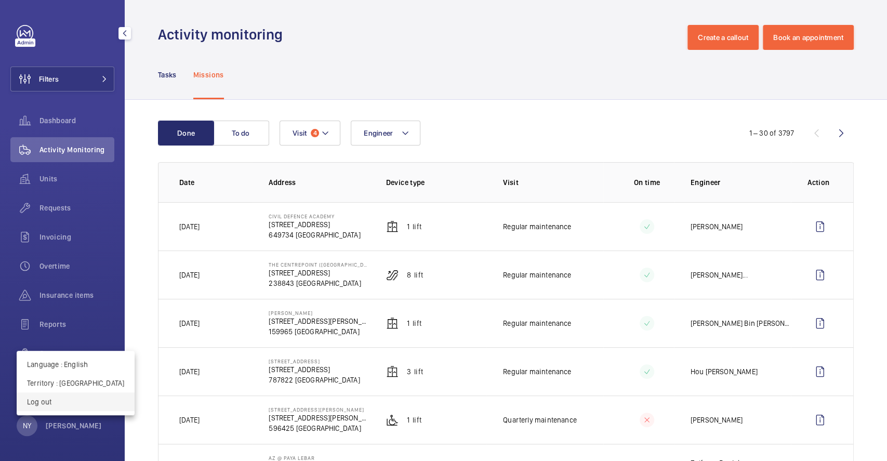
click at [57, 400] on p "Log out" at bounding box center [75, 401] width 97 height 10
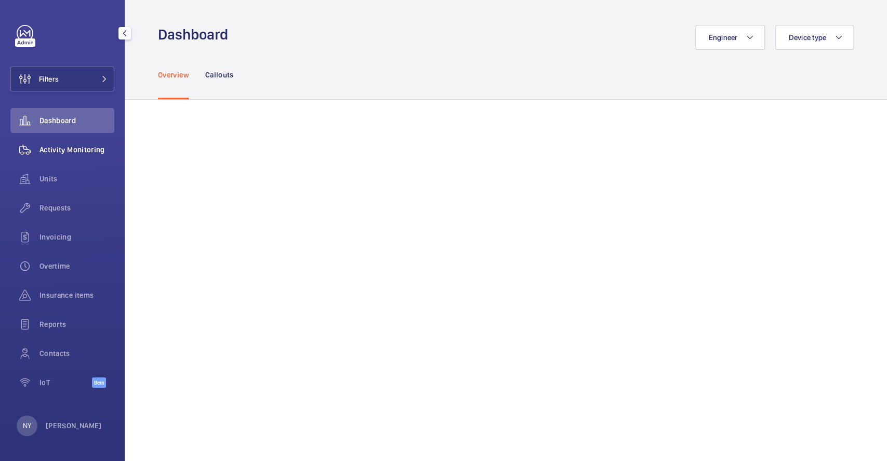
click at [27, 143] on wm-front-icon-button at bounding box center [24, 149] width 29 height 25
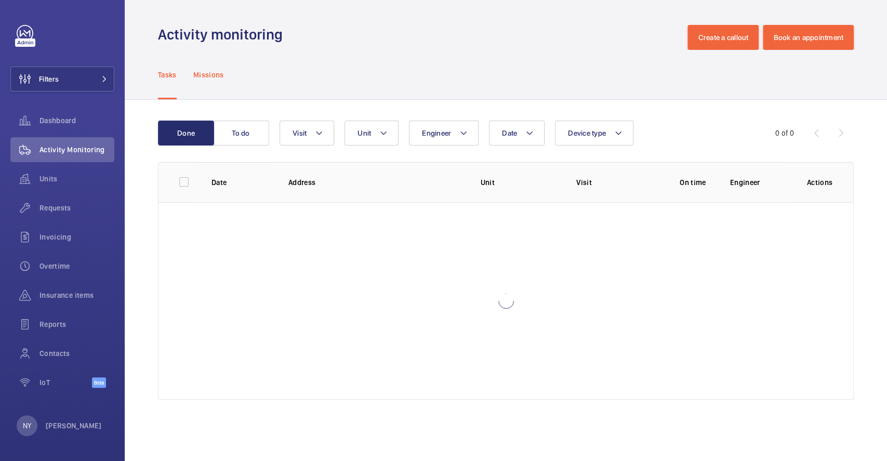
click at [212, 75] on p "Missions" at bounding box center [208, 75] width 31 height 10
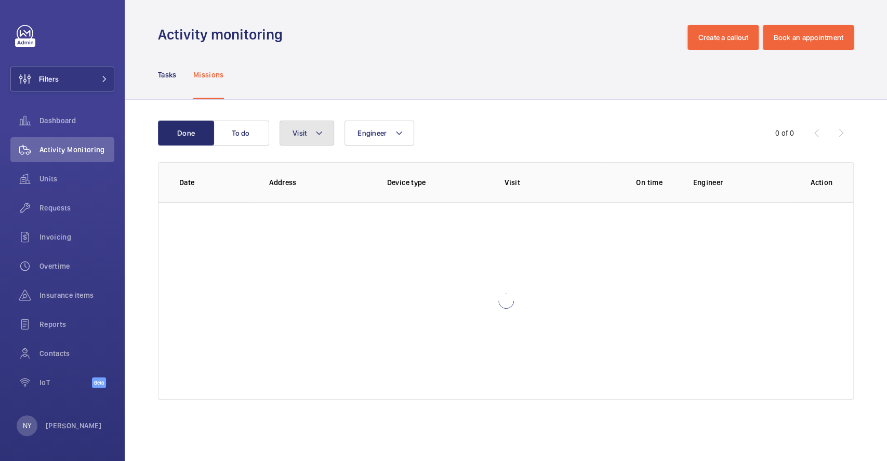
click at [324, 143] on button "Visit" at bounding box center [306, 133] width 55 height 25
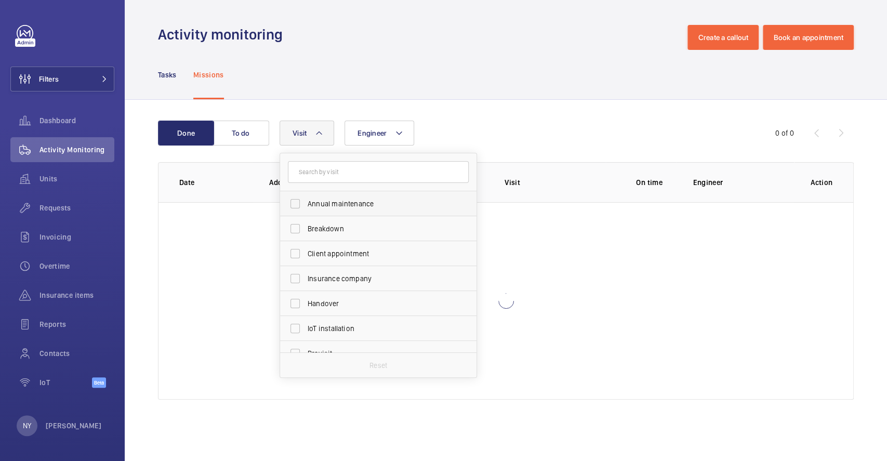
click at [368, 203] on span "Annual maintenance" at bounding box center [379, 203] width 143 height 10
click at [305, 203] on input "Annual maintenance" at bounding box center [295, 203] width 21 height 21
checkbox input "true"
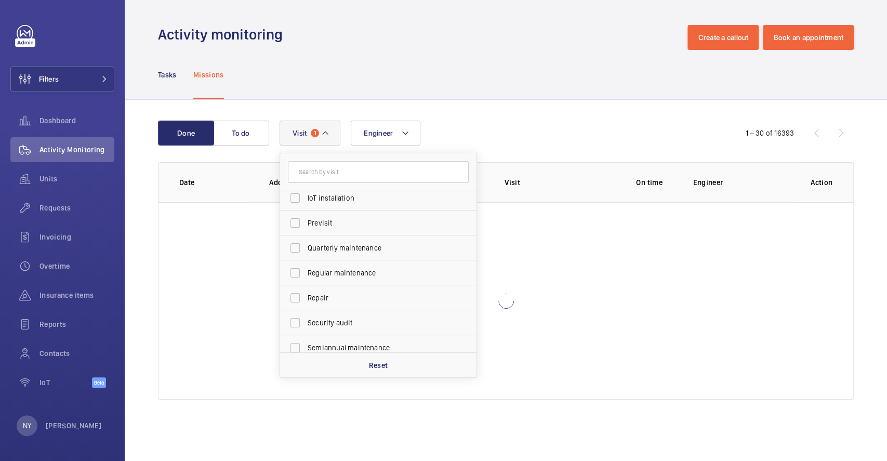
scroll to position [163, 0]
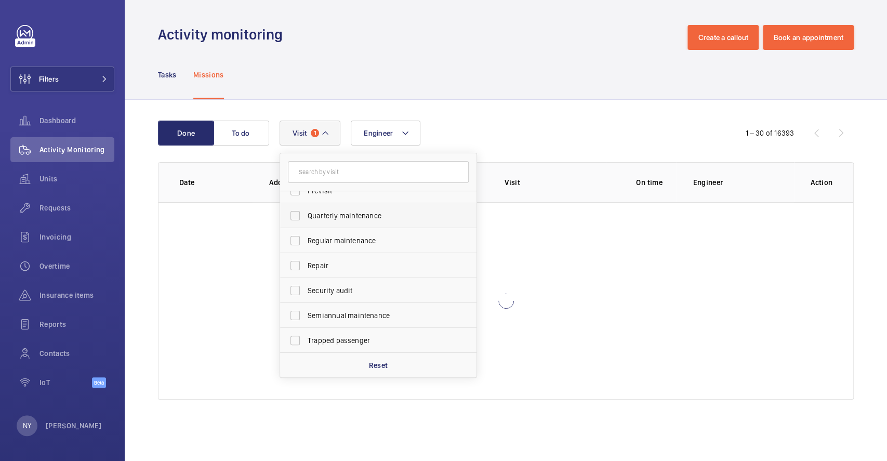
click at [368, 209] on label "Quarterly maintenance" at bounding box center [370, 215] width 181 height 25
click at [305, 209] on input "Quarterly maintenance" at bounding box center [295, 215] width 21 height 21
checkbox input "true"
click at [362, 247] on label "Regular maintenance" at bounding box center [370, 240] width 181 height 25
click at [305, 247] on input "Regular maintenance" at bounding box center [295, 240] width 21 height 21
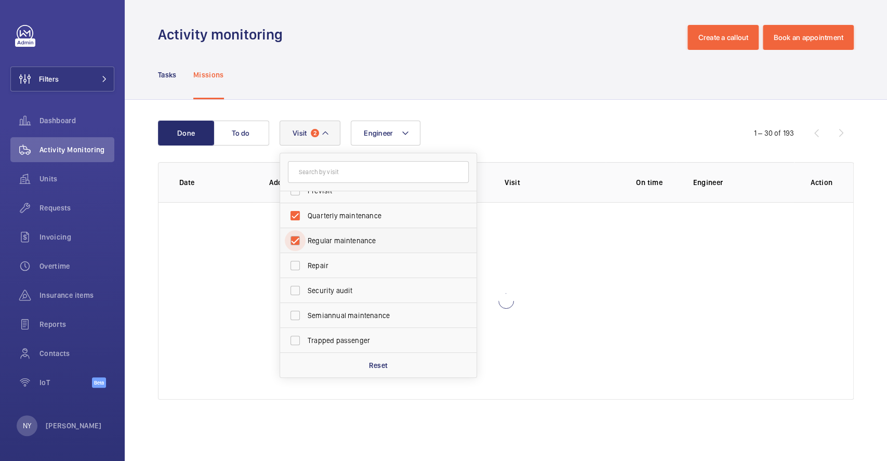
checkbox input "true"
click at [354, 317] on span "Semiannual maintenance" at bounding box center [379, 315] width 143 height 10
click at [305, 317] on input "Semiannual maintenance" at bounding box center [295, 315] width 21 height 21
checkbox input "true"
click at [488, 113] on div "Done To do Engineer Visit 4 Annual maintenance Breakdown Client appointment Ins…" at bounding box center [506, 262] width 762 height 325
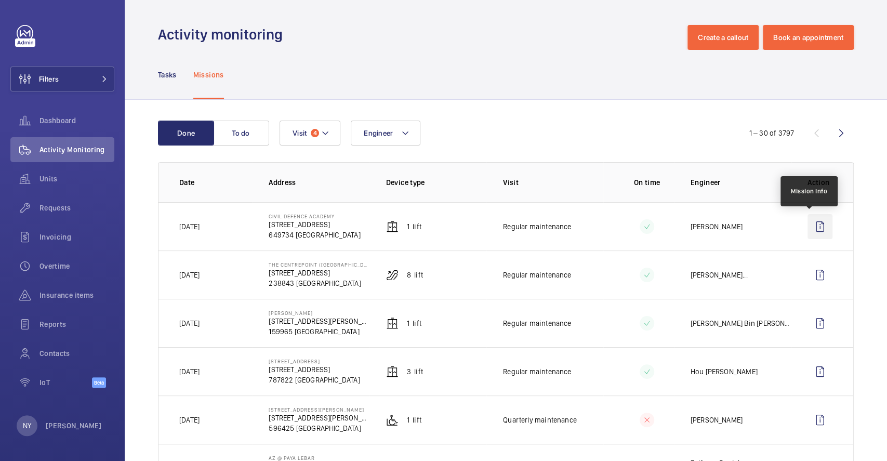
click at [807, 230] on wm-front-icon-button at bounding box center [819, 226] width 25 height 25
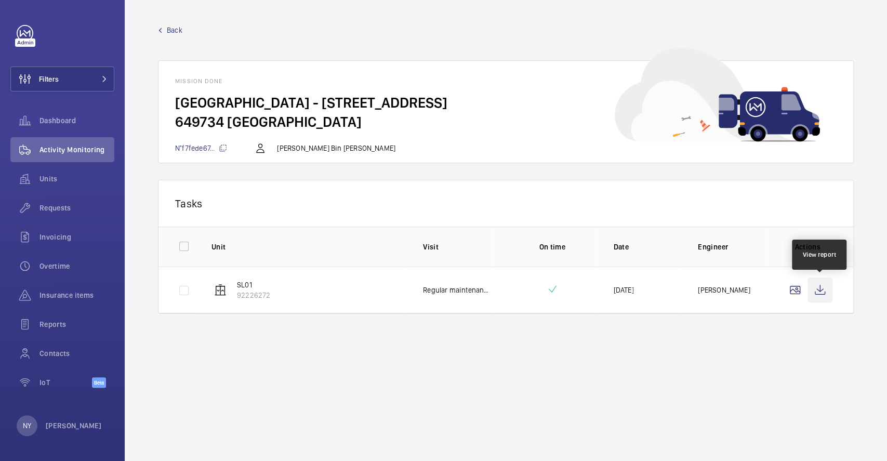
click at [827, 289] on wm-front-icon-button at bounding box center [819, 289] width 25 height 25
click at [69, 425] on p "[PERSON_NAME]" at bounding box center [74, 425] width 56 height 10
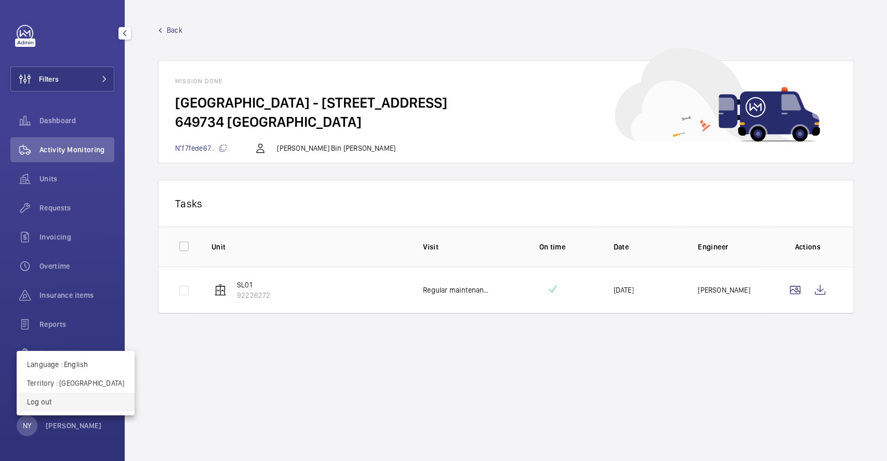
click at [71, 406] on p "Log out" at bounding box center [75, 401] width 97 height 10
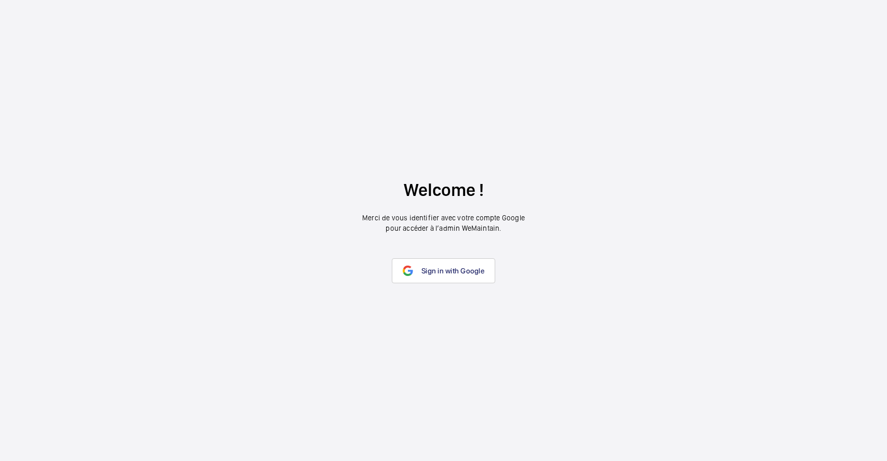
click at [424, 271] on span "Sign in with Google" at bounding box center [452, 271] width 63 height 8
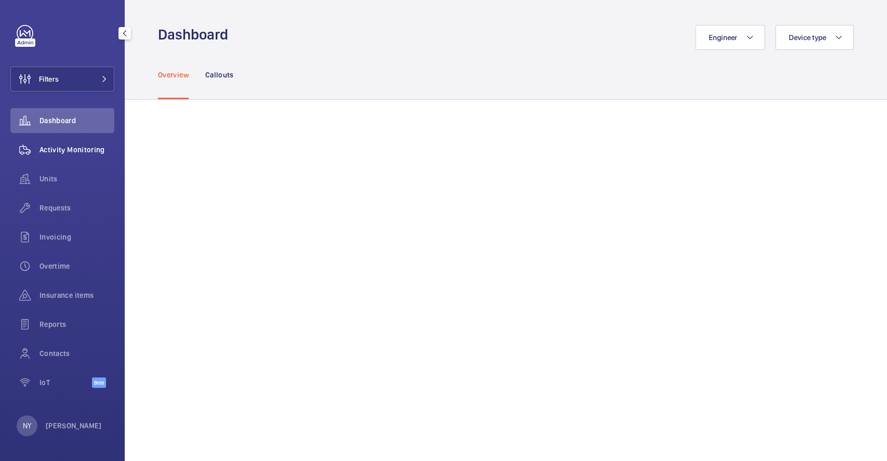
click at [88, 148] on span "Activity Monitoring" at bounding box center [76, 149] width 75 height 10
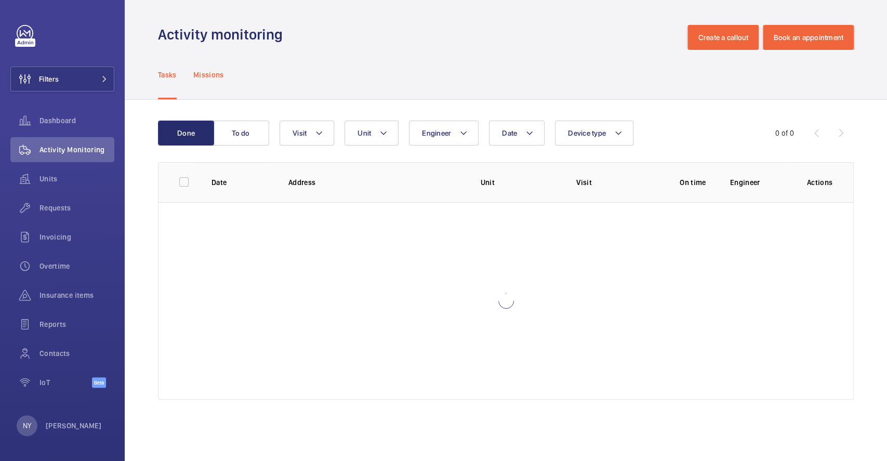
click at [198, 77] on p "Missions" at bounding box center [208, 75] width 31 height 10
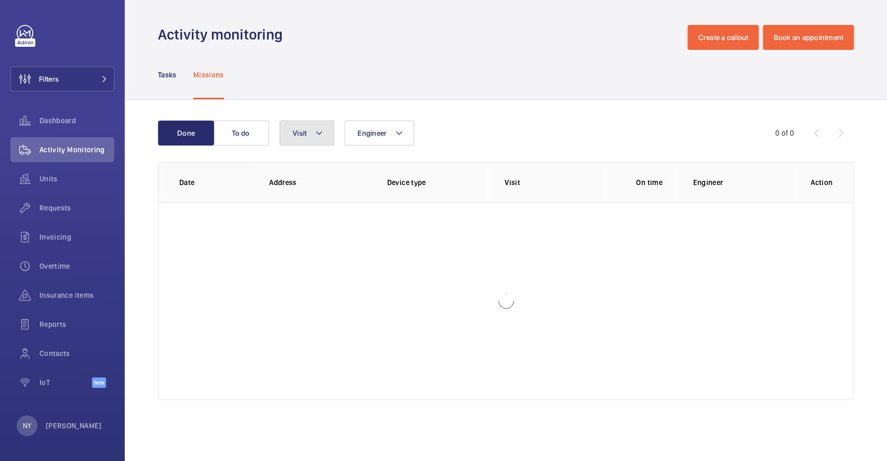
click at [299, 129] on span "Visit" at bounding box center [299, 133] width 14 height 8
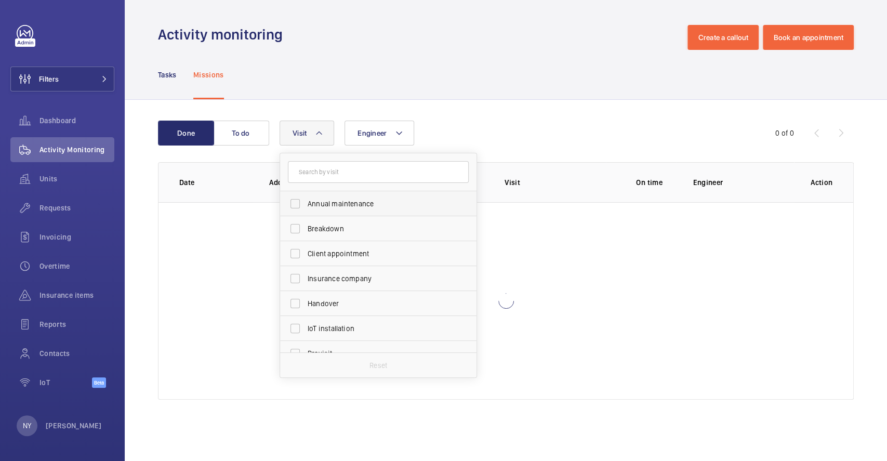
click at [308, 207] on span "Annual maintenance" at bounding box center [379, 203] width 143 height 10
click at [305, 207] on input "Annual maintenance" at bounding box center [295, 203] width 21 height 21
checkbox input "true"
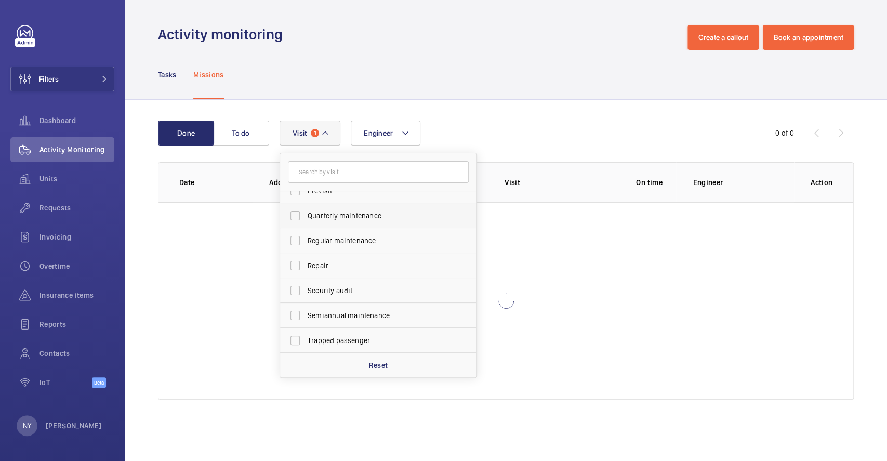
click at [350, 218] on span "Quarterly maintenance" at bounding box center [379, 215] width 143 height 10
click at [305, 218] on input "Quarterly maintenance" at bounding box center [295, 215] width 21 height 21
checkbox input "true"
click at [349, 229] on label "Regular maintenance" at bounding box center [370, 240] width 181 height 25
click at [305, 230] on input "Regular maintenance" at bounding box center [295, 240] width 21 height 21
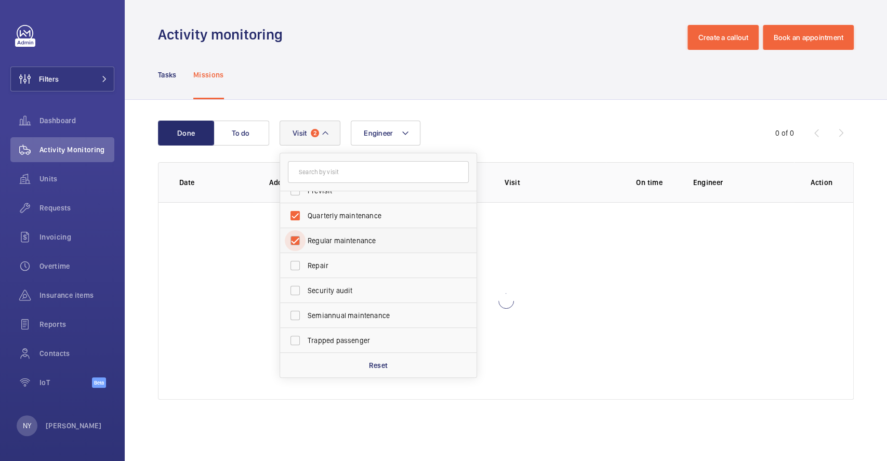
checkbox input "true"
click at [311, 307] on label "Semiannual maintenance" at bounding box center [370, 315] width 181 height 25
click at [305, 307] on input "Semiannual maintenance" at bounding box center [295, 315] width 21 height 21
checkbox input "true"
click at [50, 72] on span "Filters" at bounding box center [35, 78] width 48 height 25
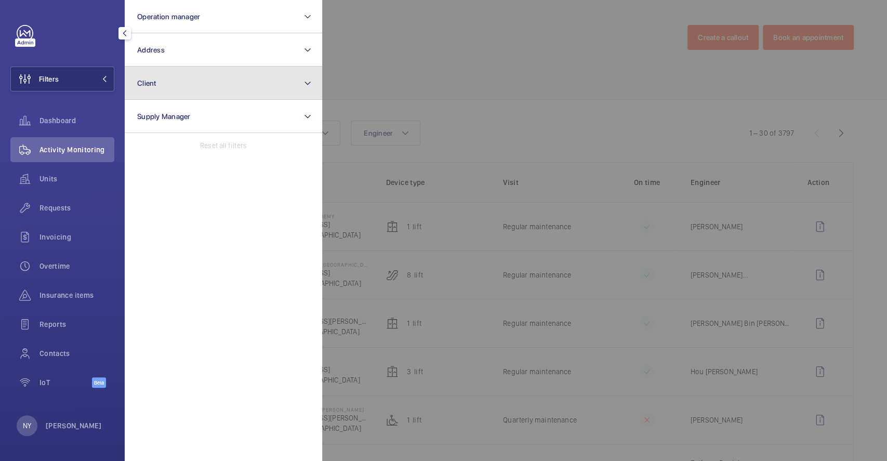
click at [178, 82] on button "Client" at bounding box center [223, 82] width 197 height 33
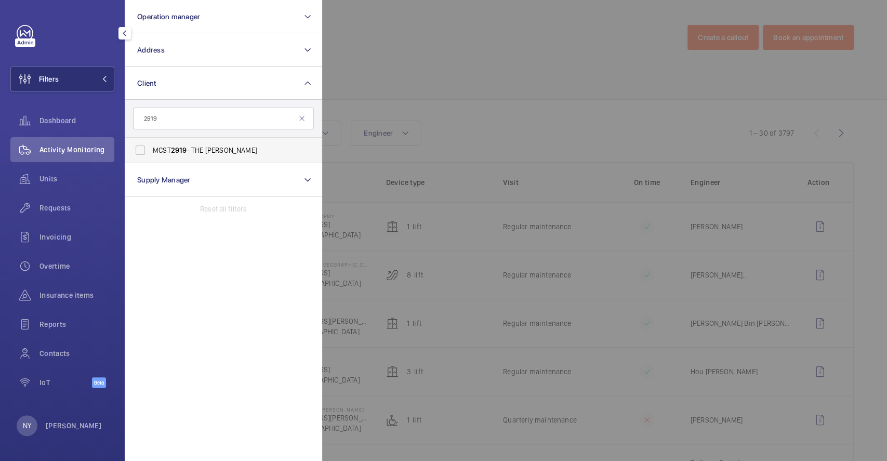
type input "2919"
click at [178, 146] on span "2919" at bounding box center [179, 150] width 16 height 8
click at [151, 146] on input "MCST 2919 - THE [PERSON_NAME]" at bounding box center [140, 150] width 21 height 21
checkbox input "true"
click at [498, 100] on div at bounding box center [765, 230] width 887 height 461
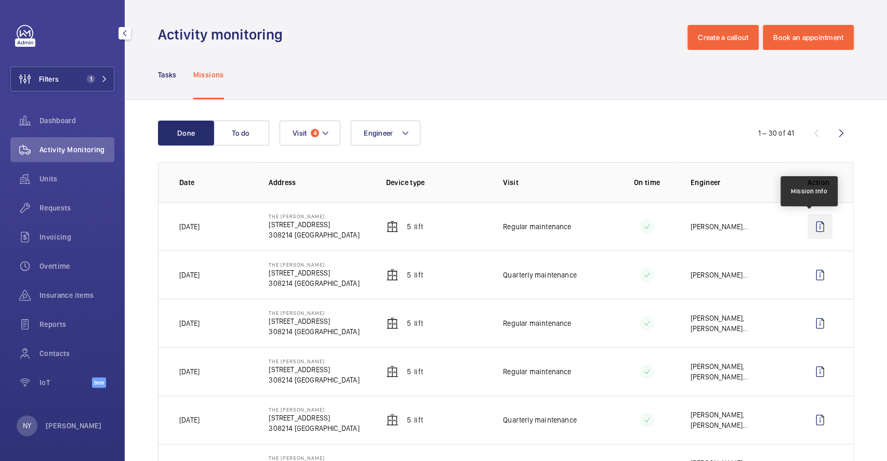
click at [816, 235] on wm-front-icon-button at bounding box center [819, 226] width 25 height 25
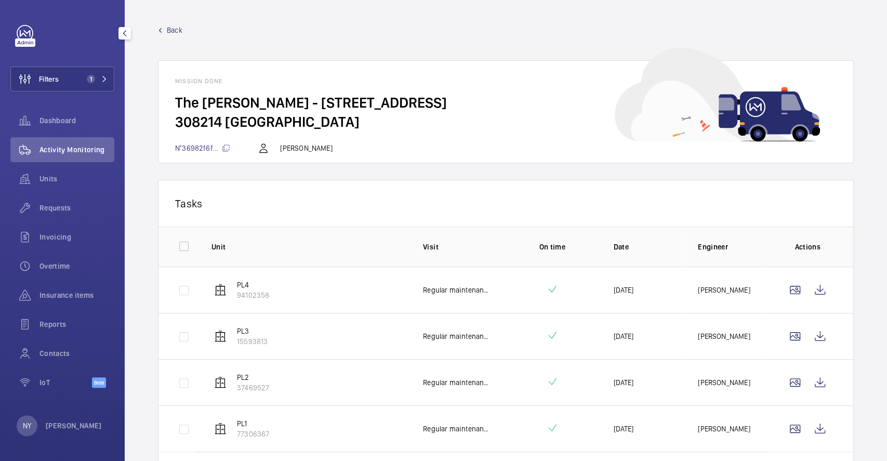
scroll to position [79, 0]
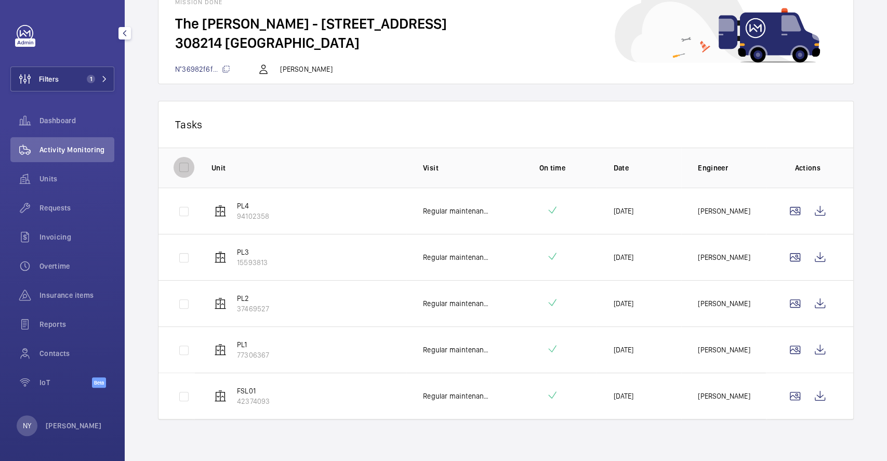
click at [187, 161] on input "checkbox" at bounding box center [184, 167] width 21 height 21
checkbox input "true"
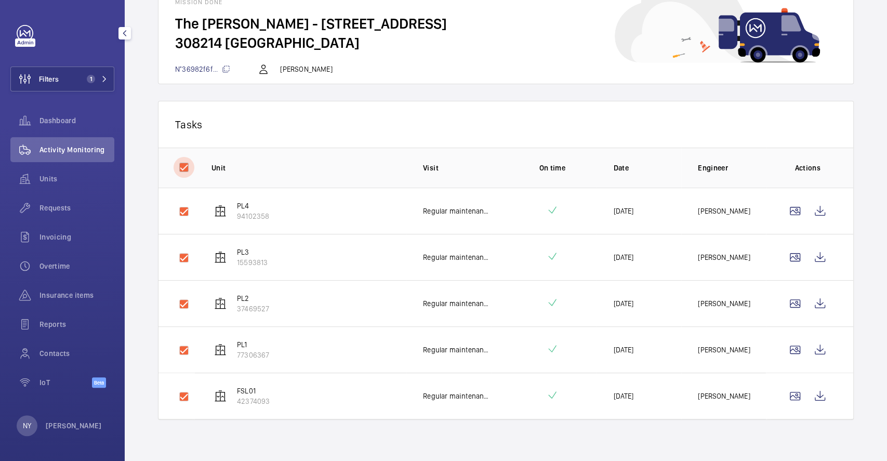
checkbox input "true"
click at [784, 136] on button "Download 5 reports" at bounding box center [793, 124] width 87 height 25
click at [42, 426] on div "NY [PERSON_NAME]" at bounding box center [59, 425] width 85 height 21
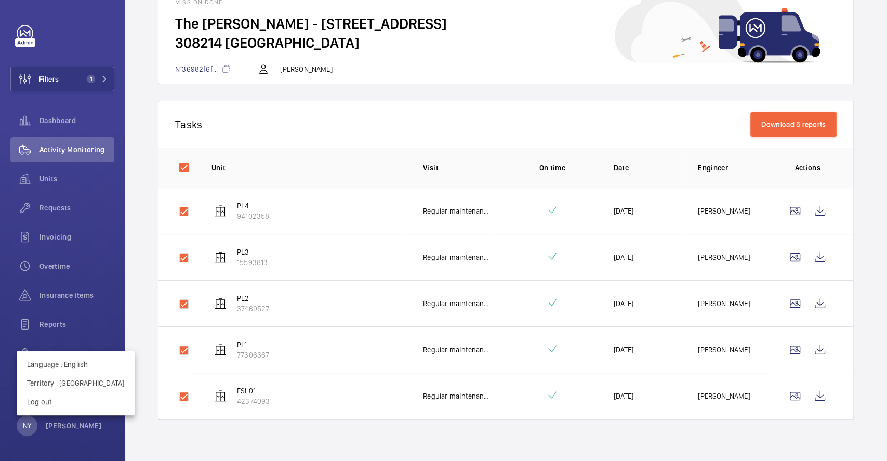
click at [51, 412] on div "Language : English Territory : Singapour Log out" at bounding box center [76, 383] width 118 height 64
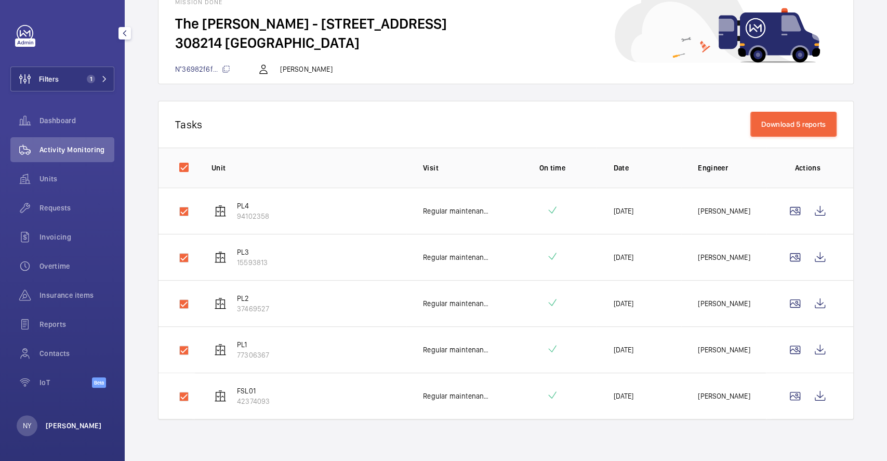
click at [46, 424] on p "[PERSON_NAME]" at bounding box center [74, 425] width 56 height 10
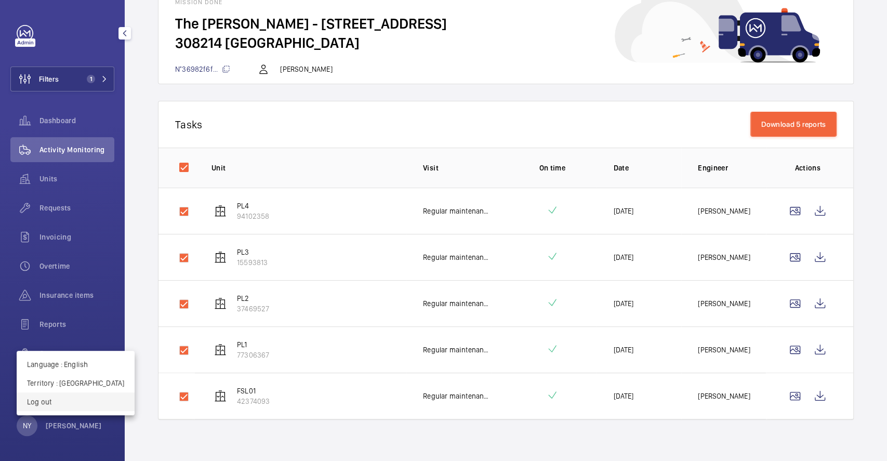
click at [58, 405] on p "Log out" at bounding box center [75, 401] width 97 height 10
